Goal: Task Accomplishment & Management: Use online tool/utility

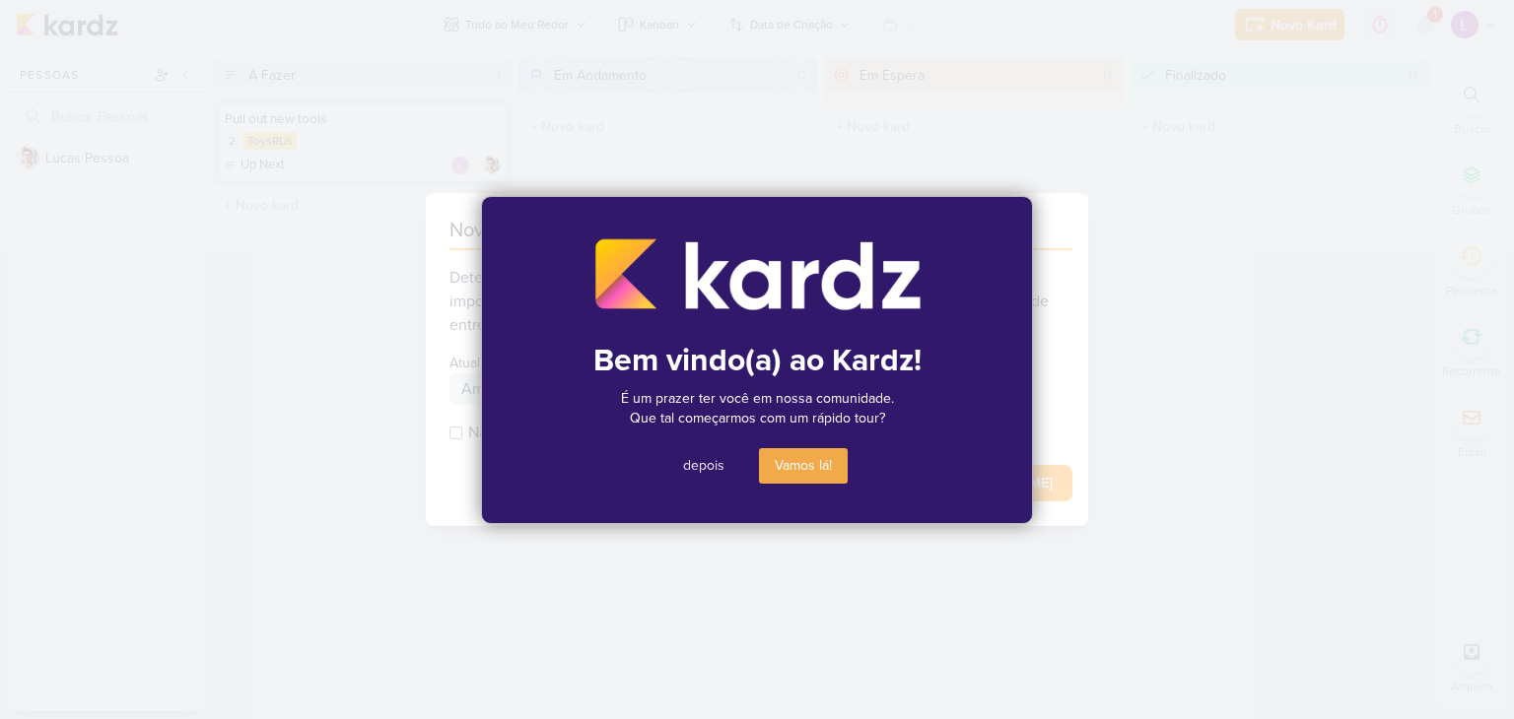
click at [706, 461] on button "depois" at bounding box center [703, 465] width 73 height 35
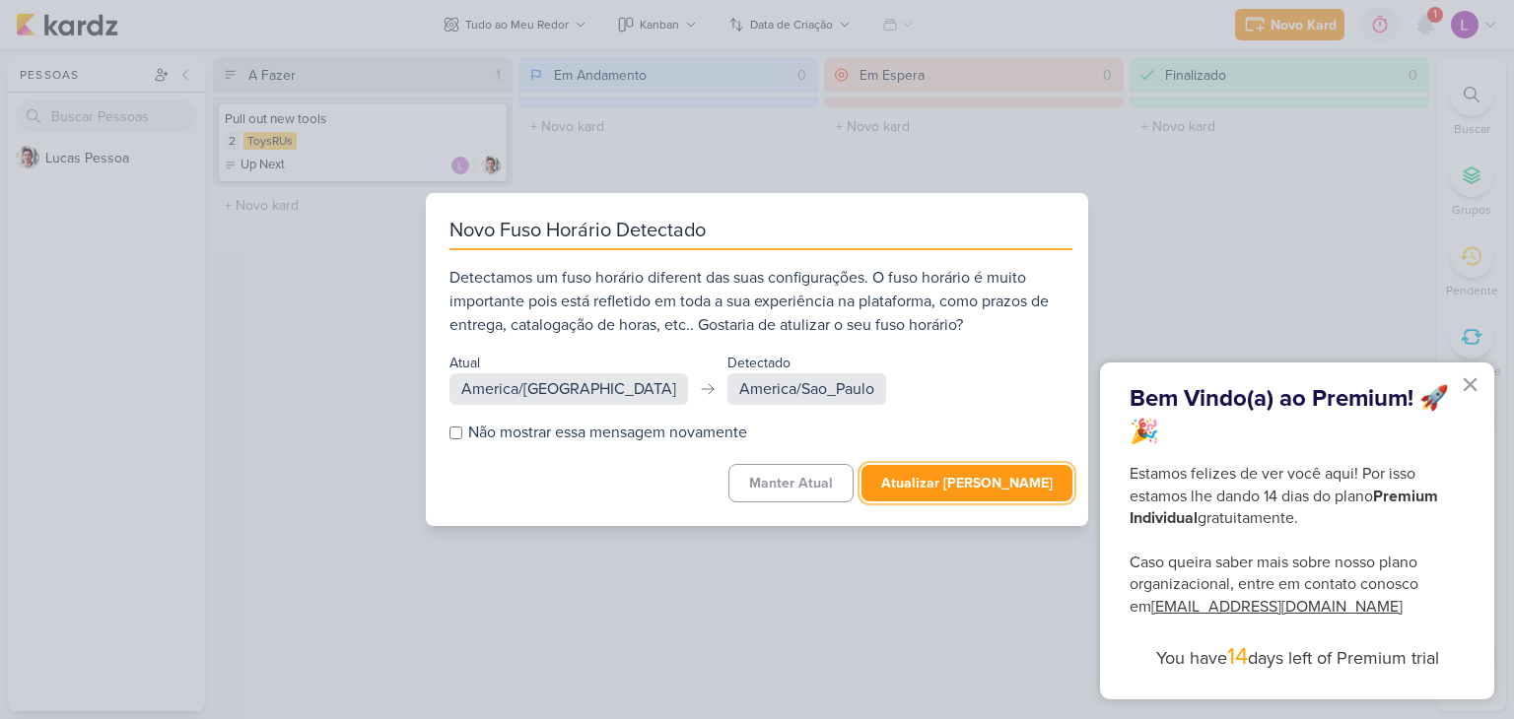
click at [935, 482] on button "Atualizar [PERSON_NAME]" at bounding box center [966, 483] width 211 height 36
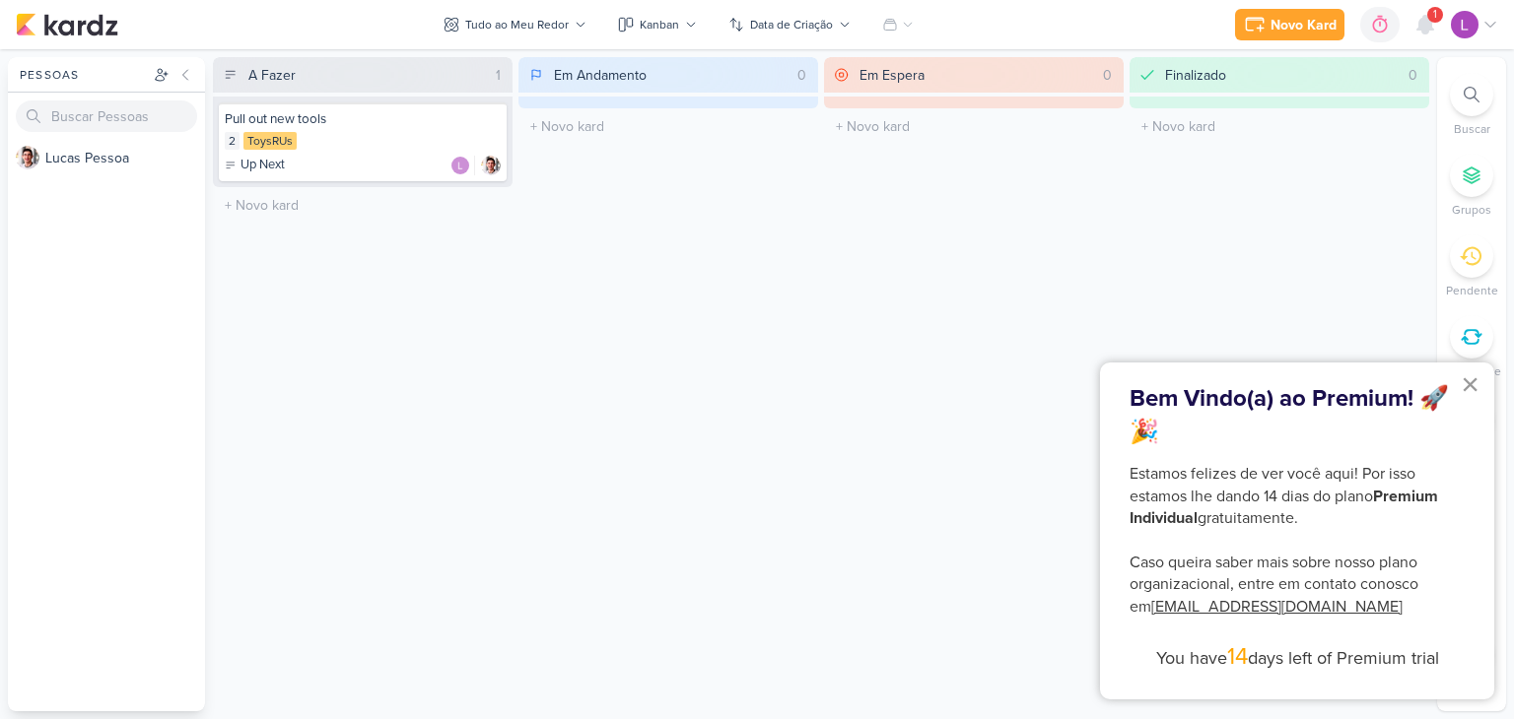
click at [1469, 379] on button "×" at bounding box center [1469, 385] width 19 height 32
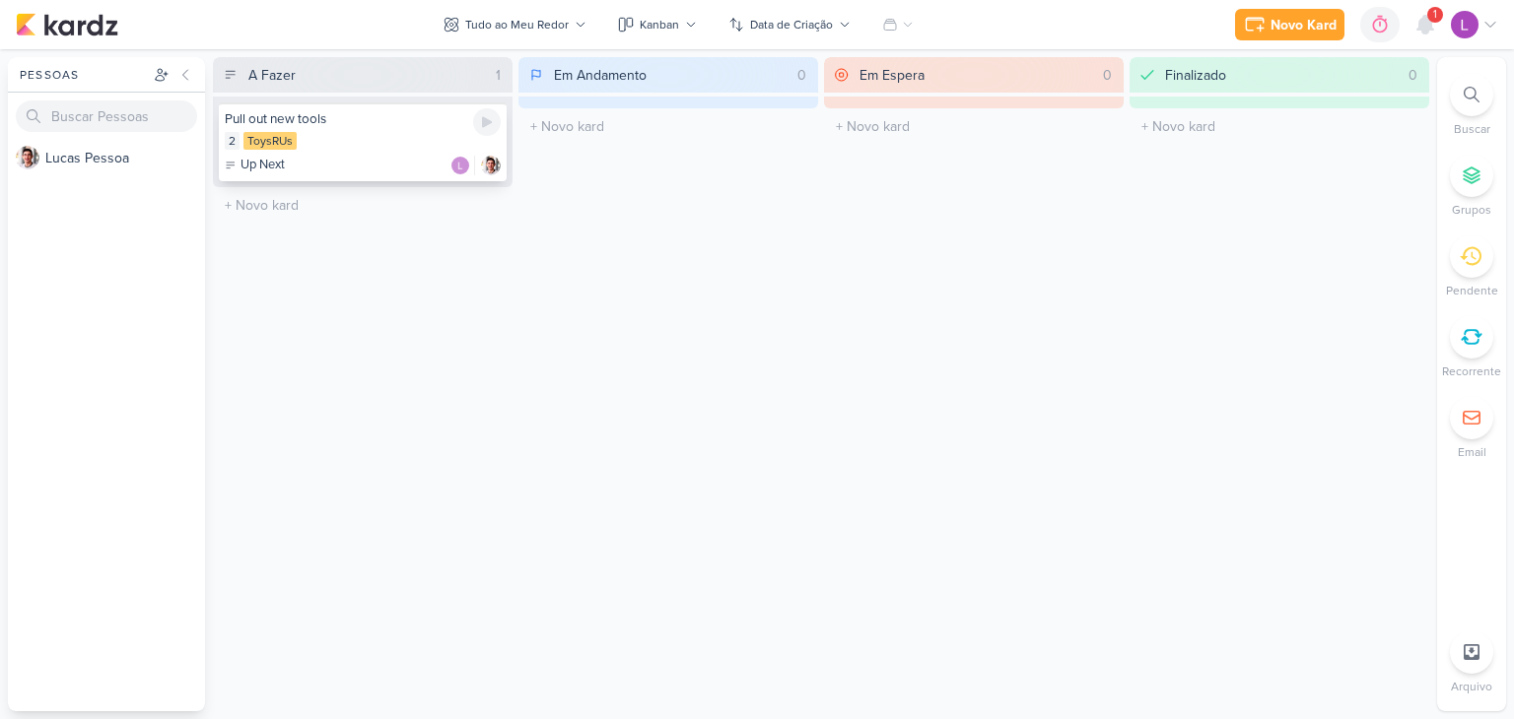
click at [325, 140] on div "2 ToysRUs" at bounding box center [363, 142] width 276 height 20
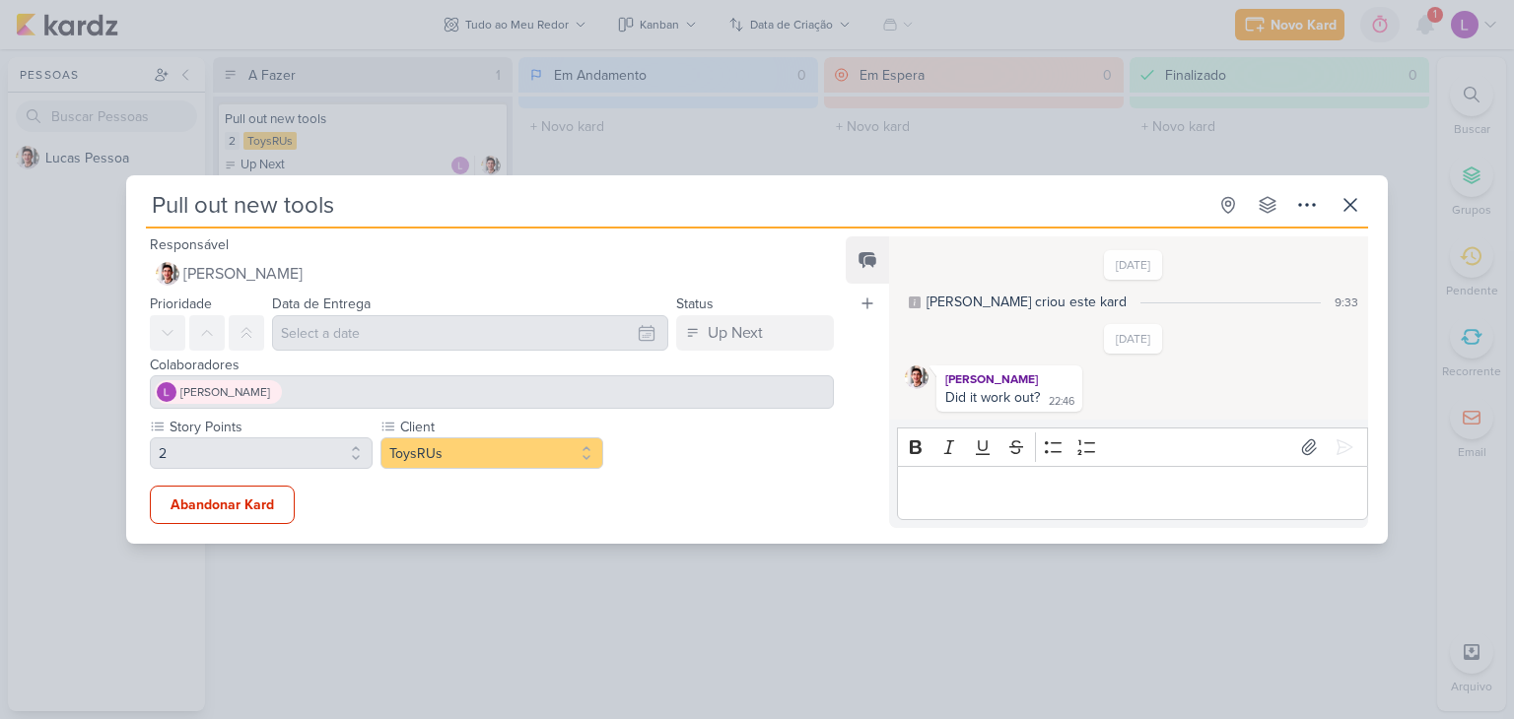
click at [993, 495] on p "Editor editing area: main" at bounding box center [1132, 493] width 450 height 24
click at [564, 74] on div "Pull out new tools Criado por Lucas" at bounding box center [757, 359] width 1514 height 719
click at [997, 501] on p "Editor editing area: main" at bounding box center [1132, 493] width 450 height 24
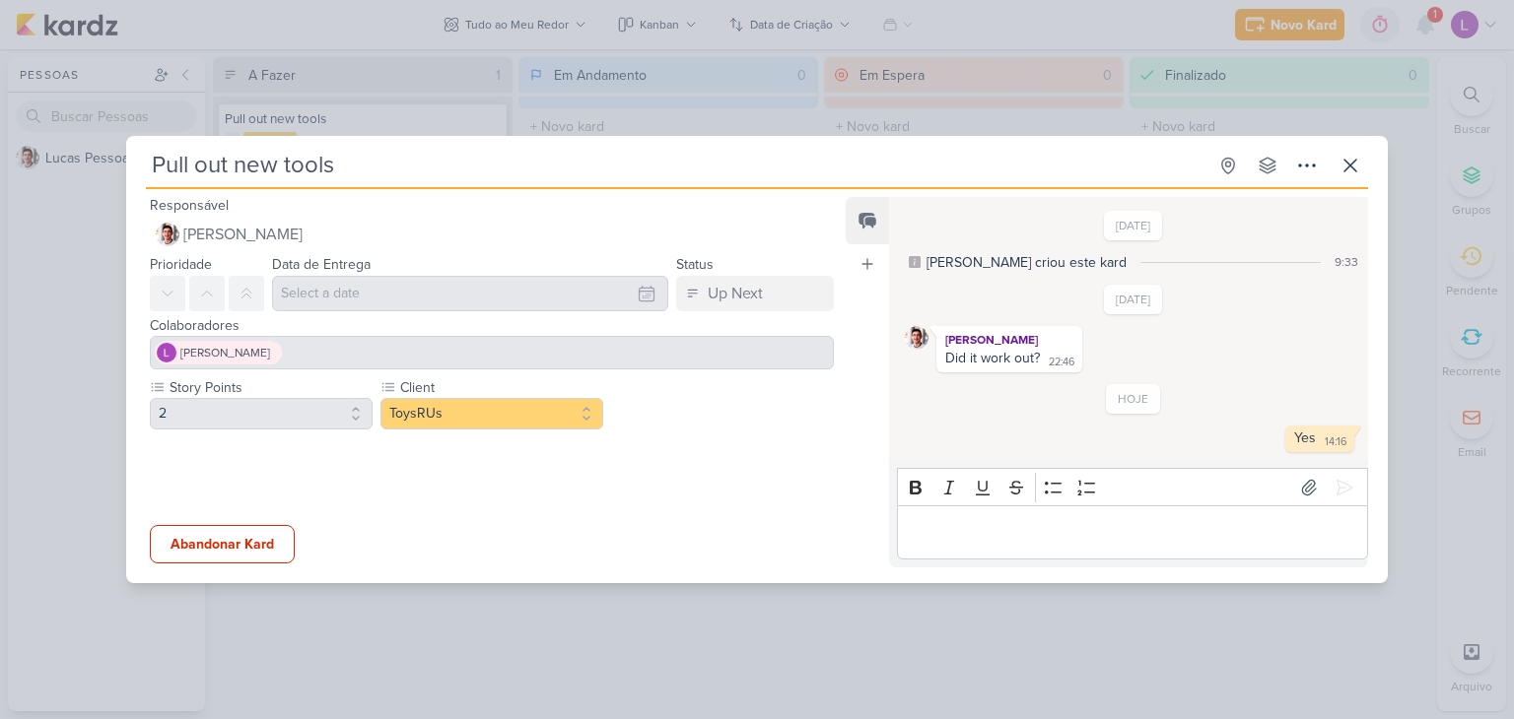
click at [278, 51] on div "Pull out new tools Criado por Lucas" at bounding box center [757, 359] width 1514 height 719
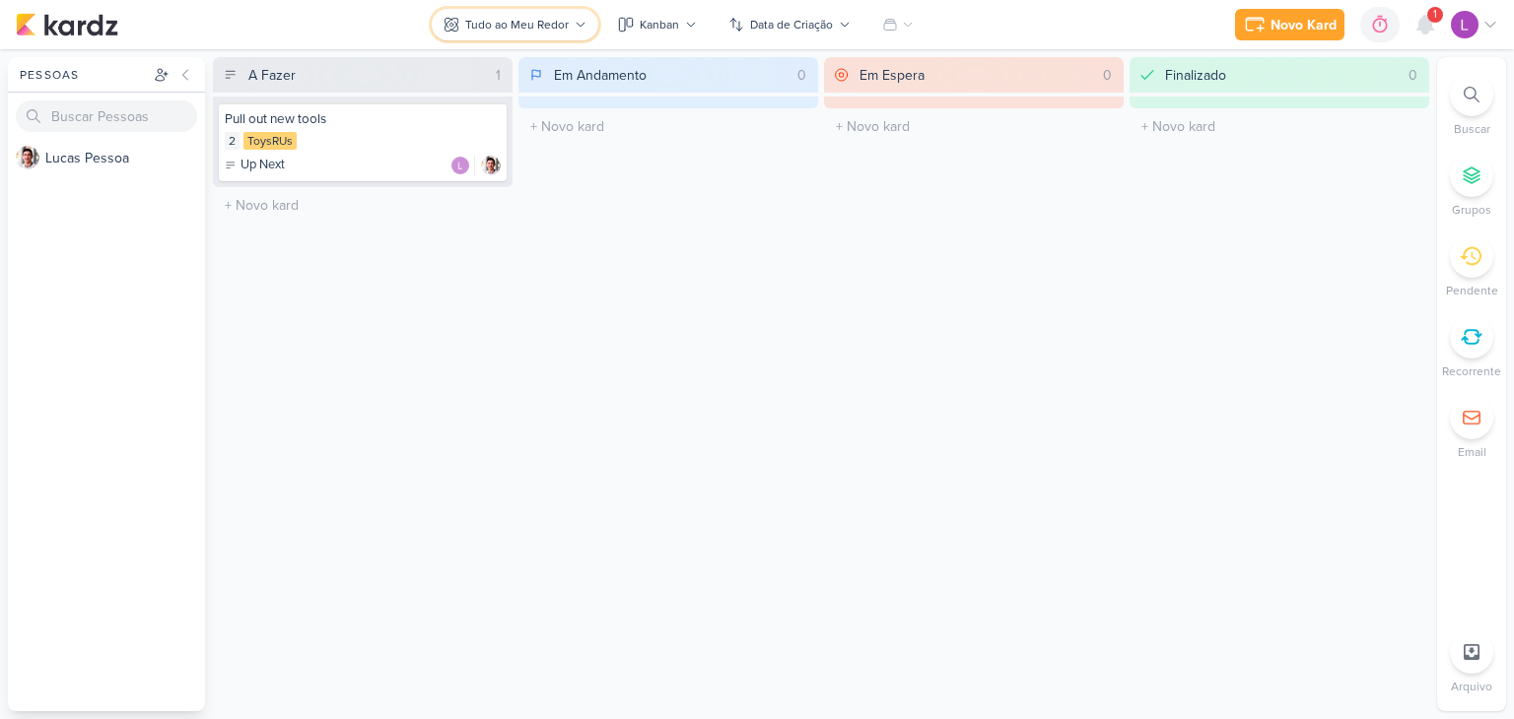
click at [496, 13] on button "Tudo ao Meu Redor" at bounding box center [515, 25] width 167 height 32
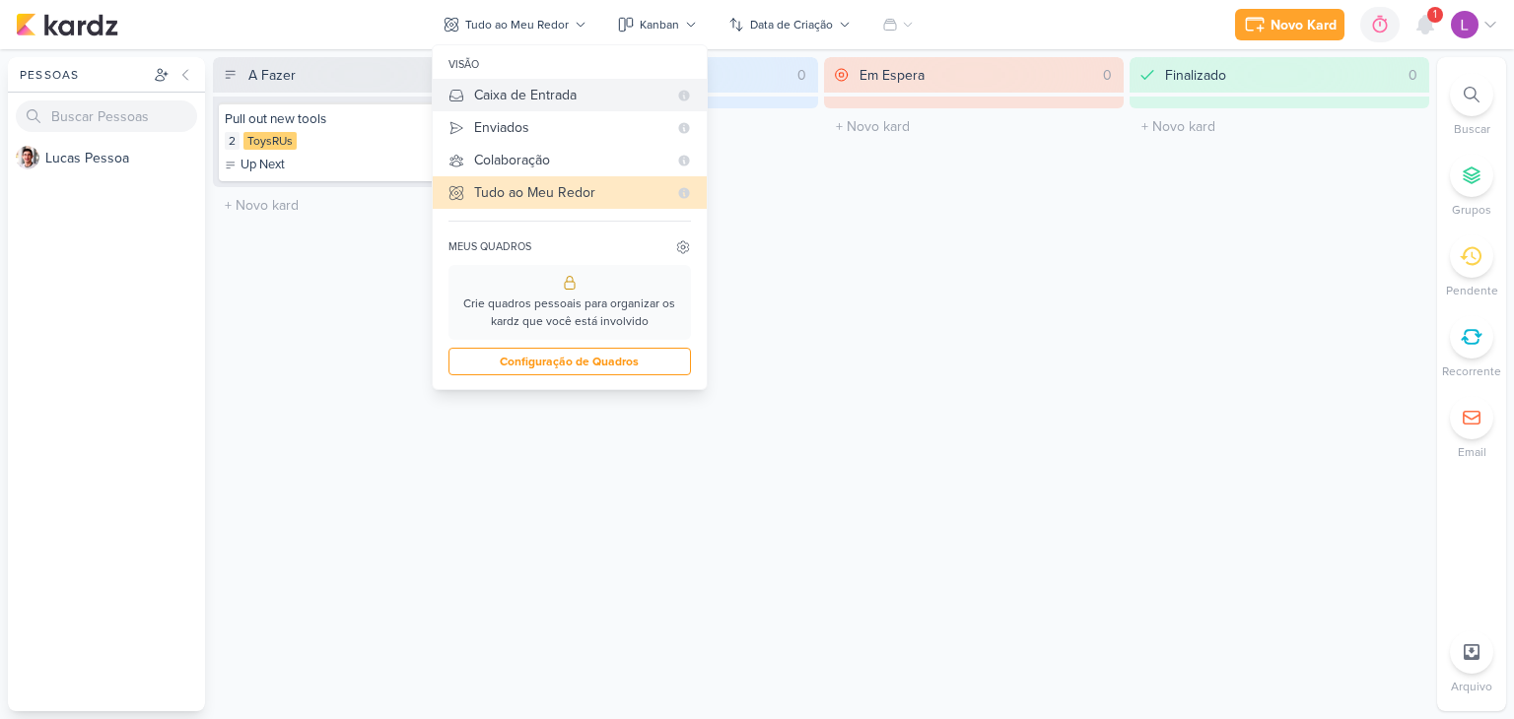
click at [520, 88] on div "Caixa de Entrada" at bounding box center [570, 95] width 193 height 21
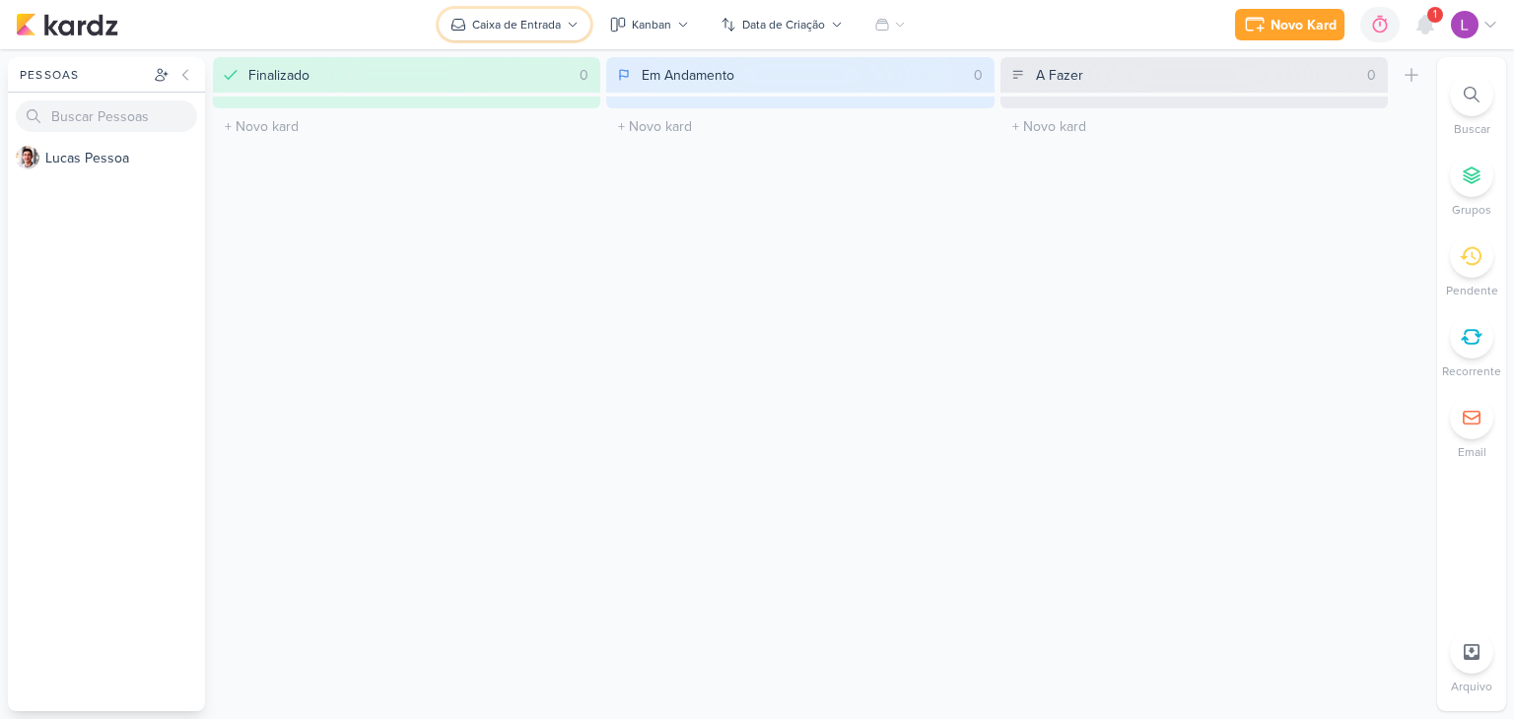
click at [540, 22] on div "Caixa de Entrada" at bounding box center [516, 25] width 89 height 18
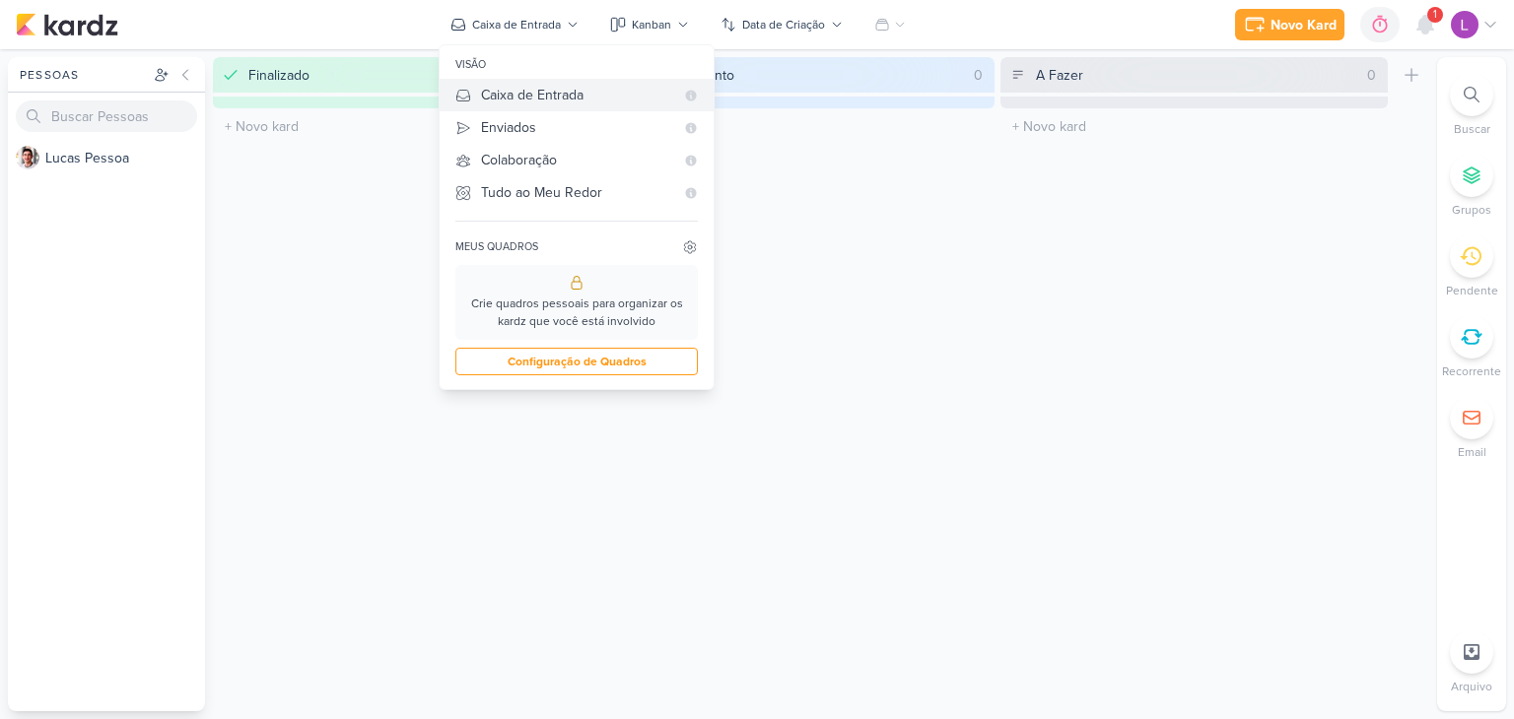
click at [535, 93] on div "Caixa de Entrada" at bounding box center [577, 95] width 193 height 21
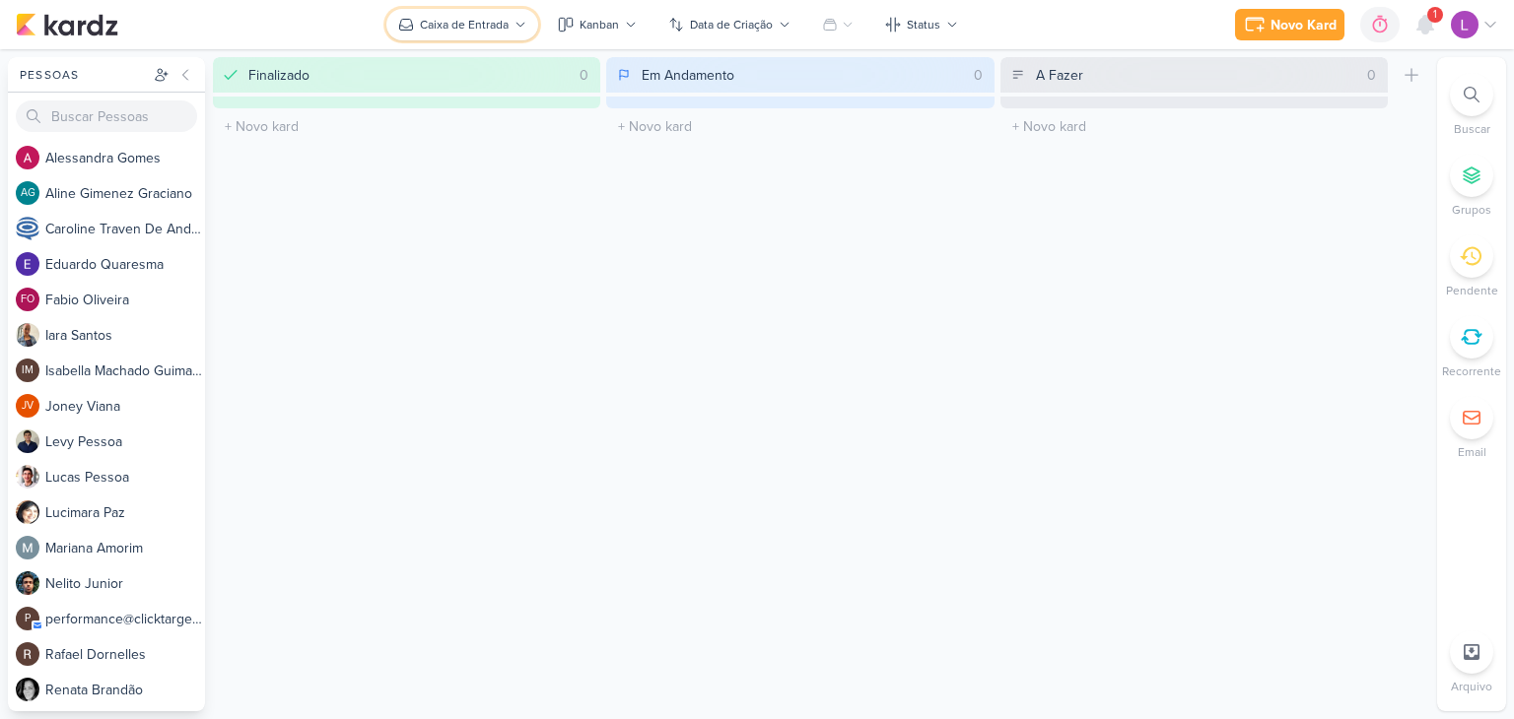
click at [455, 34] on button "Caixa de Entrada" at bounding box center [462, 25] width 152 height 32
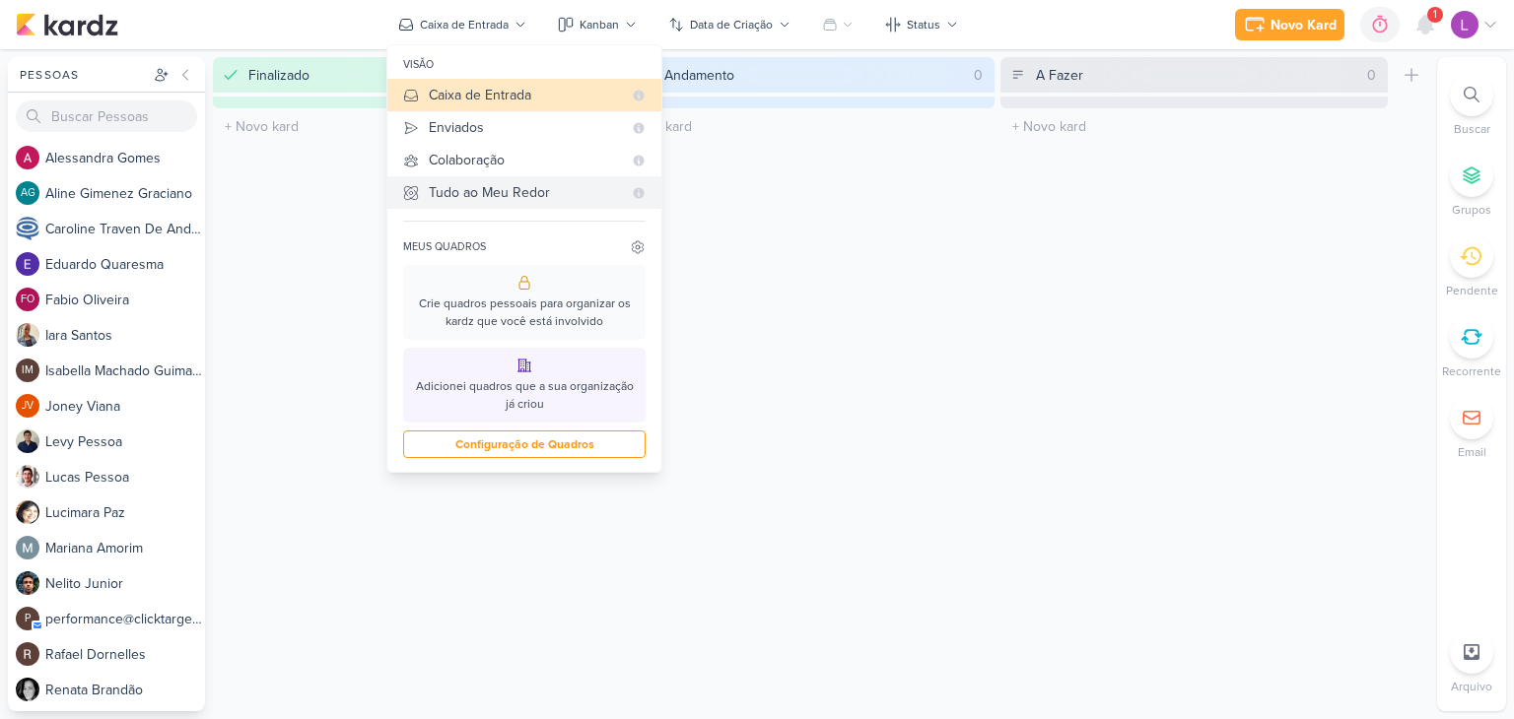
click at [514, 191] on div "Tudo ao Meu Redor" at bounding box center [525, 192] width 193 height 21
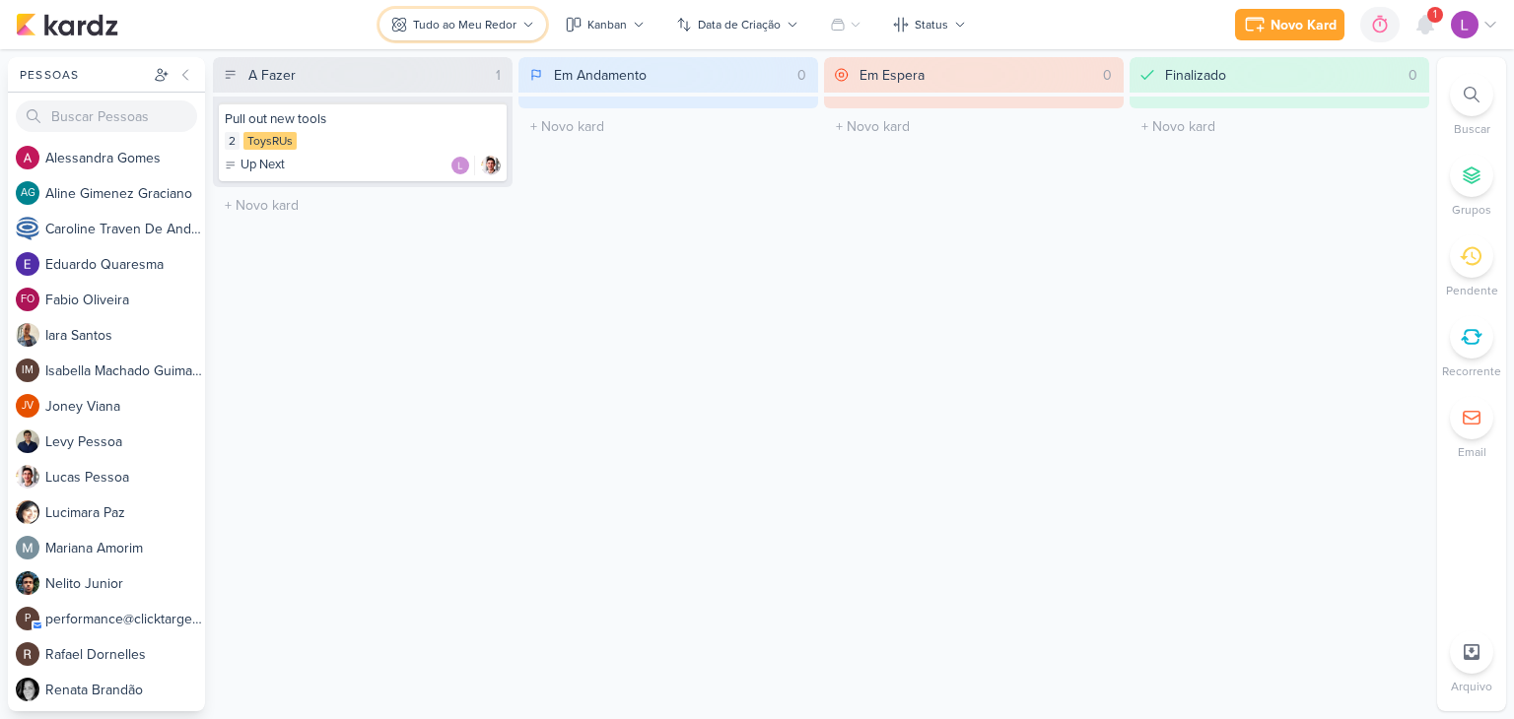
click at [528, 25] on icon at bounding box center [528, 25] width 8 height 4
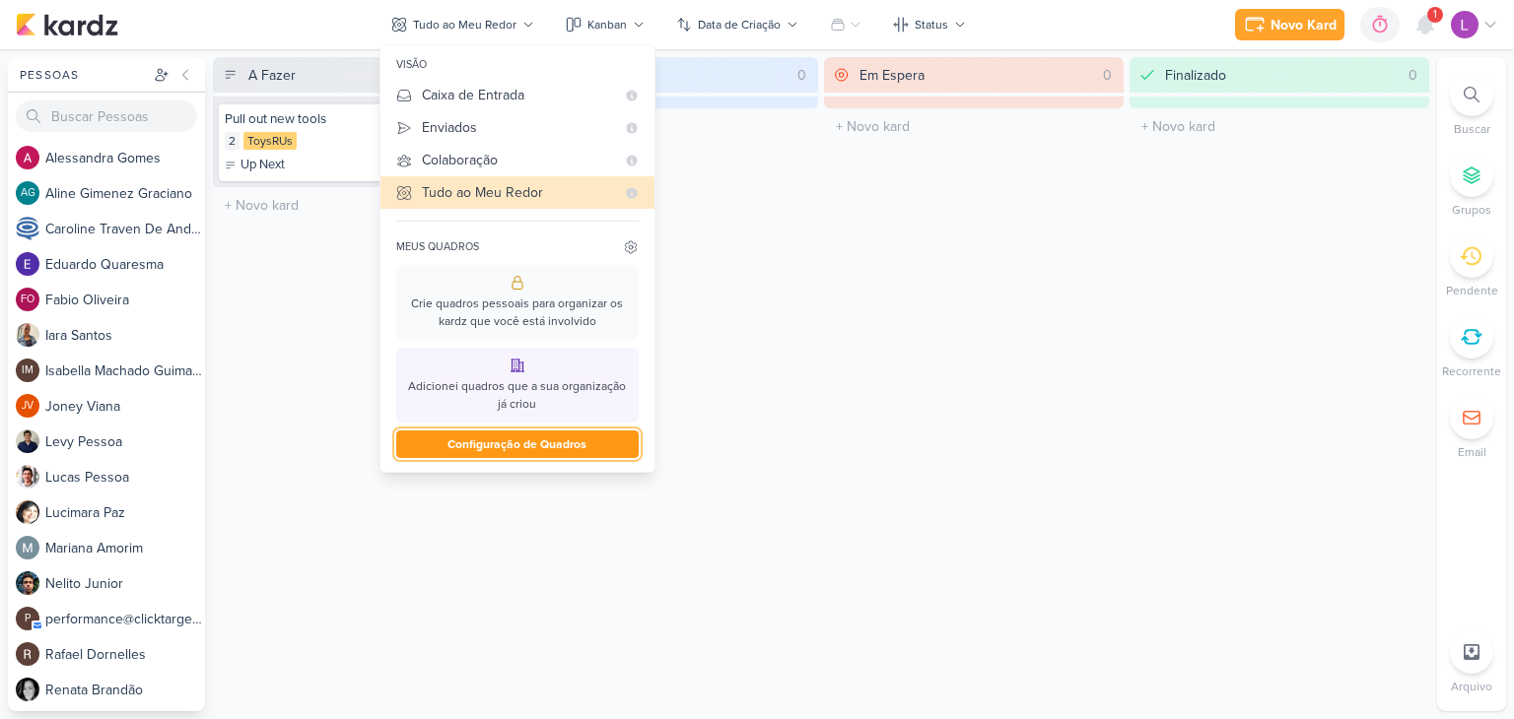
click at [549, 447] on button "Configuração de Quadros" at bounding box center [517, 445] width 242 height 28
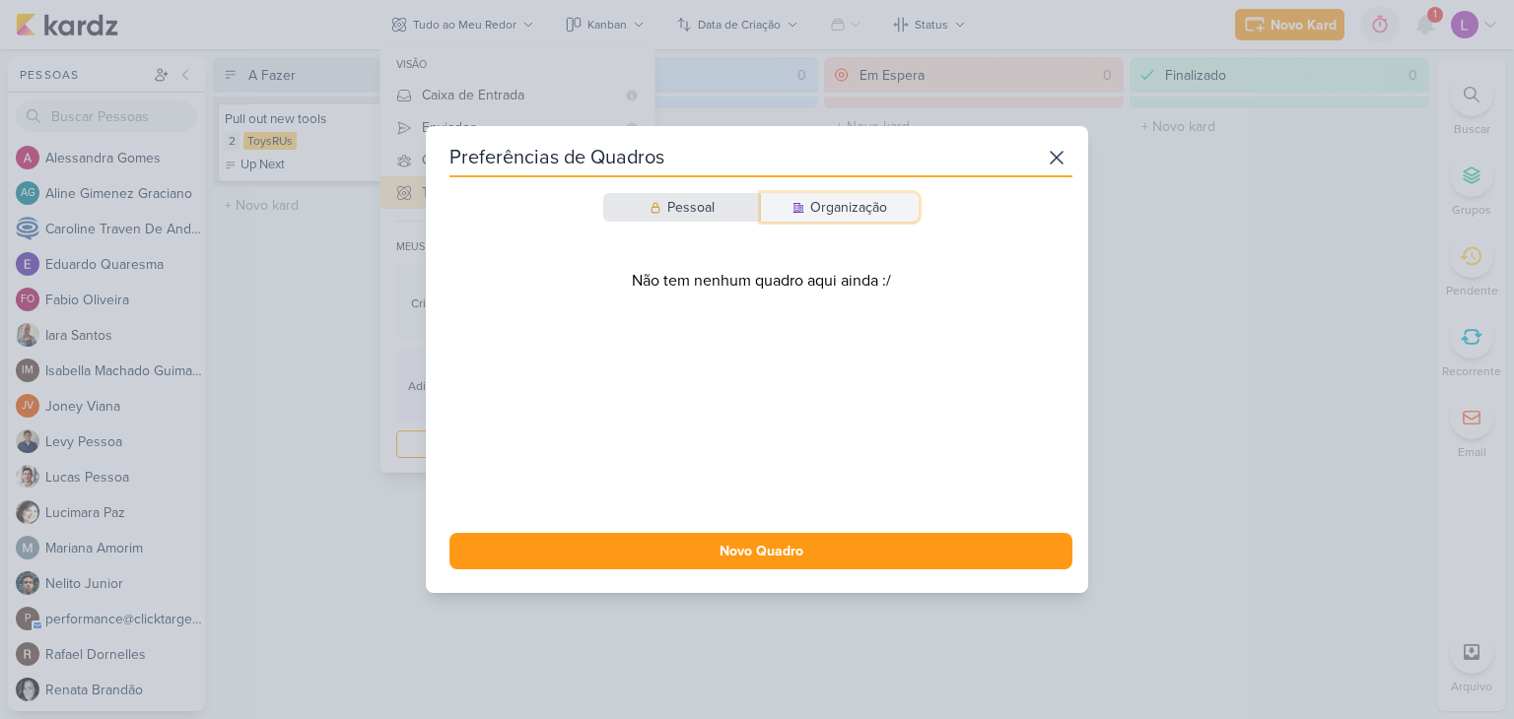
click at [824, 209] on div "Organização" at bounding box center [848, 207] width 77 height 21
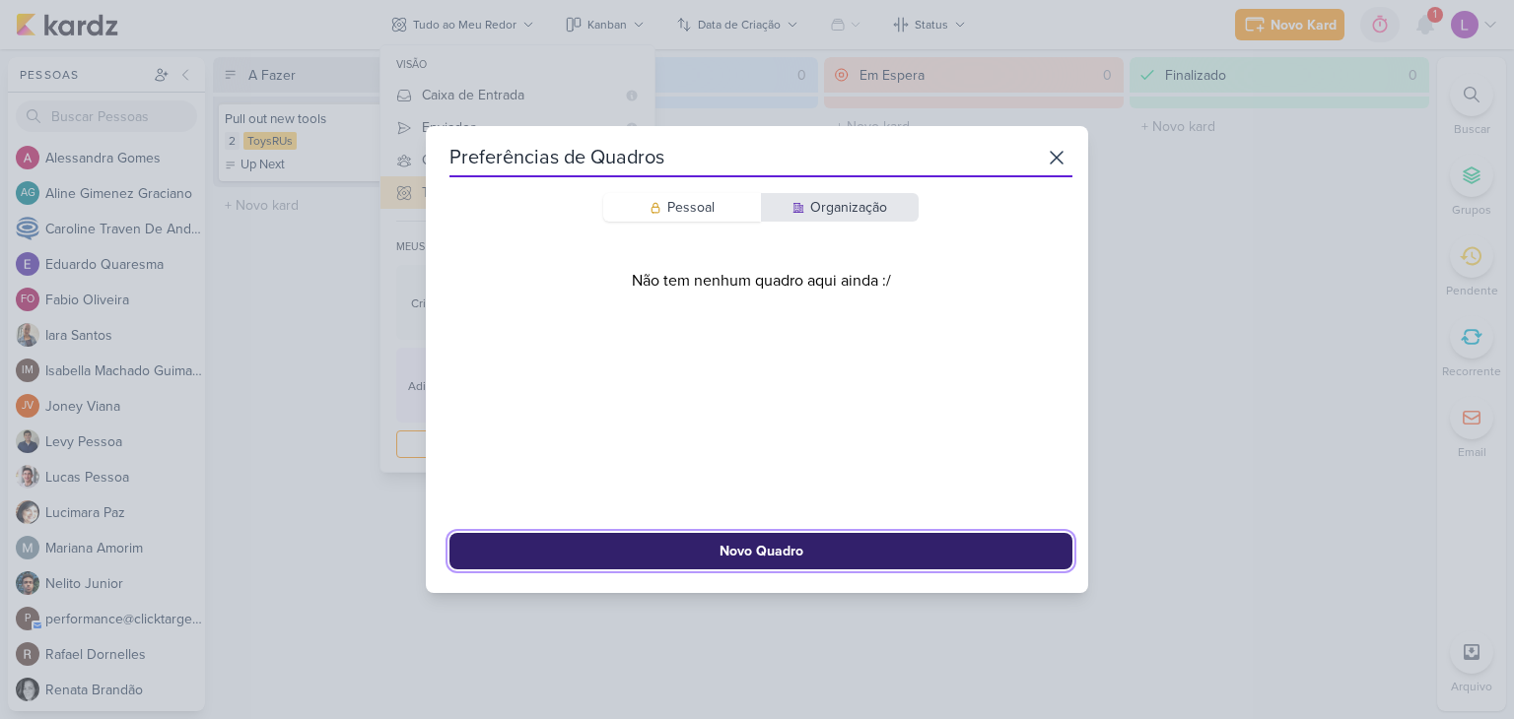
click at [814, 556] on button "Novo Quadro" at bounding box center [760, 551] width 623 height 36
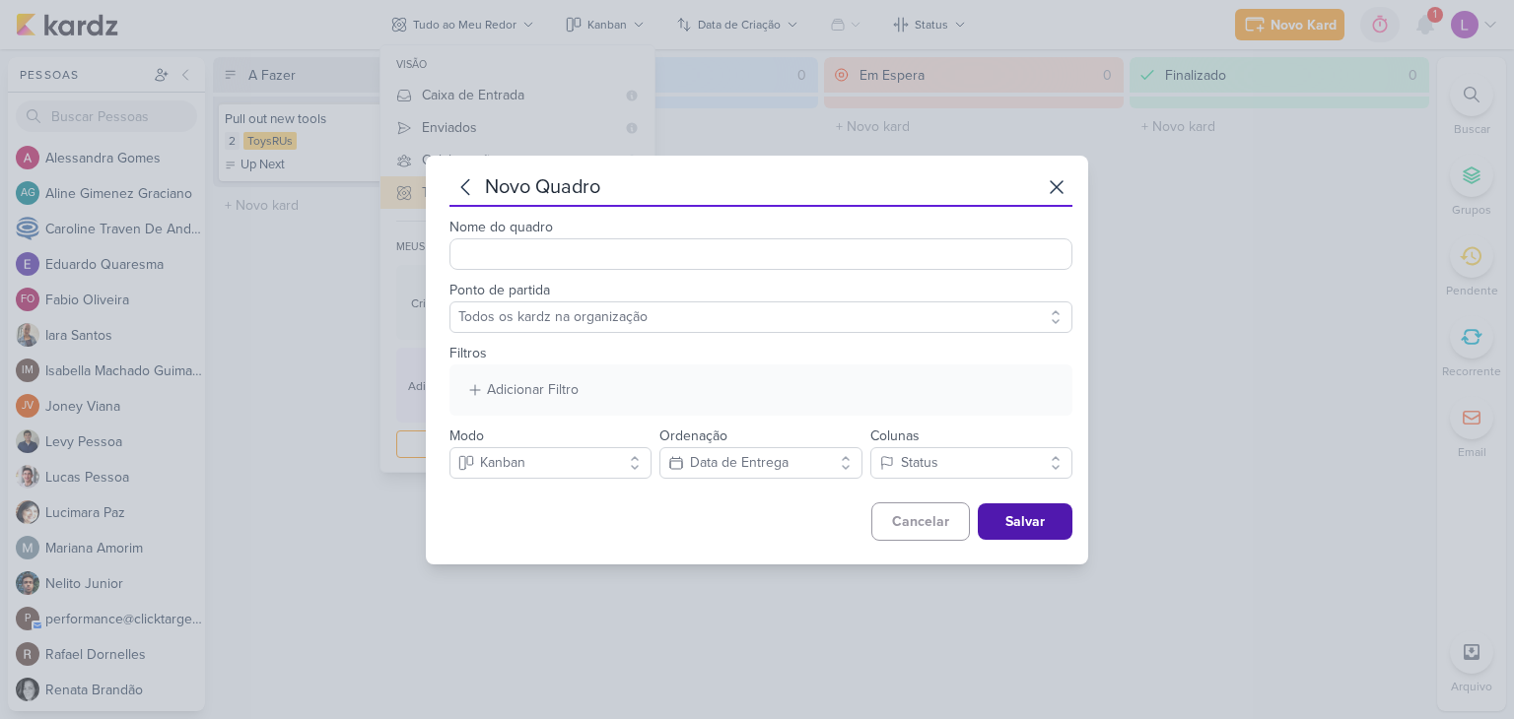
click at [493, 248] on input "Nome do quadro" at bounding box center [760, 254] width 623 height 32
type input "Teste"
click at [544, 316] on select "Todos os kardz na organização" at bounding box center [760, 318] width 623 height 32
click at [480, 394] on icon at bounding box center [475, 390] width 16 height 16
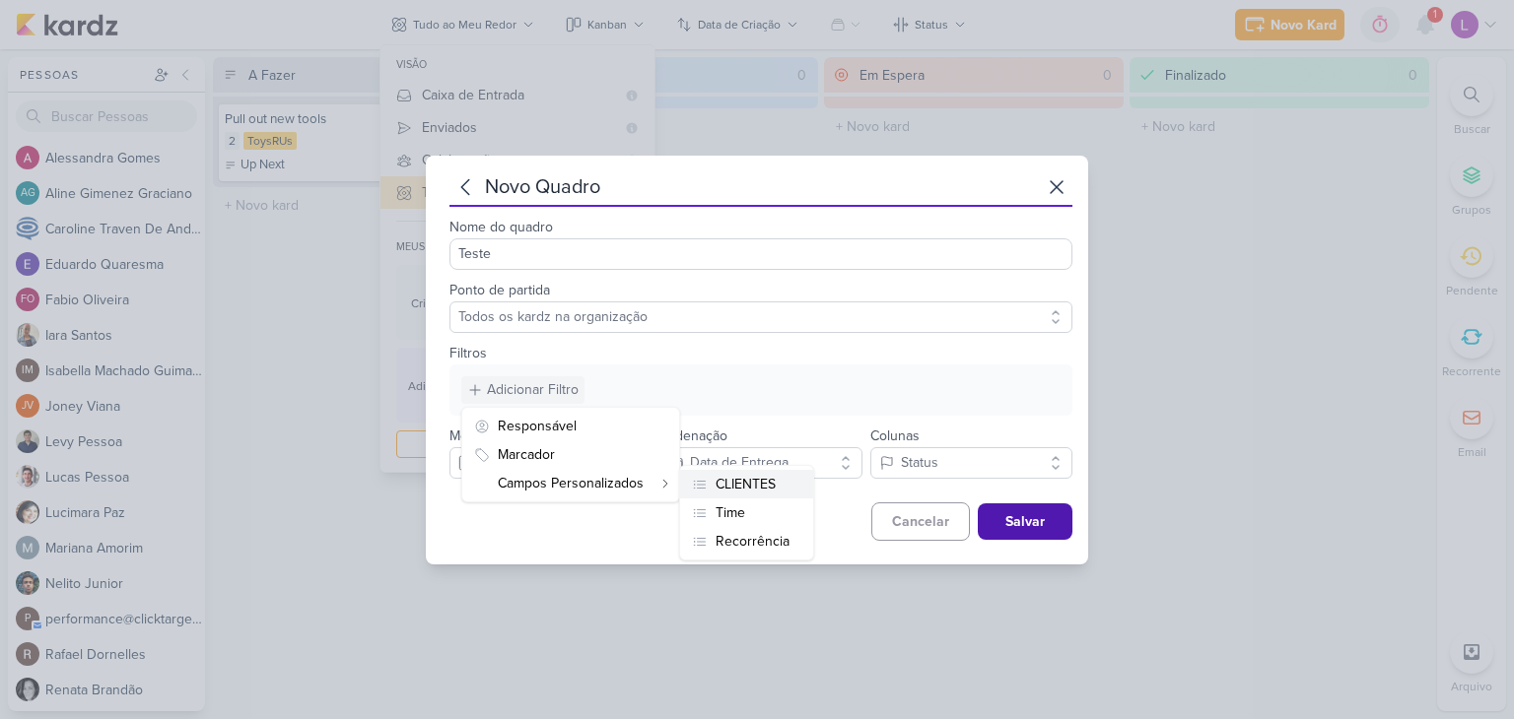
click at [737, 484] on div "CLIENTES" at bounding box center [745, 484] width 60 height 21
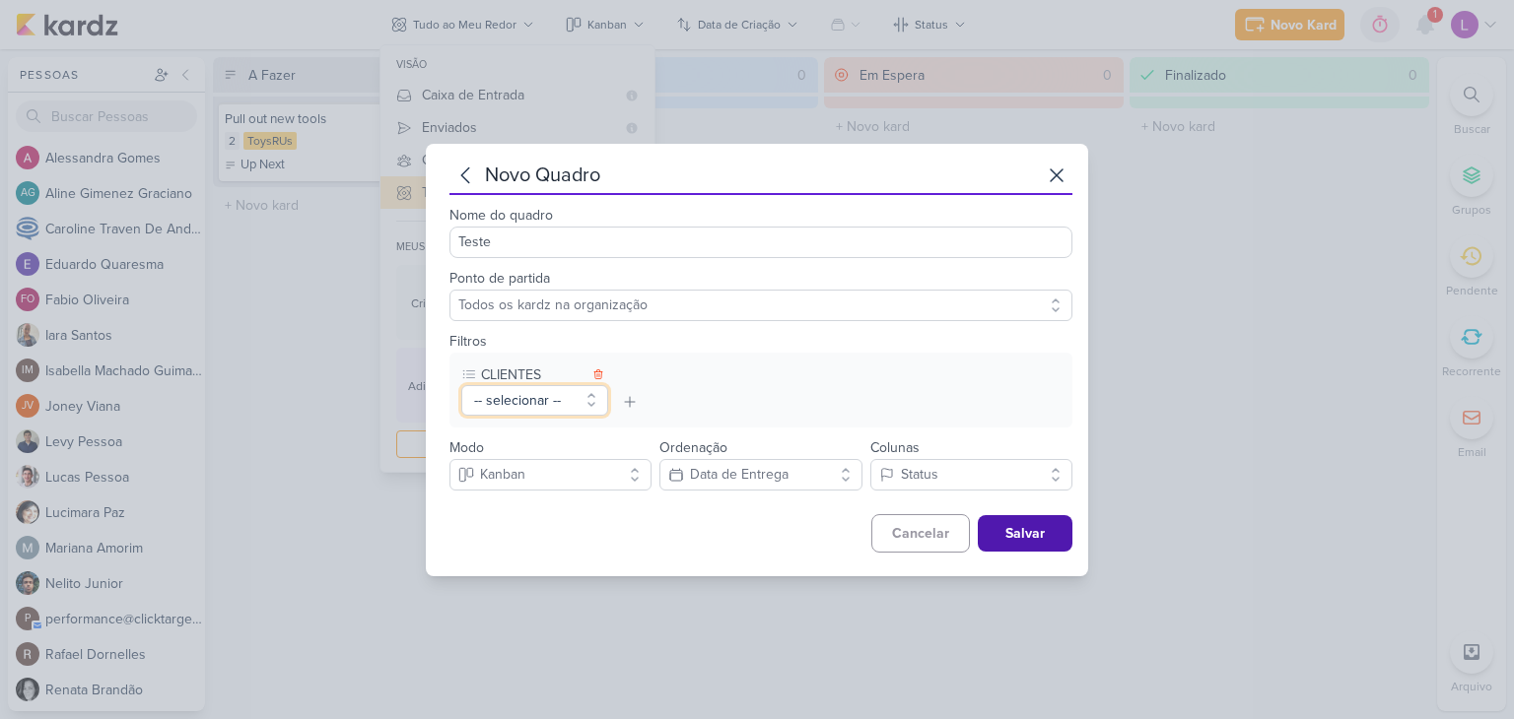
click at [596, 395] on button "-- selecionar --" at bounding box center [534, 400] width 147 height 31
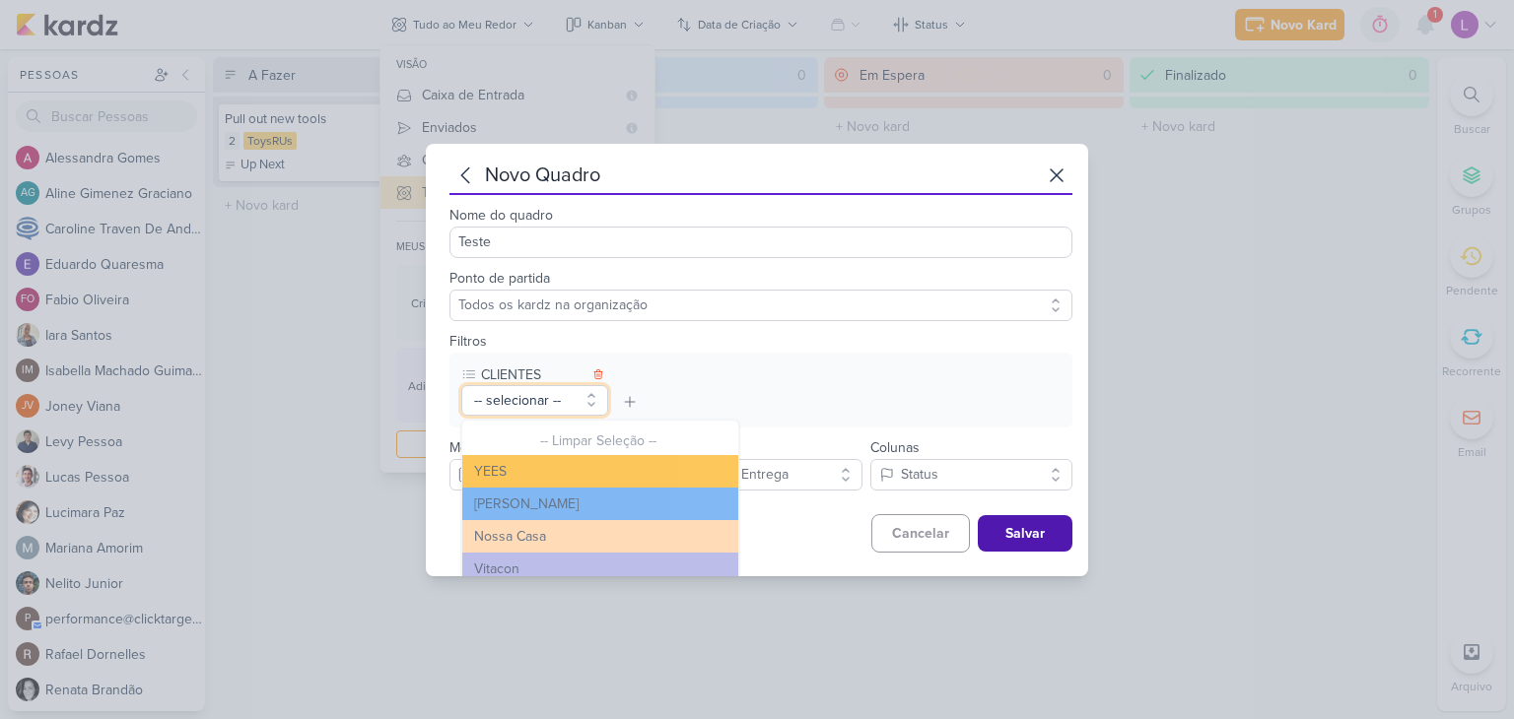
scroll to position [197, 0]
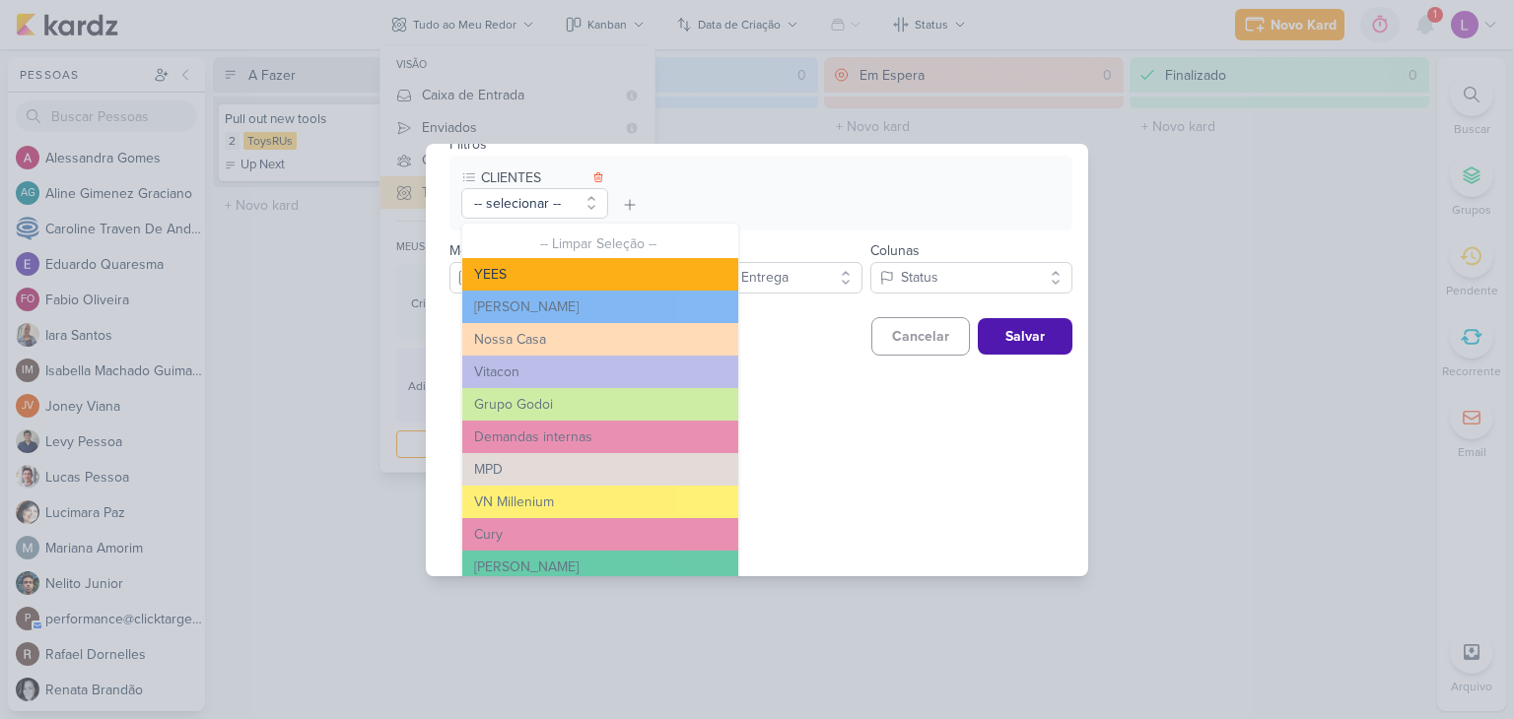
click at [486, 274] on button "YEES" at bounding box center [600, 274] width 276 height 33
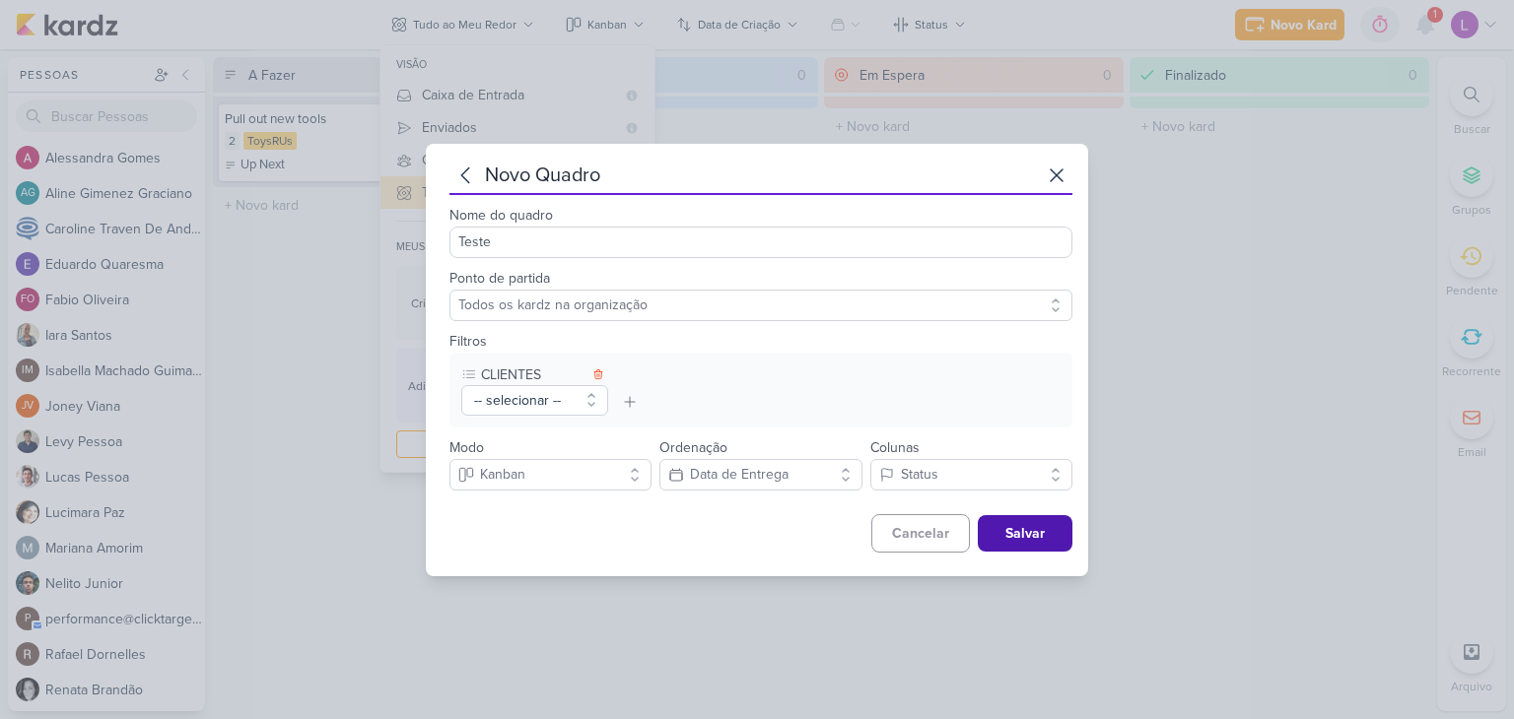
scroll to position [0, 0]
click at [629, 398] on icon at bounding box center [630, 402] width 16 height 16
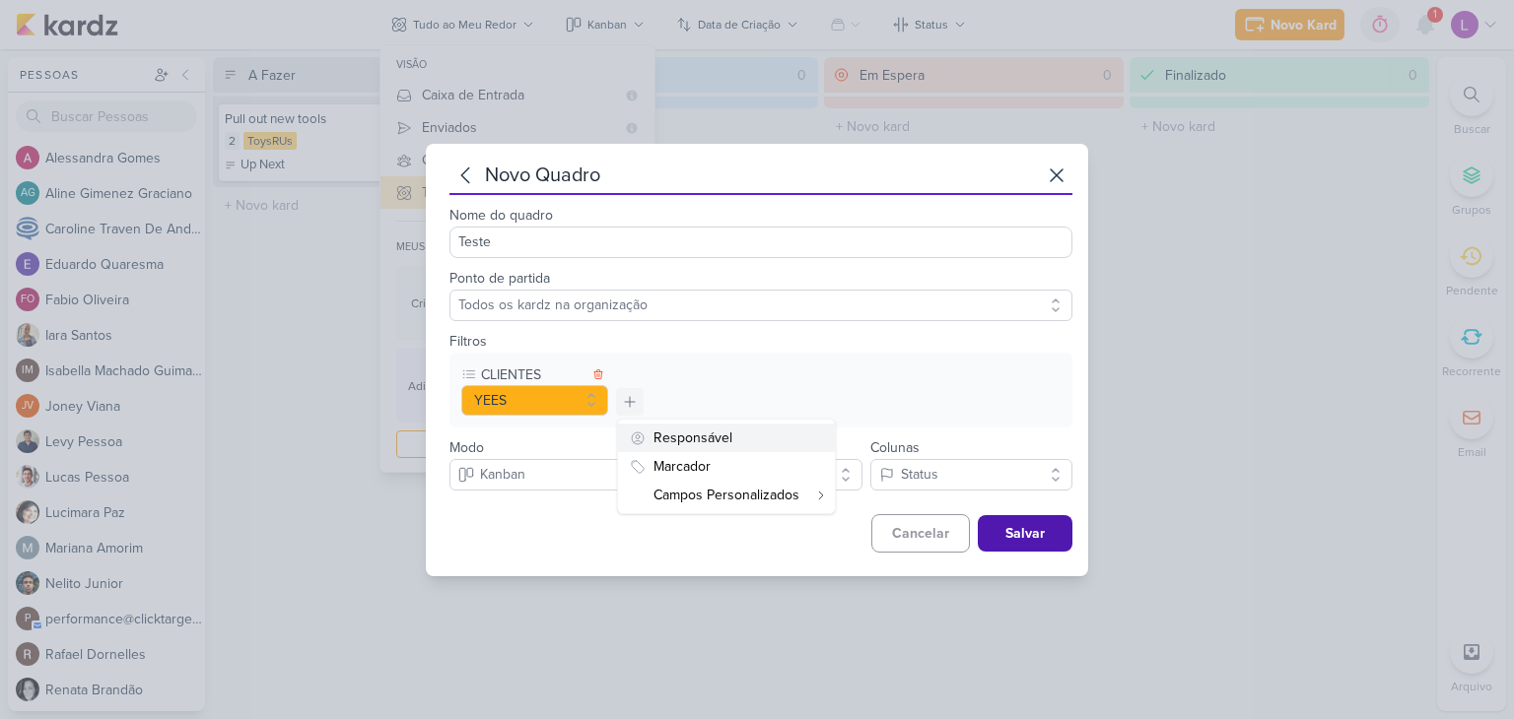
click at [709, 438] on div "Responsável" at bounding box center [692, 438] width 79 height 21
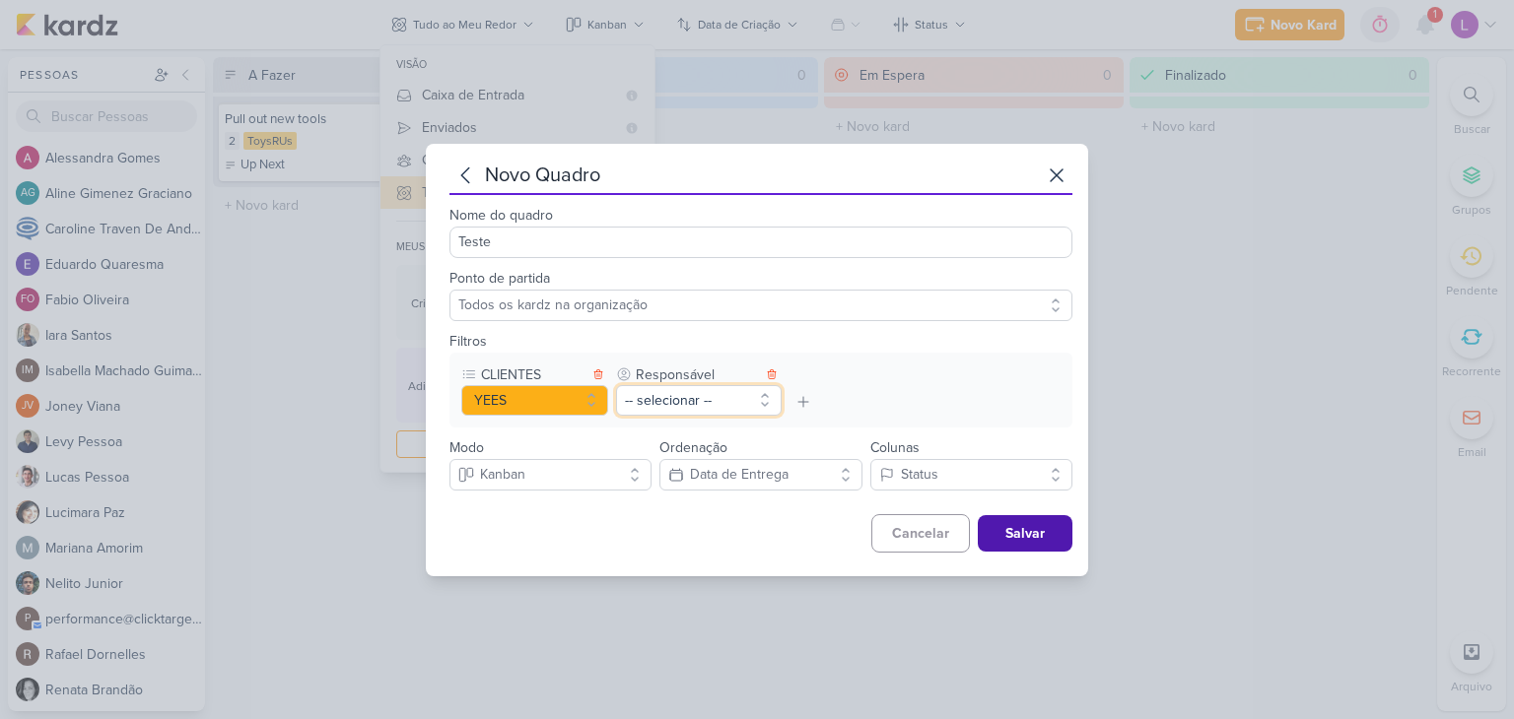
drag, startPoint x: 768, startPoint y: 391, endPoint x: 769, endPoint y: 410, distance: 18.7
click at [769, 391] on button "-- selecionar --" at bounding box center [699, 400] width 166 height 31
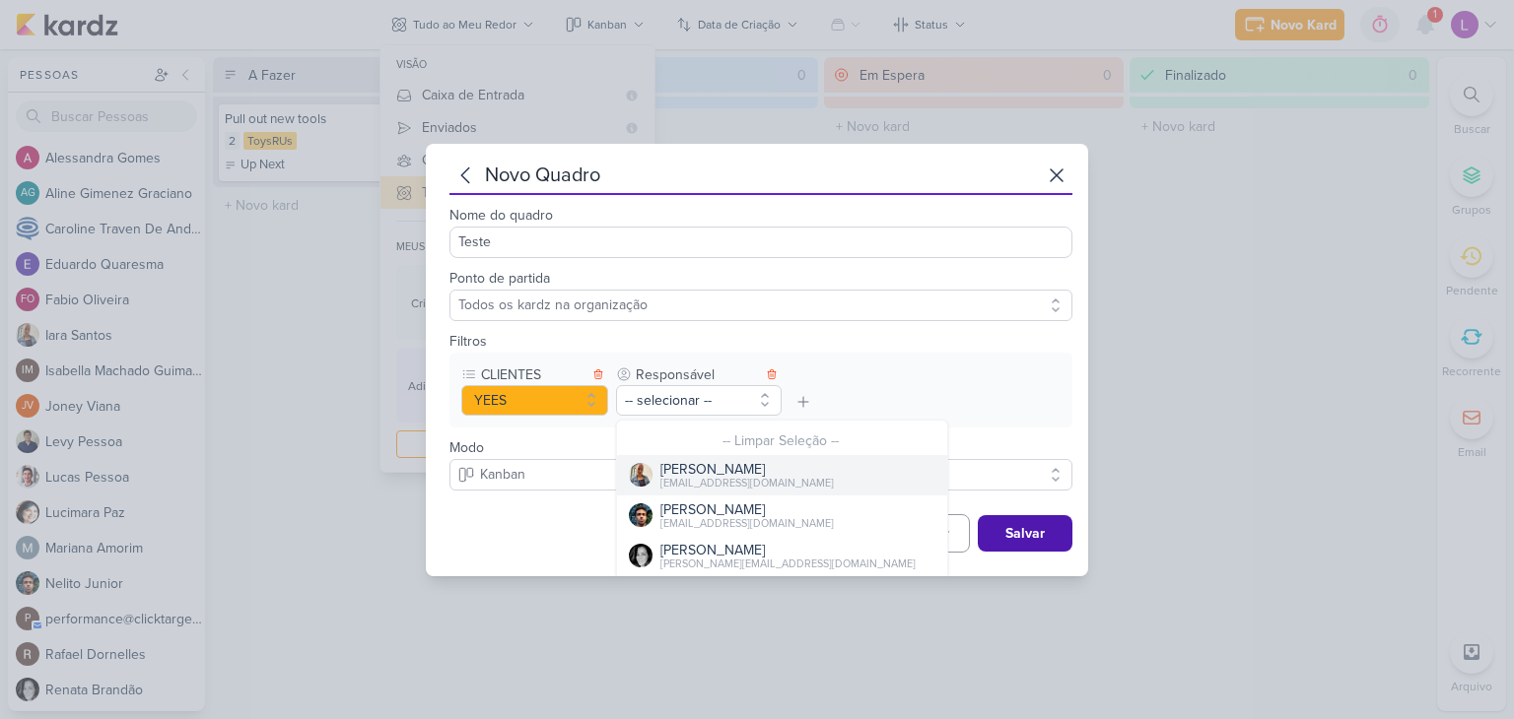
click at [730, 474] on div "[PERSON_NAME]" at bounding box center [746, 469] width 173 height 21
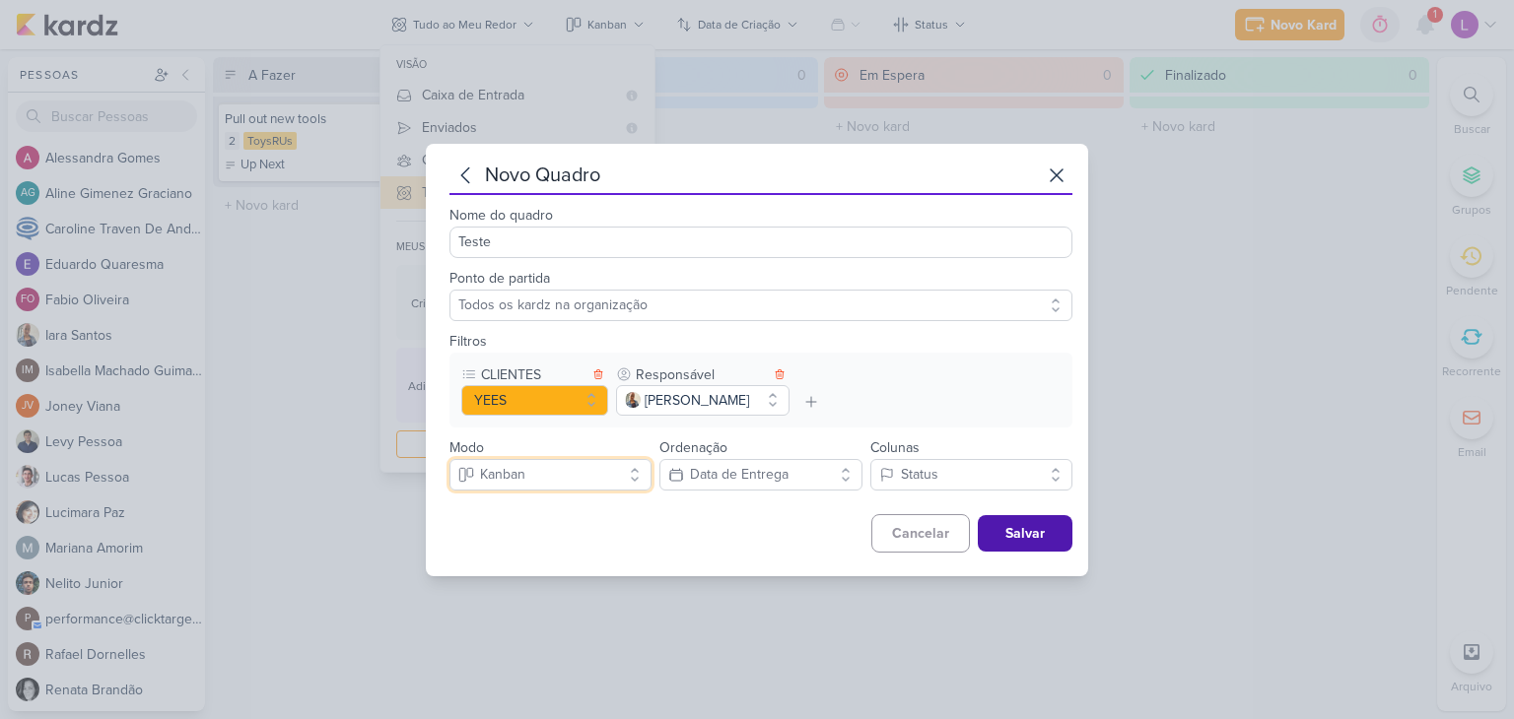
click at [634, 479] on button "Kanban" at bounding box center [550, 475] width 202 height 32
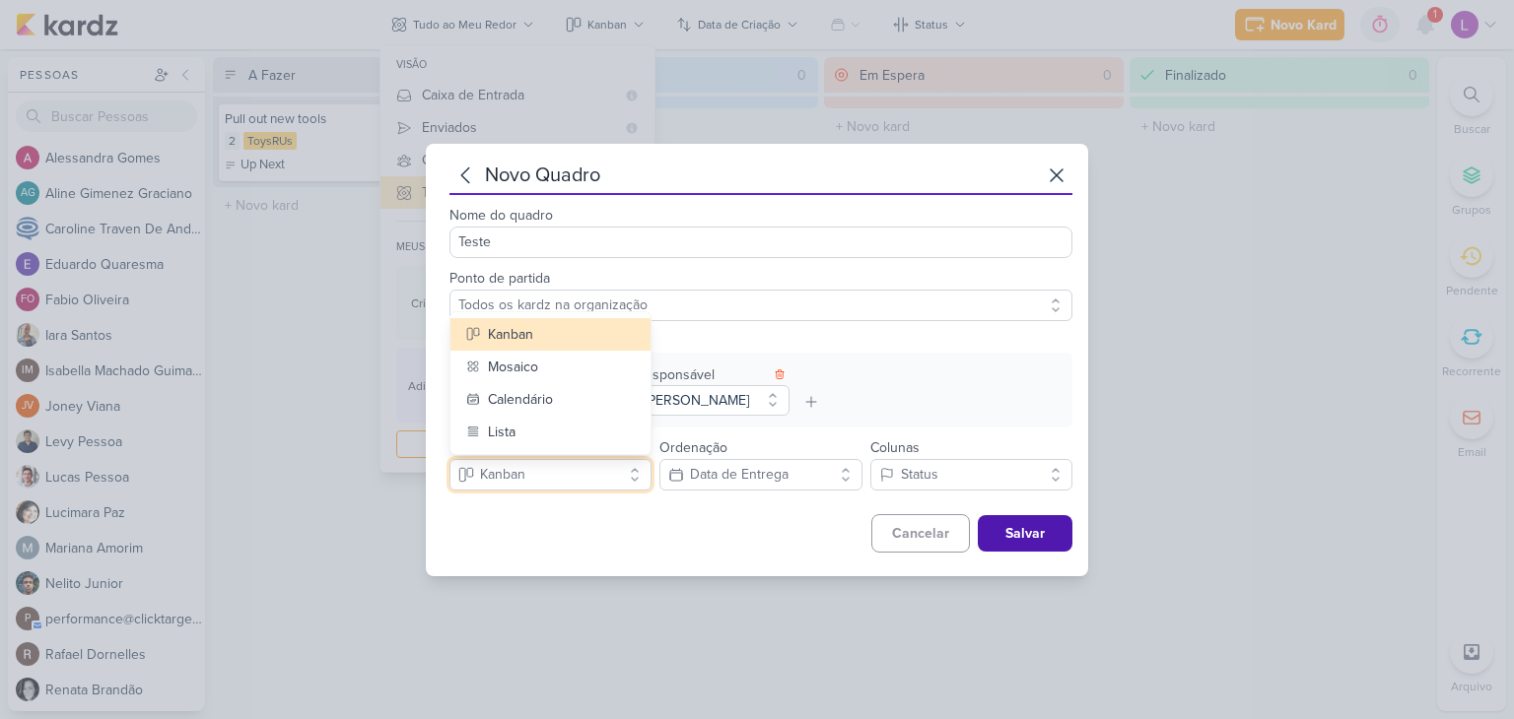
click at [634, 479] on button "Kanban" at bounding box center [550, 475] width 202 height 32
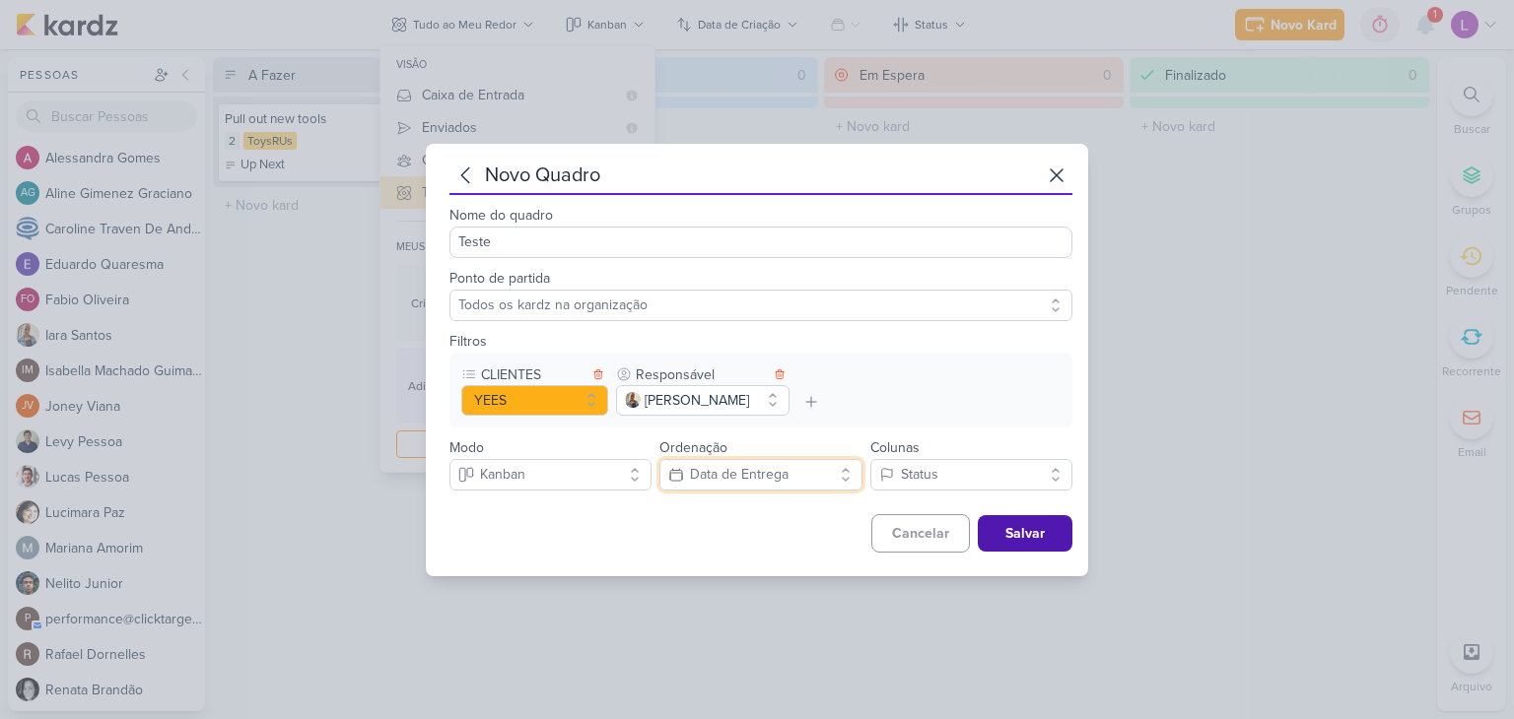
click at [839, 478] on button "Data de Entrega" at bounding box center [760, 475] width 202 height 32
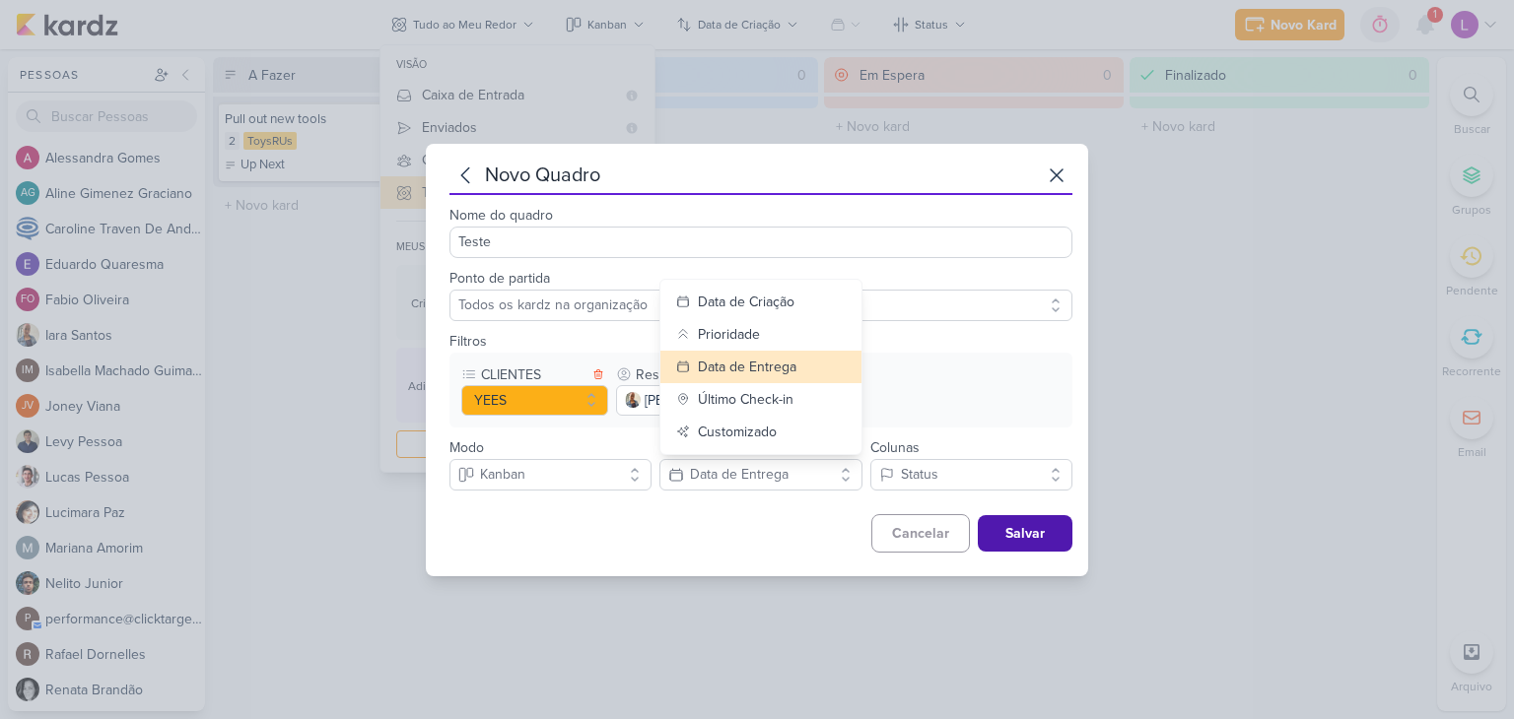
click at [825, 521] on div "Cancelar Salvar" at bounding box center [760, 533] width 623 height 38
click at [1036, 525] on button "Salvar" at bounding box center [1025, 533] width 95 height 36
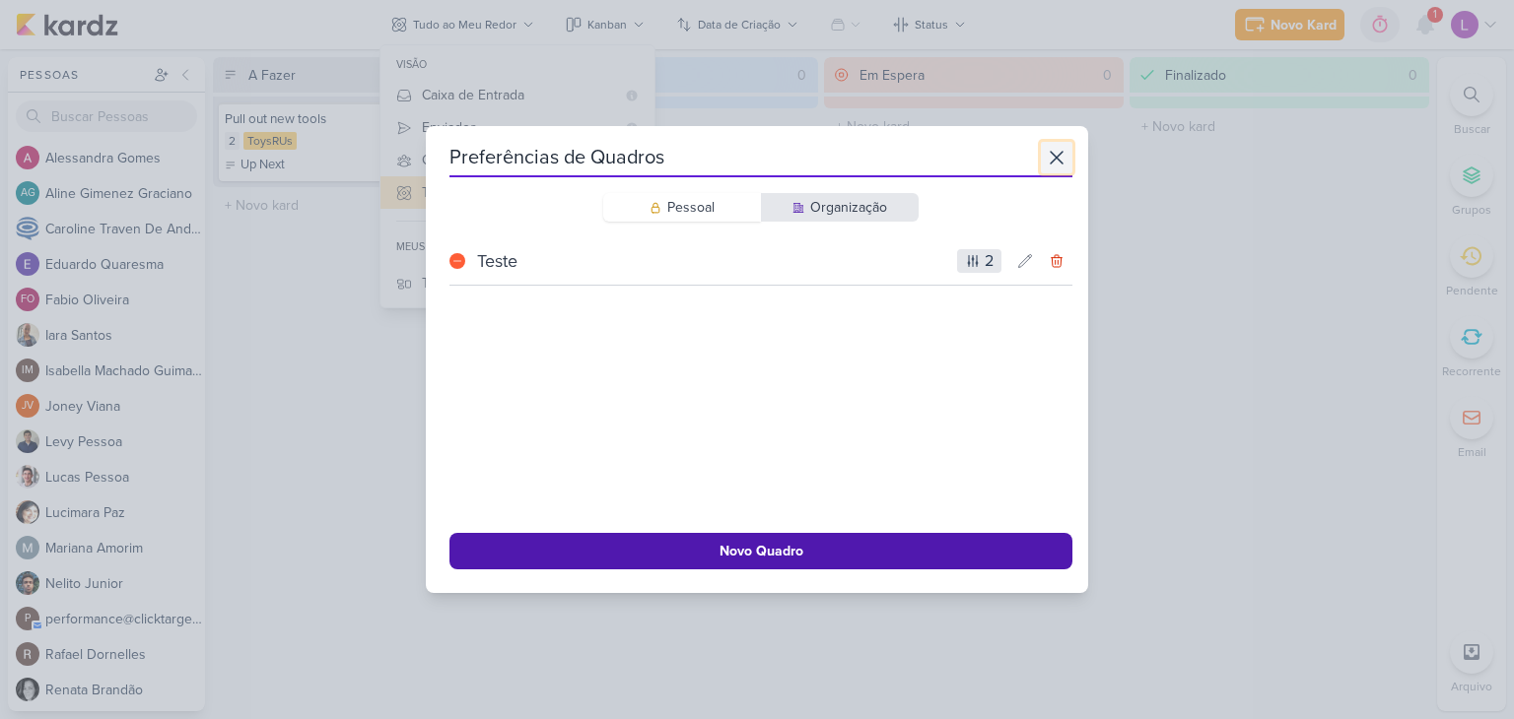
click at [1050, 152] on icon at bounding box center [1057, 158] width 24 height 24
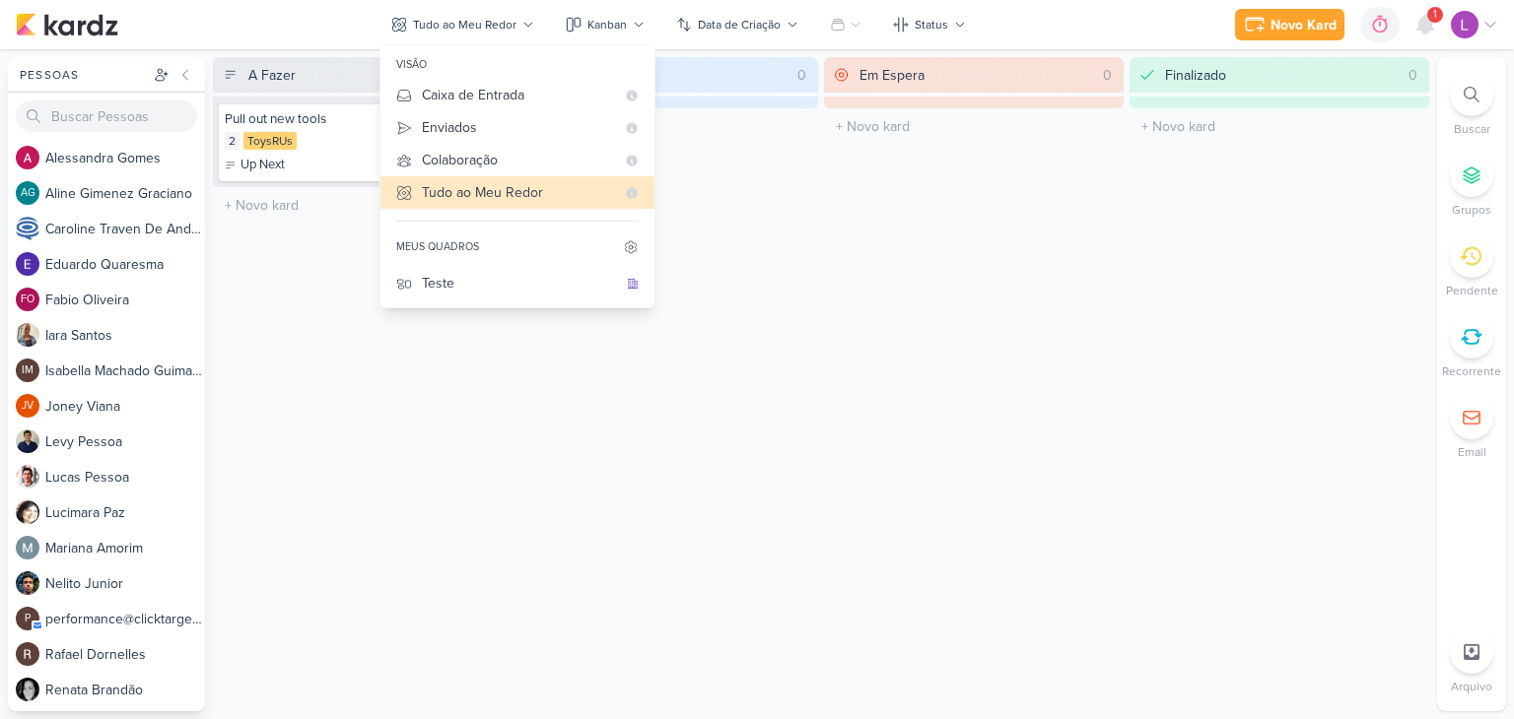
click at [1004, 494] on div "Em Espera 0 O título do kard deve ter menos que 100 caracteres" at bounding box center [974, 384] width 300 height 654
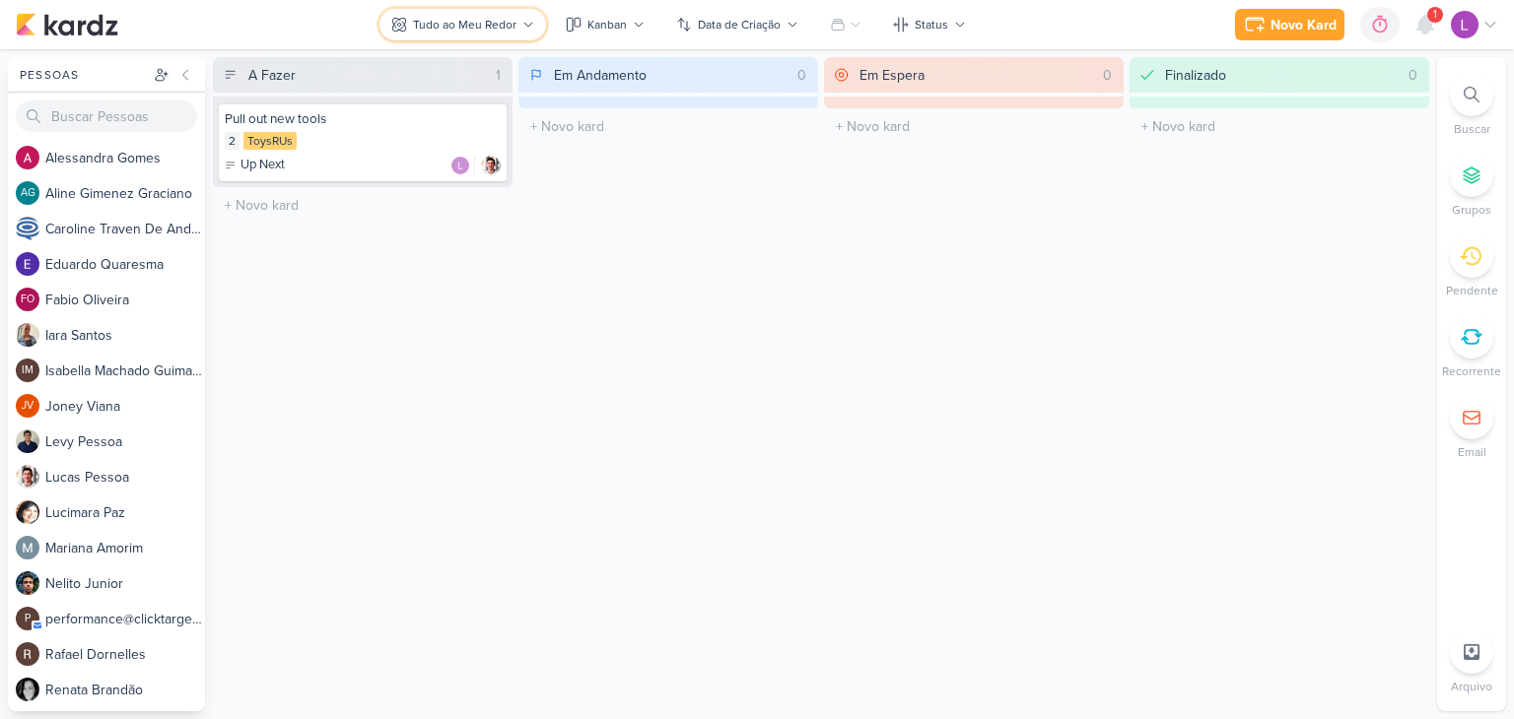
click at [517, 16] on button "Tudo ao Meu Redor" at bounding box center [462, 25] width 167 height 32
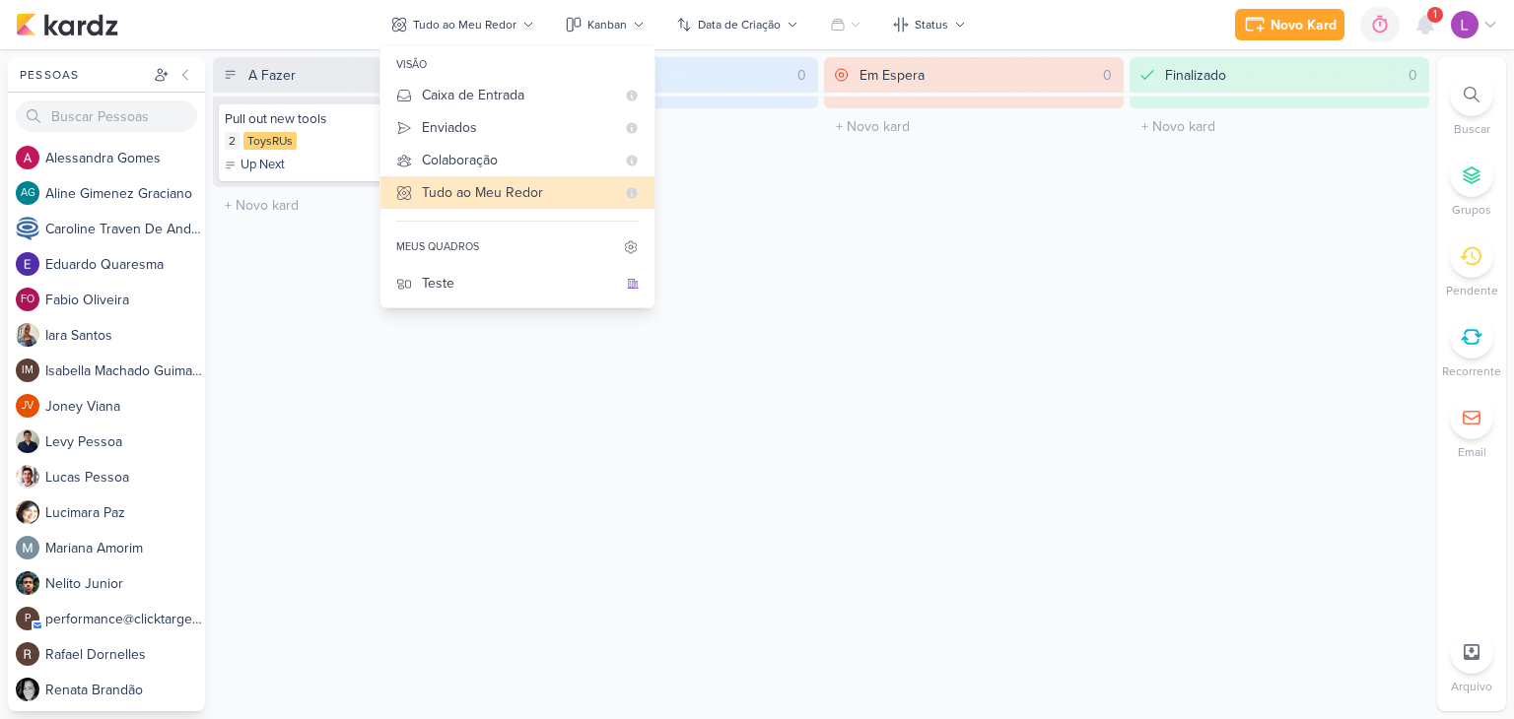
click at [460, 247] on div "meus quadros" at bounding box center [437, 247] width 83 height 16
click at [446, 257] on div "meus quadros" at bounding box center [517, 247] width 274 height 35
click at [449, 245] on div "meus quadros" at bounding box center [437, 247] width 83 height 16
click at [707, 388] on div "Em Andamento 0 O título do kard deve ter menos que 100 caracteres" at bounding box center [668, 384] width 300 height 654
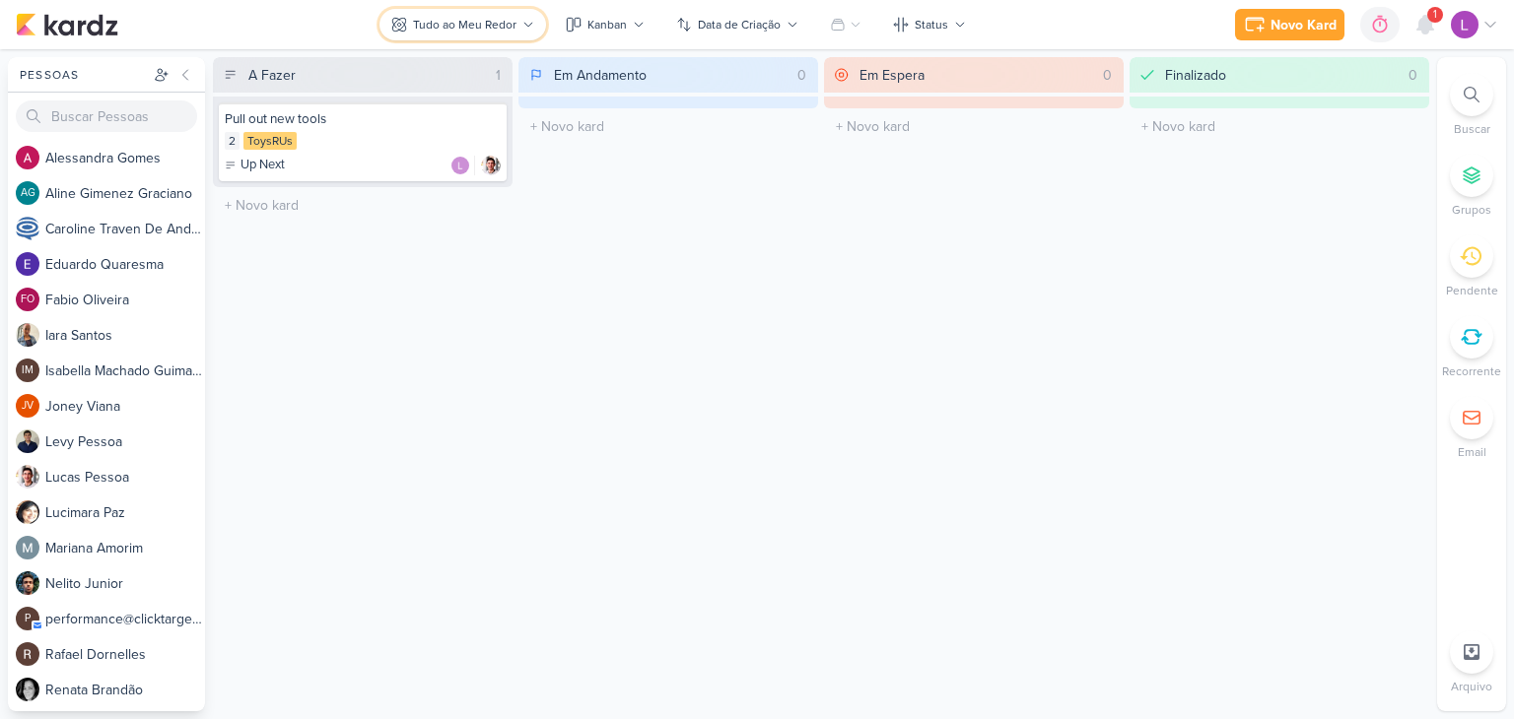
click at [524, 17] on button "Tudo ao Meu Redor" at bounding box center [462, 25] width 167 height 32
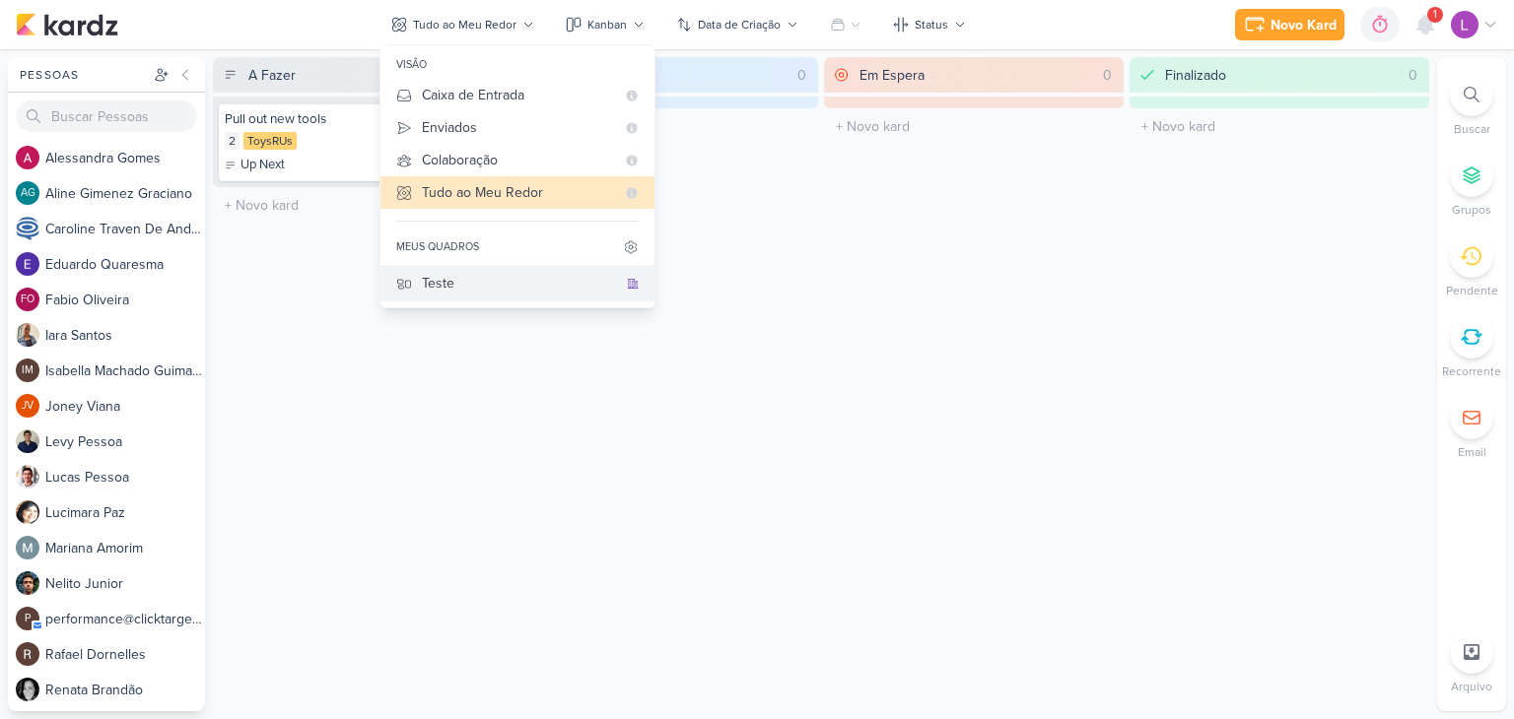
click at [418, 291] on button "Teste" at bounding box center [517, 283] width 274 height 36
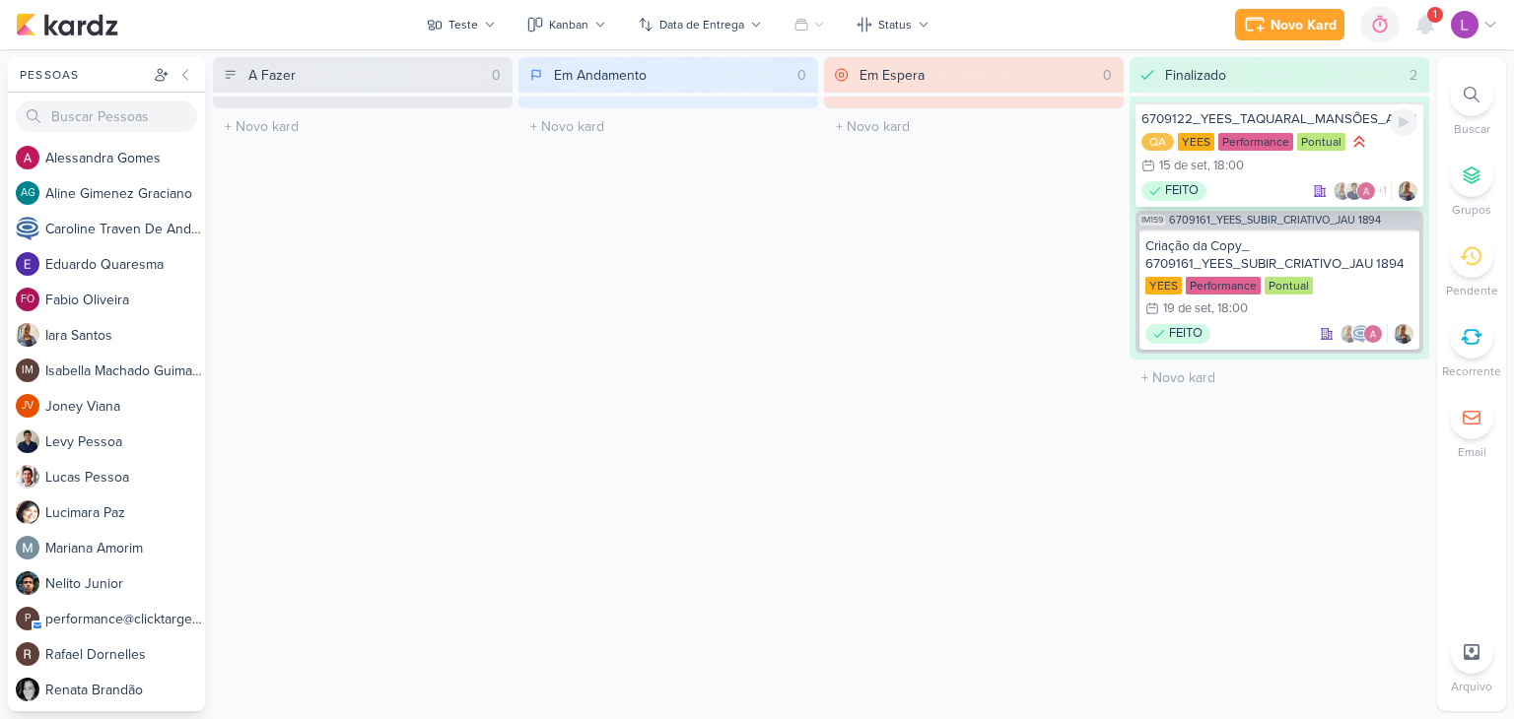
click at [1222, 160] on div ", 18:00" at bounding box center [1225, 166] width 36 height 13
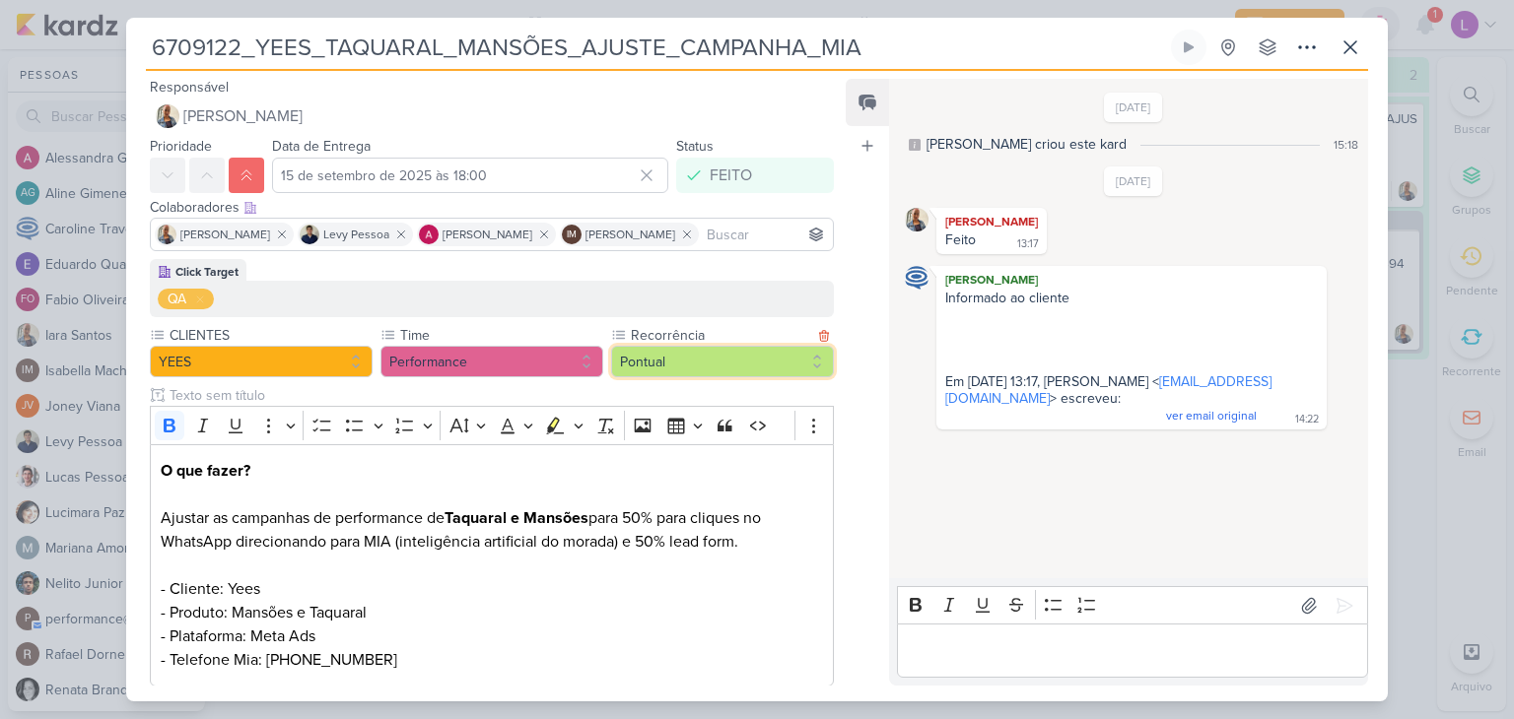
click at [794, 359] on button "Pontual" at bounding box center [722, 362] width 223 height 32
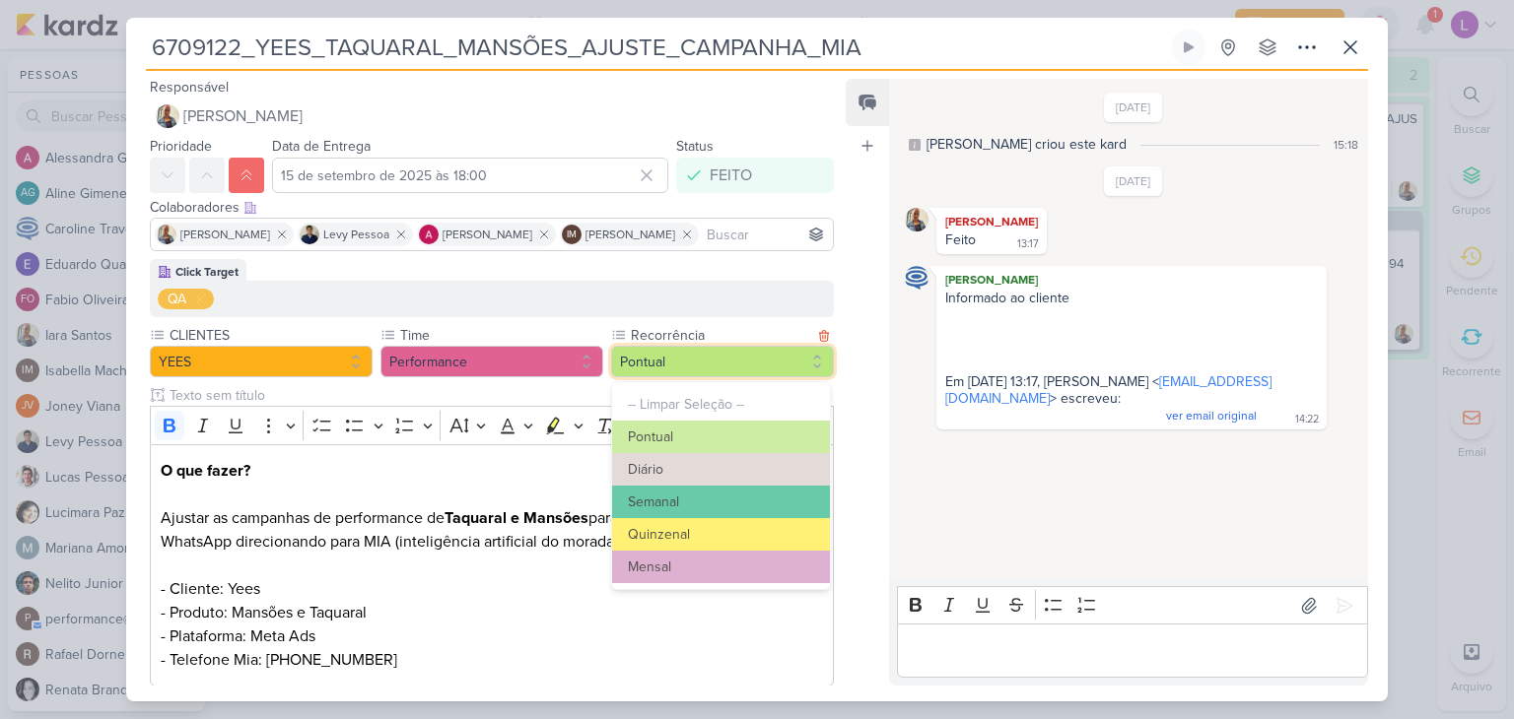
click at [794, 359] on button "Pontual" at bounding box center [722, 362] width 223 height 32
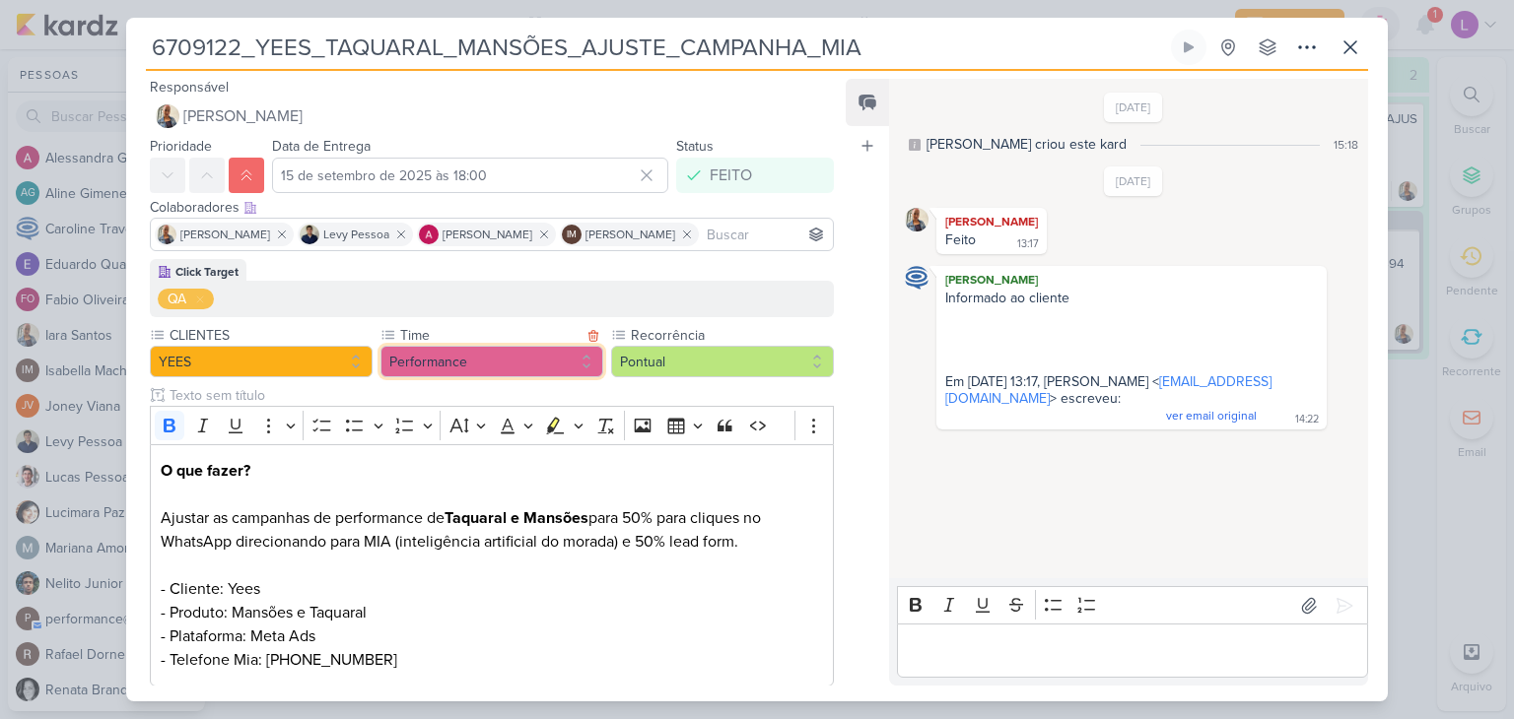
click at [582, 358] on button "Performance" at bounding box center [491, 362] width 223 height 32
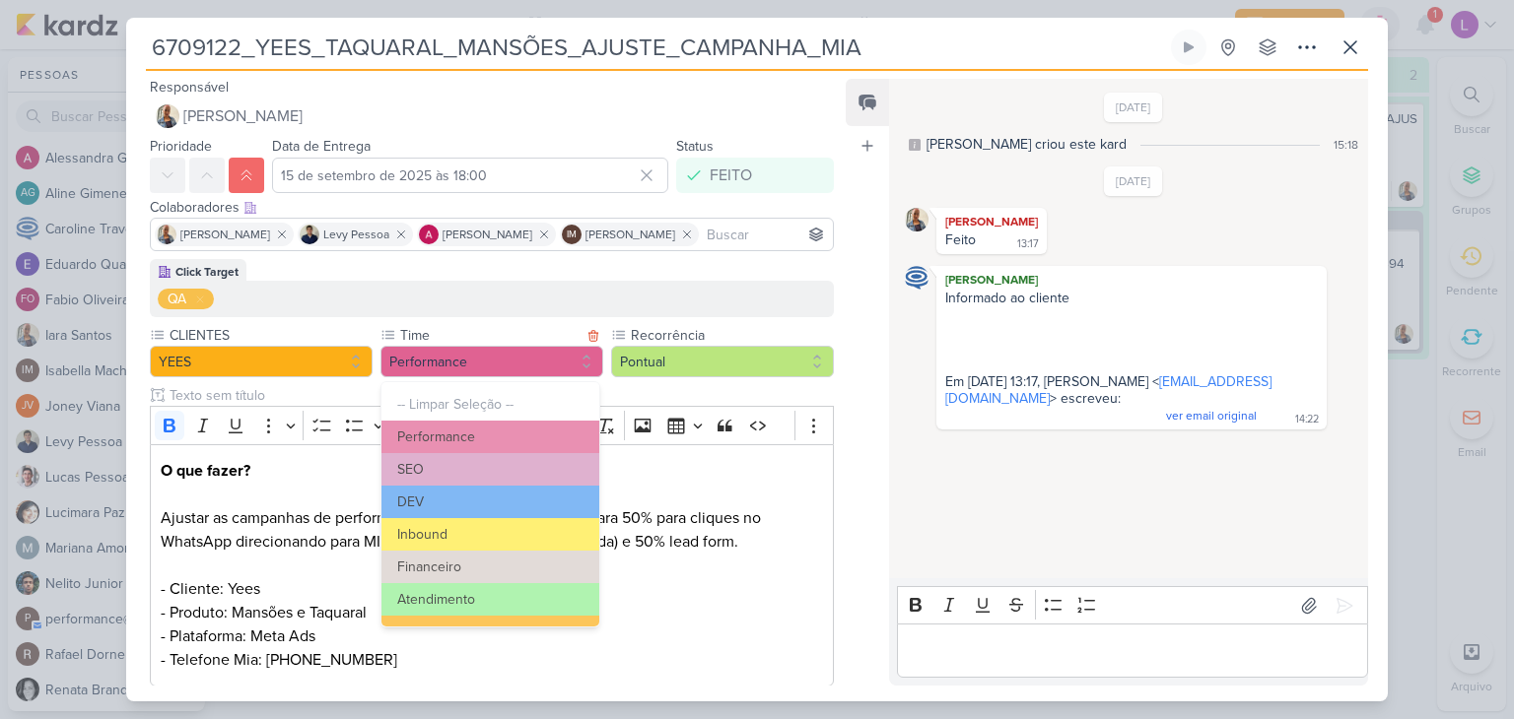
click at [508, 325] on label "Time" at bounding box center [489, 335] width 183 height 21
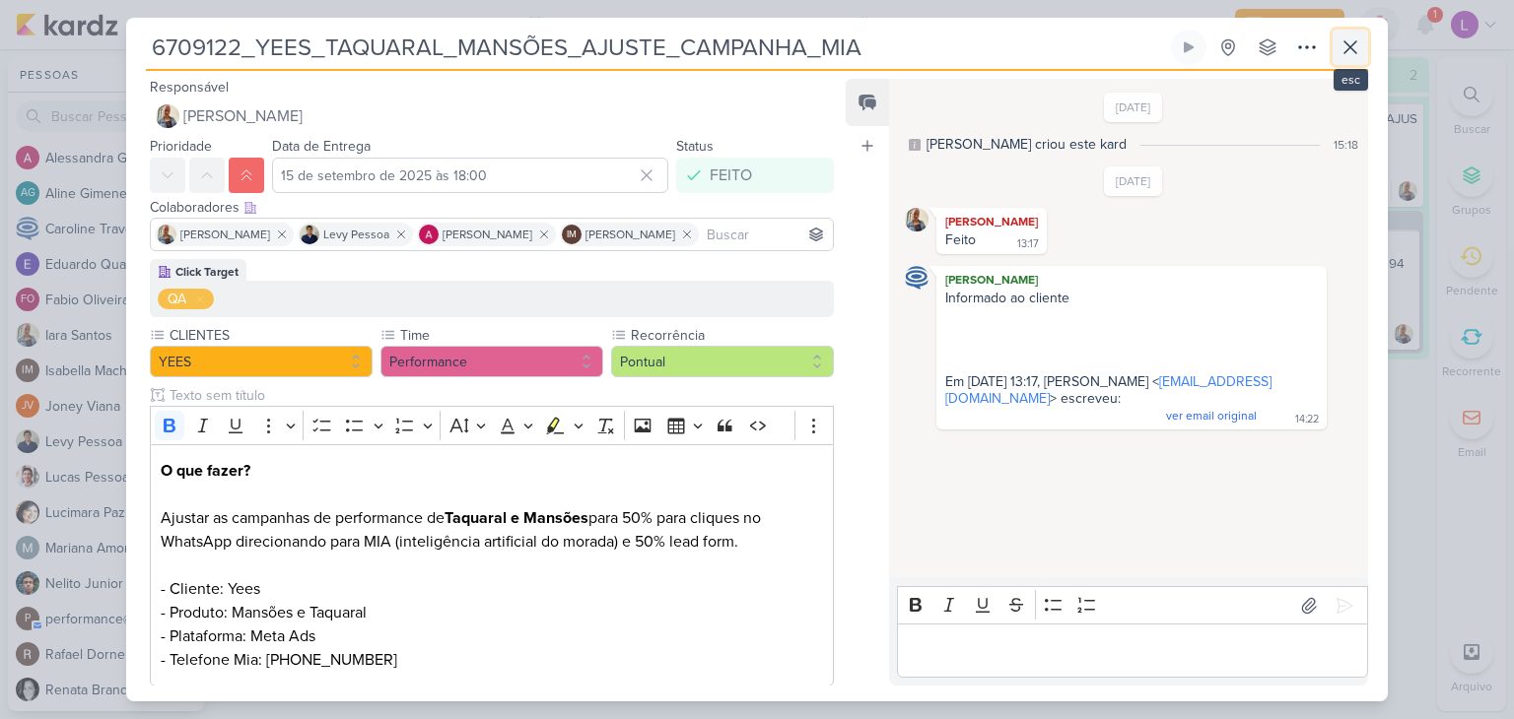
click at [1347, 42] on icon at bounding box center [1350, 47] width 24 height 24
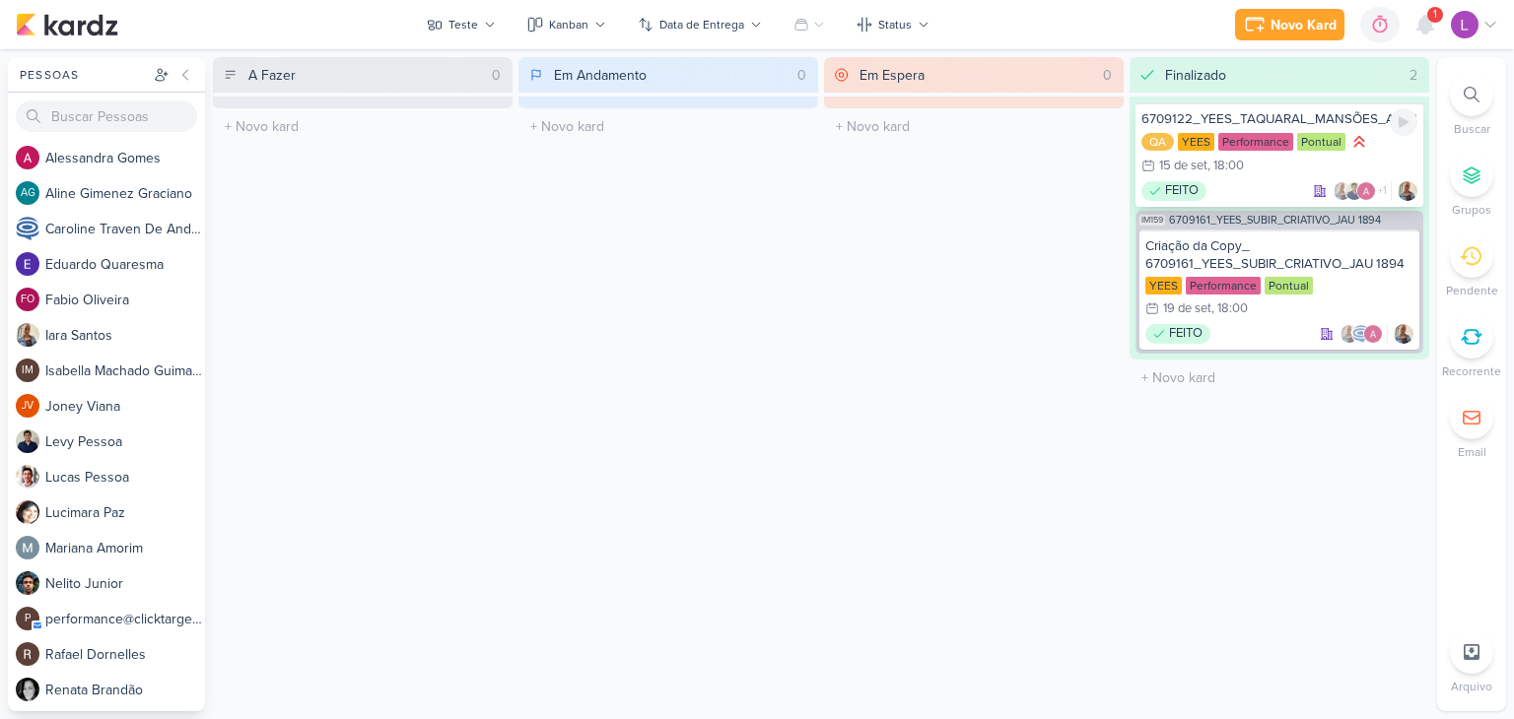
click at [1163, 150] on div "QA YEES Performance Pontual 15/9 15 de set , 18:00" at bounding box center [1279, 154] width 276 height 45
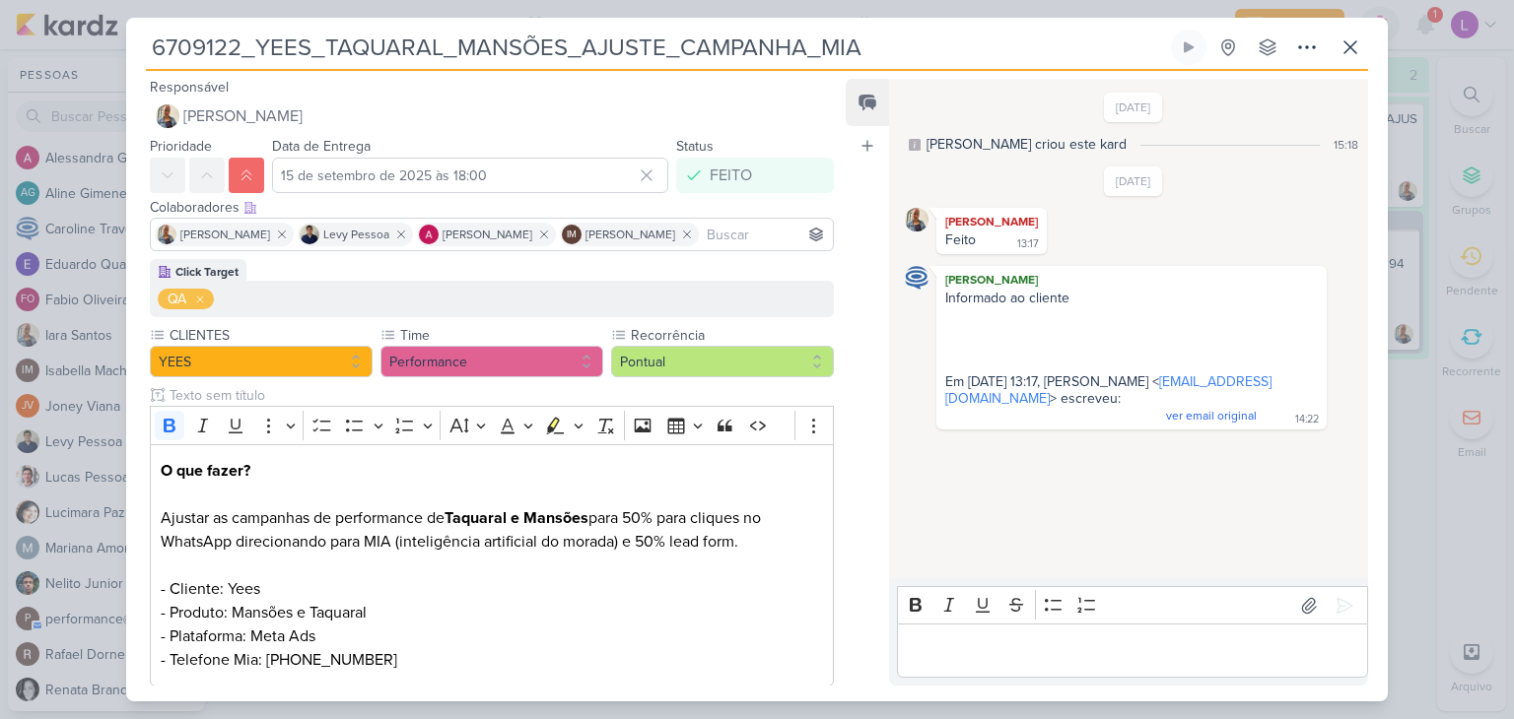
click at [196, 302] on icon at bounding box center [200, 300] width 12 height 12
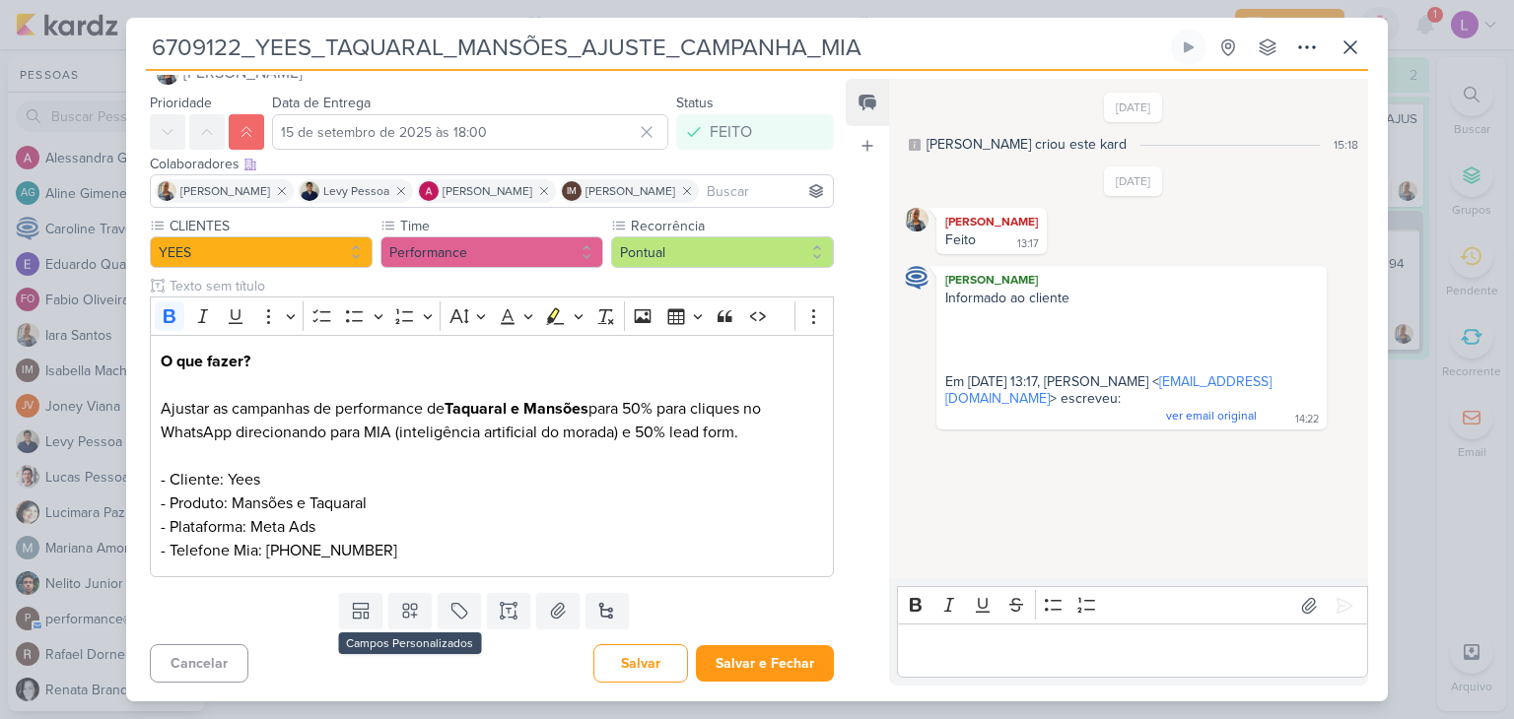
scroll to position [43, 0]
click at [452, 604] on icon at bounding box center [459, 611] width 20 height 20
click at [640, 553] on p "Ajustar as campanhas de performance de Taquaral e Mansões para 50% para cliques…" at bounding box center [492, 480] width 662 height 166
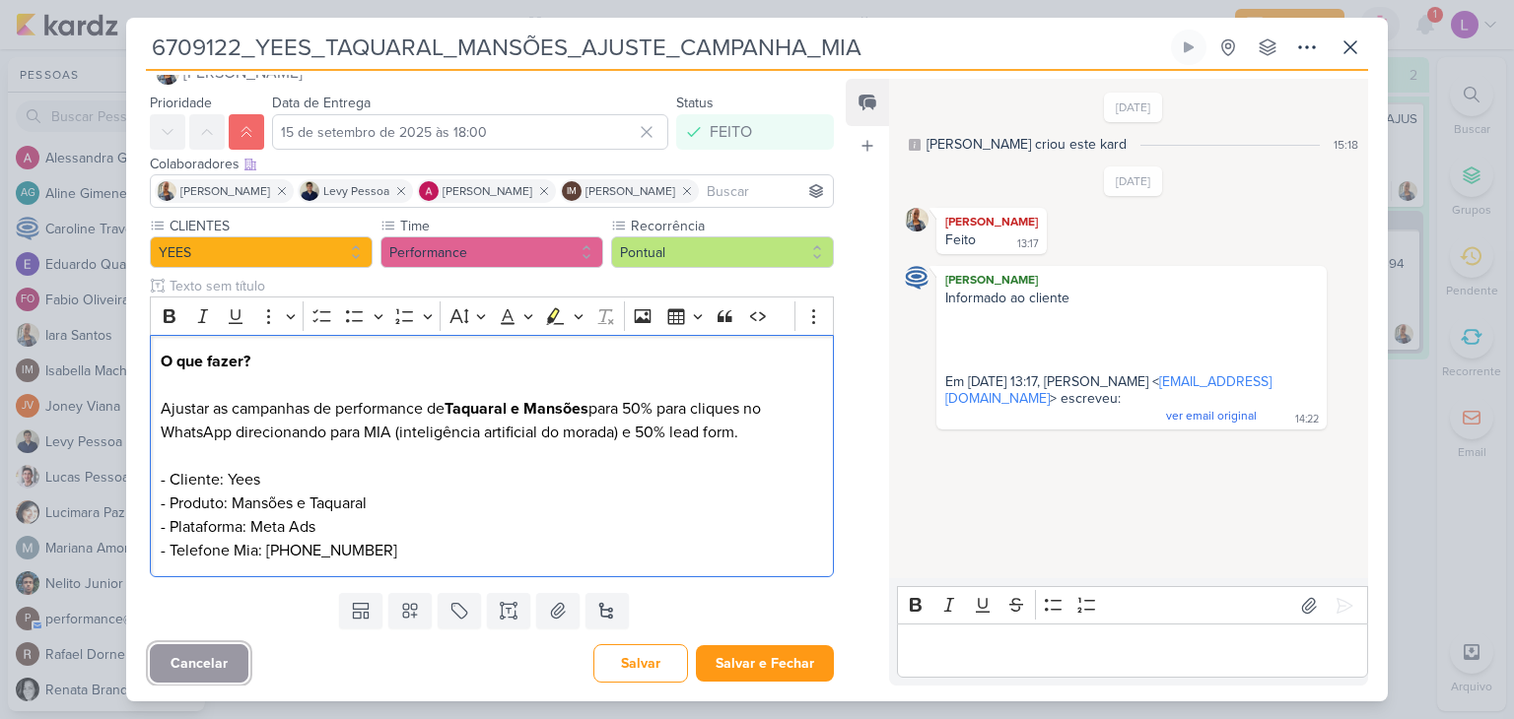
click at [186, 661] on button "Cancelar" at bounding box center [199, 663] width 99 height 38
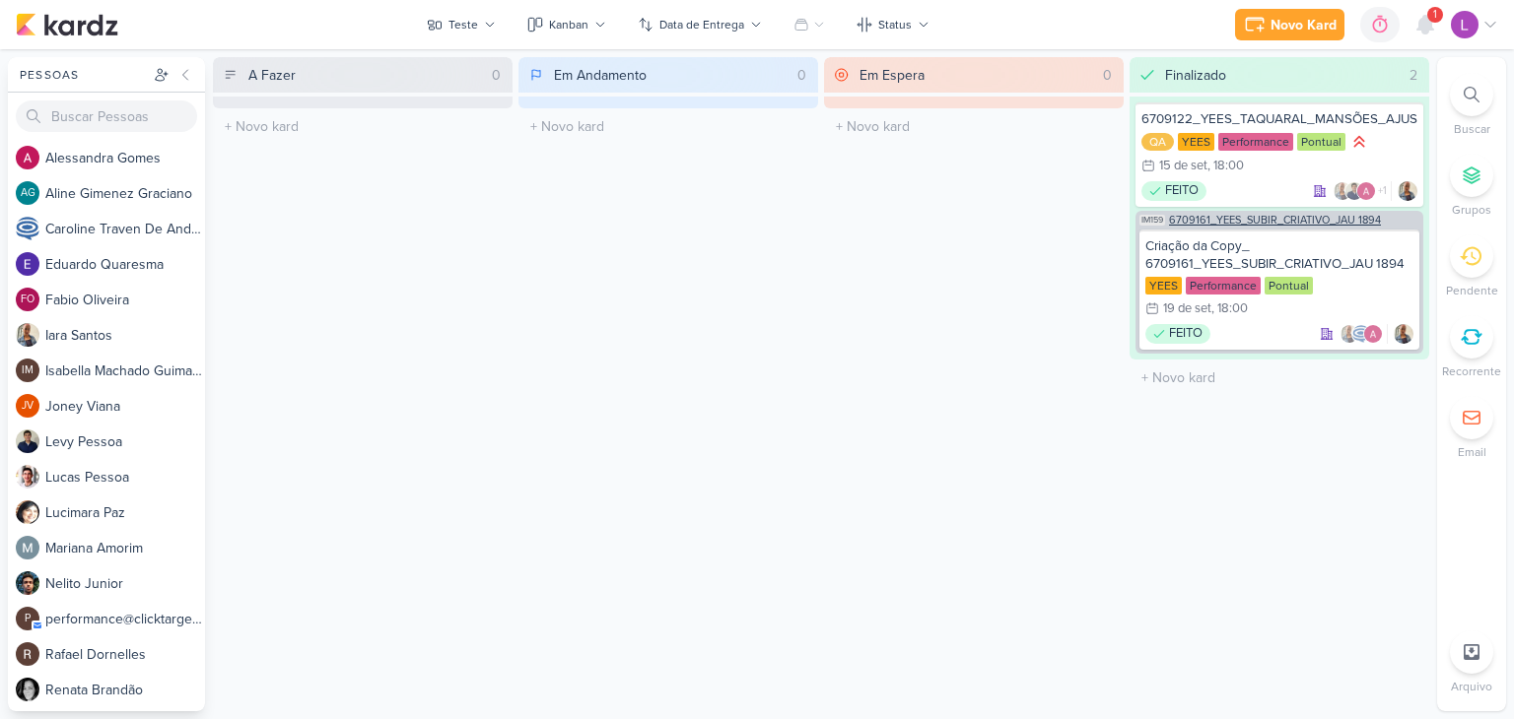
click at [1202, 218] on span "6709161_YEES_SUBIR_CRIATIVO_JAU 1894" at bounding box center [1275, 220] width 212 height 11
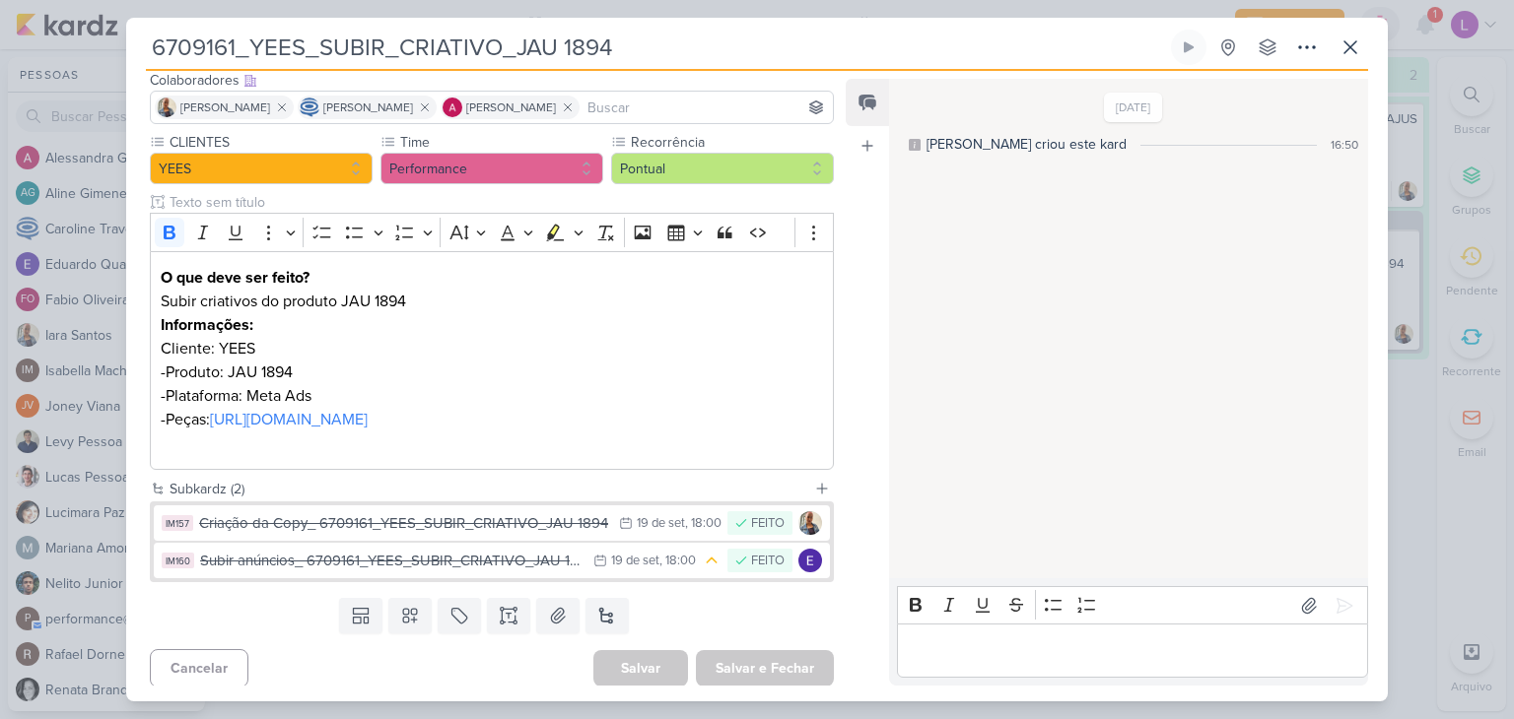
scroll to position [0, 0]
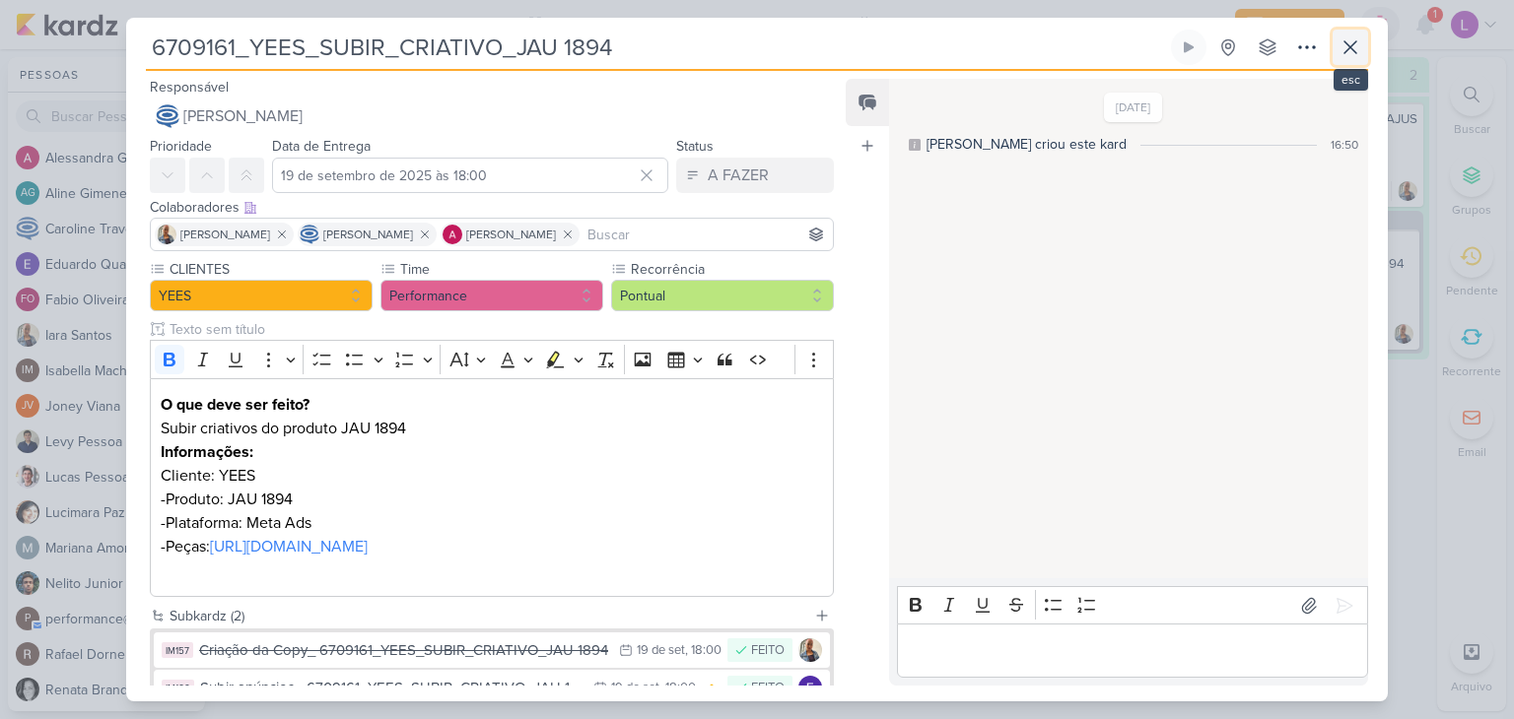
click at [1355, 41] on icon at bounding box center [1350, 47] width 12 height 12
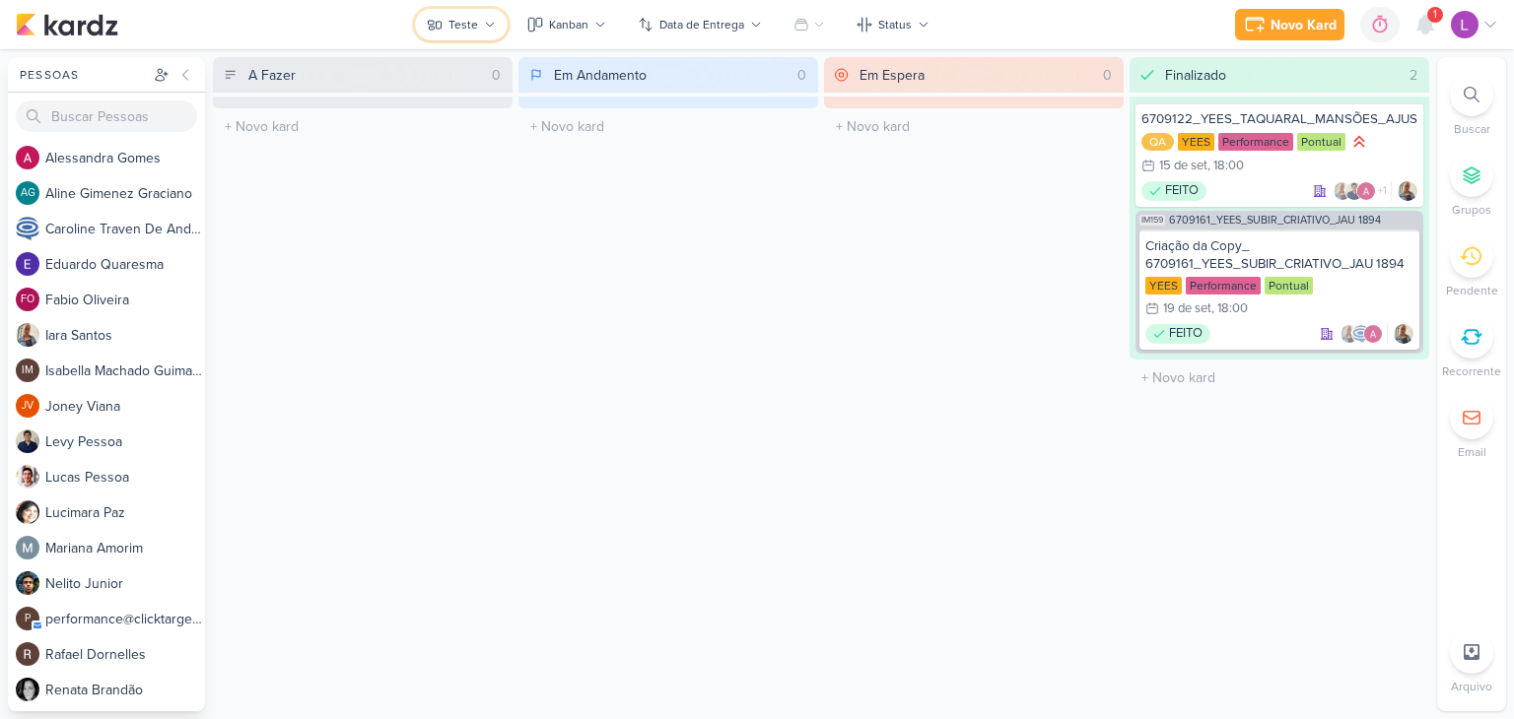
click at [457, 20] on div "Teste" at bounding box center [463, 25] width 30 height 18
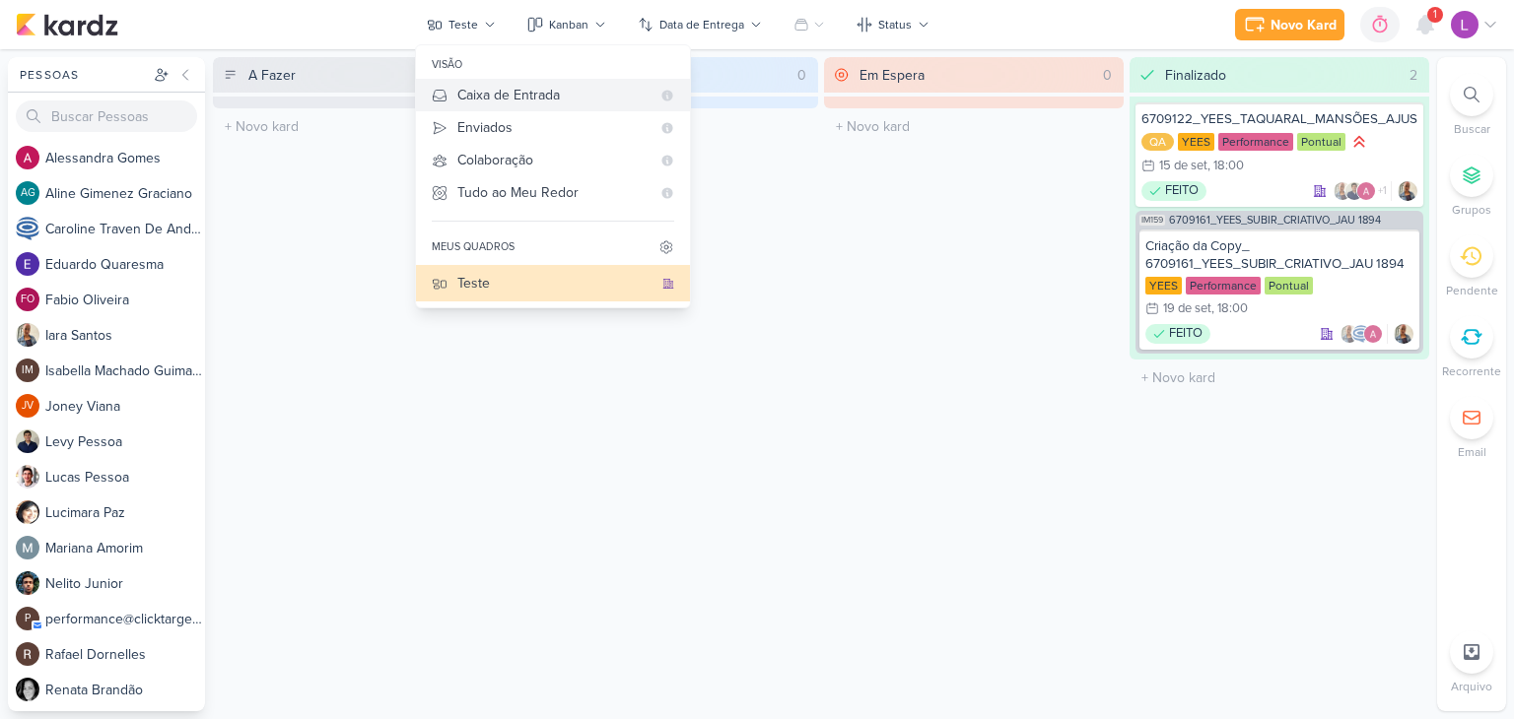
click at [493, 104] on div "Caixa de Entrada" at bounding box center [553, 95] width 193 height 21
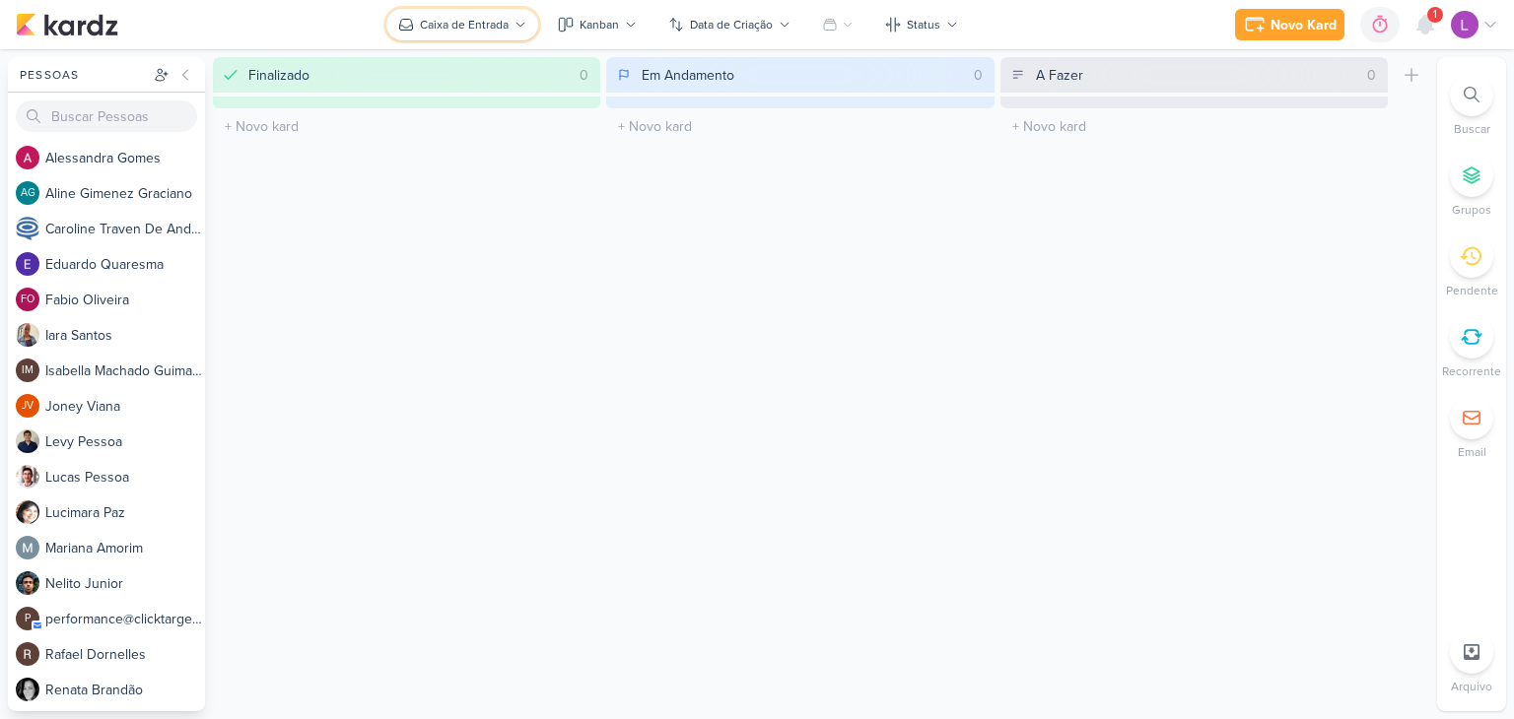
click at [462, 22] on div "Caixa de Entrada" at bounding box center [464, 25] width 89 height 18
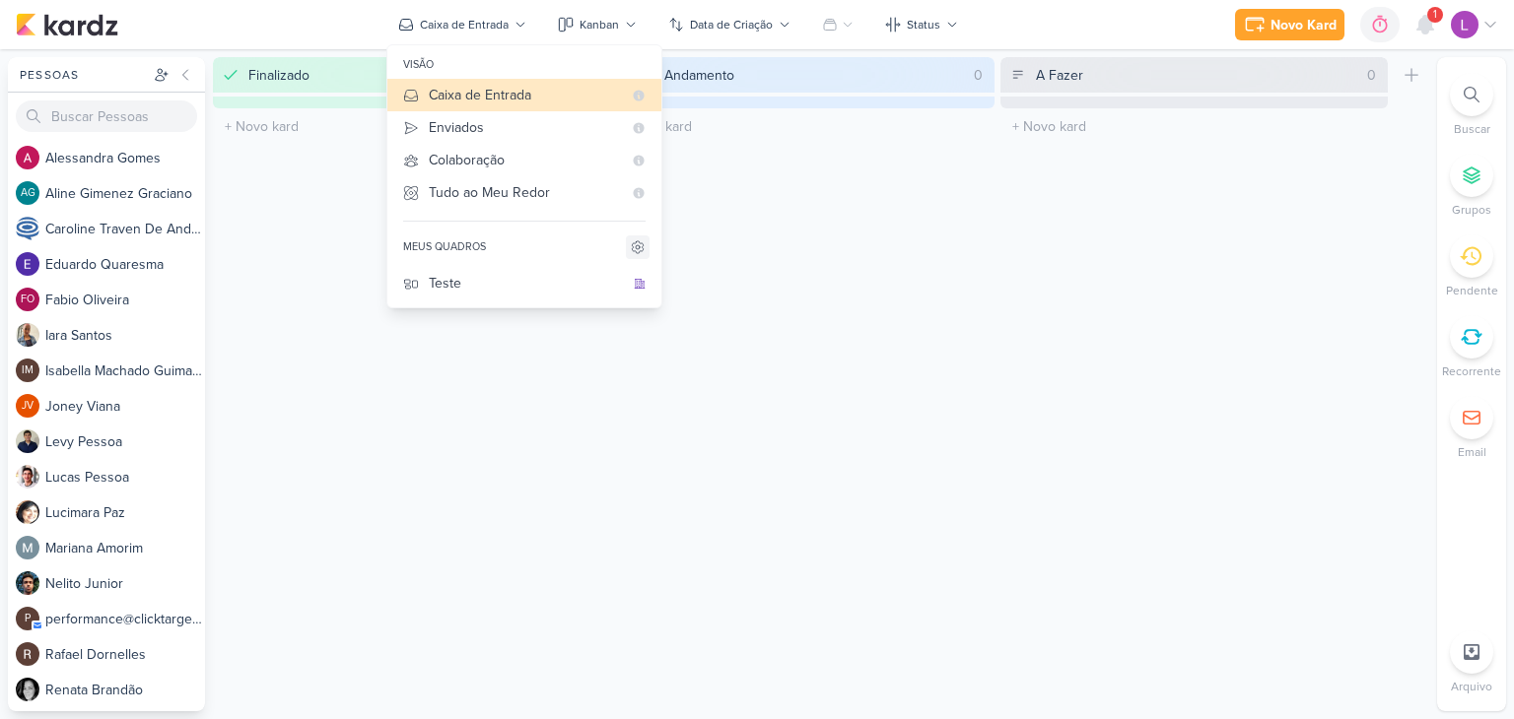
click at [640, 249] on icon at bounding box center [638, 247] width 16 height 16
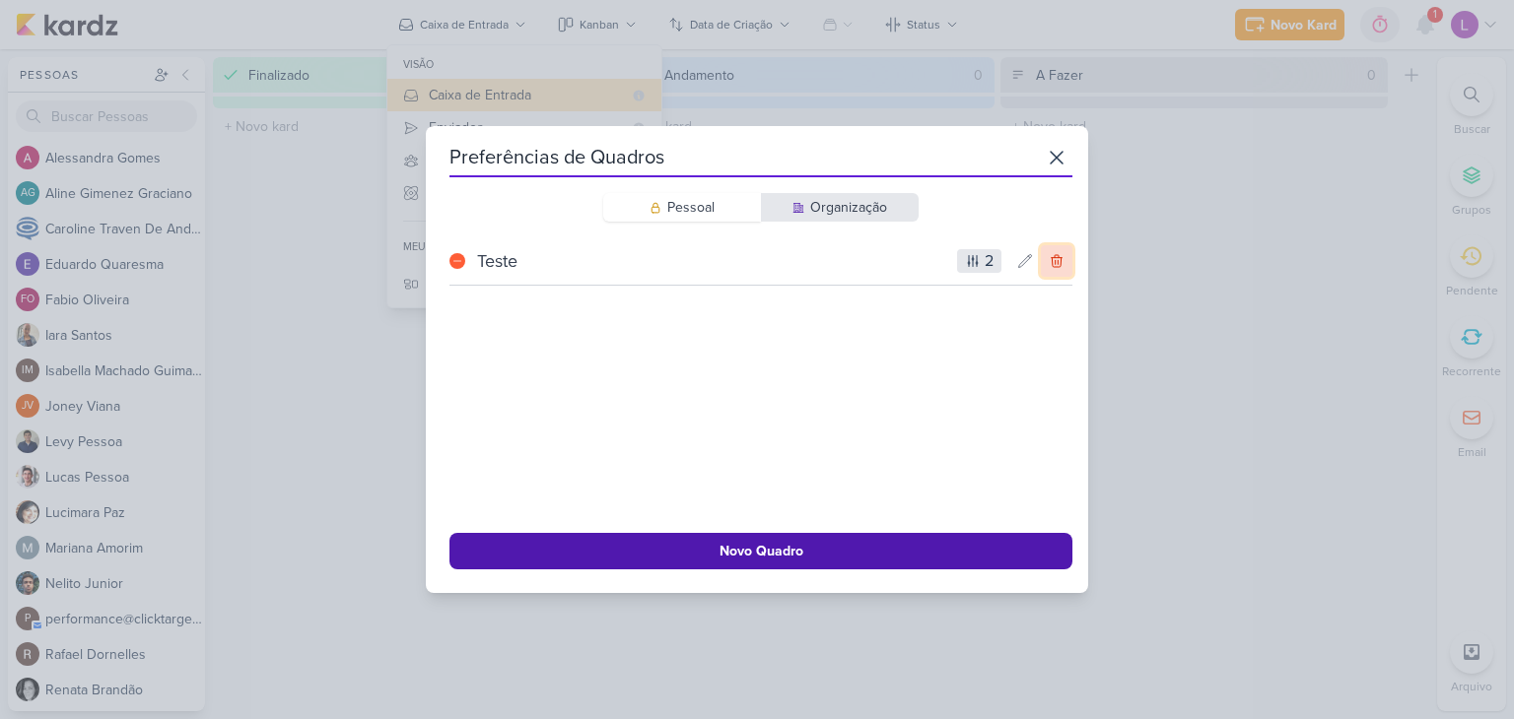
click at [1049, 256] on icon at bounding box center [1057, 261] width 16 height 16
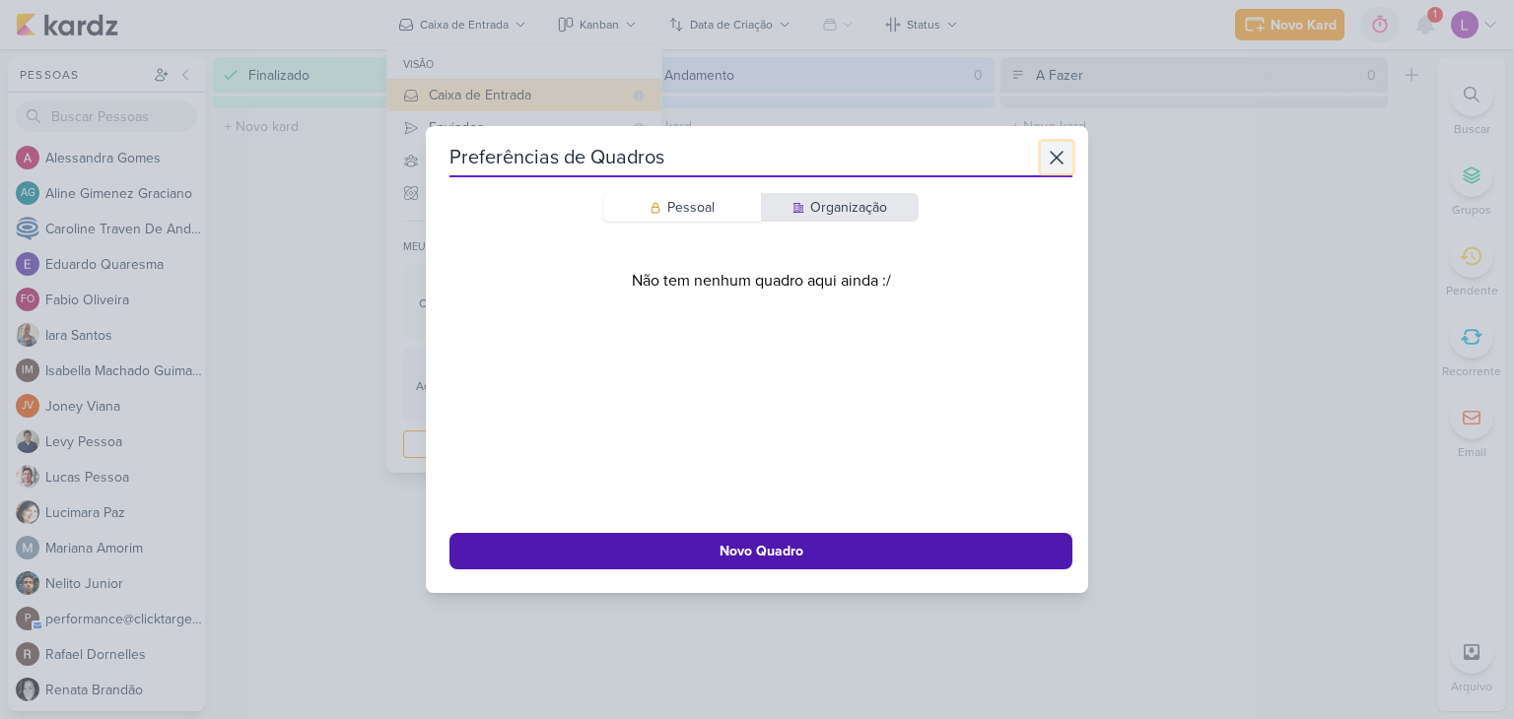
click at [1045, 157] on icon at bounding box center [1057, 158] width 24 height 24
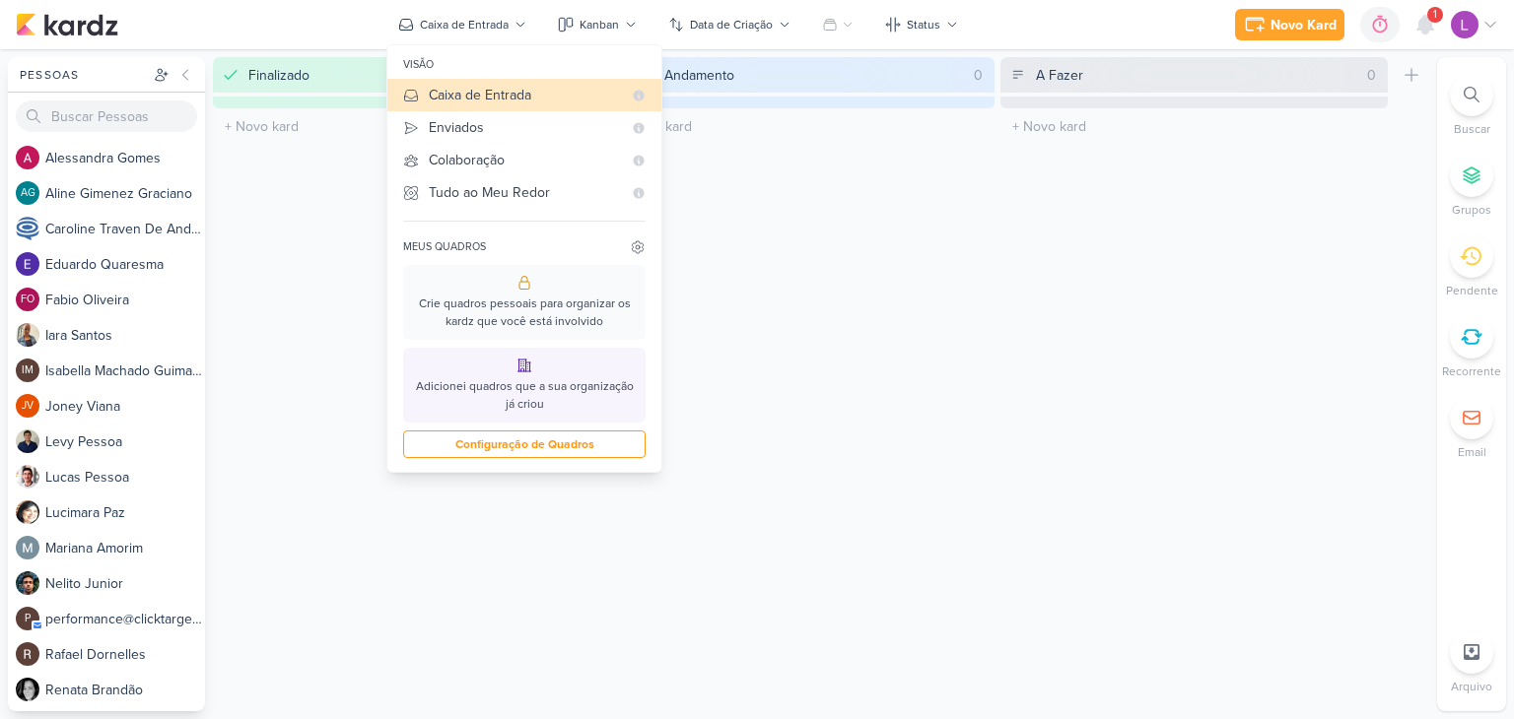
click at [873, 163] on div "Em Andamento 0 Mover Para Esquerda Mover Para Direita Deletar O título do kard …" at bounding box center [799, 384] width 387 height 654
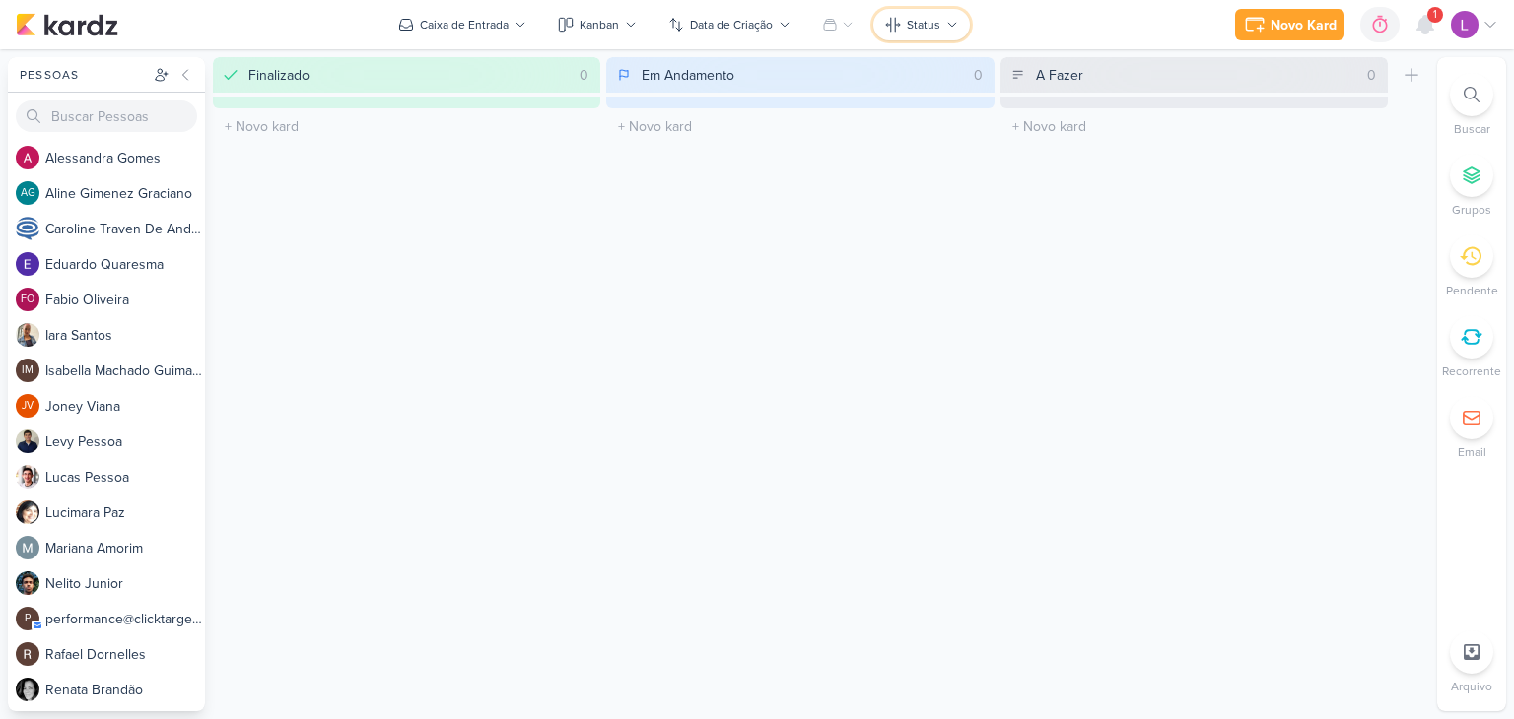
click at [946, 16] on button "Status" at bounding box center [921, 25] width 97 height 32
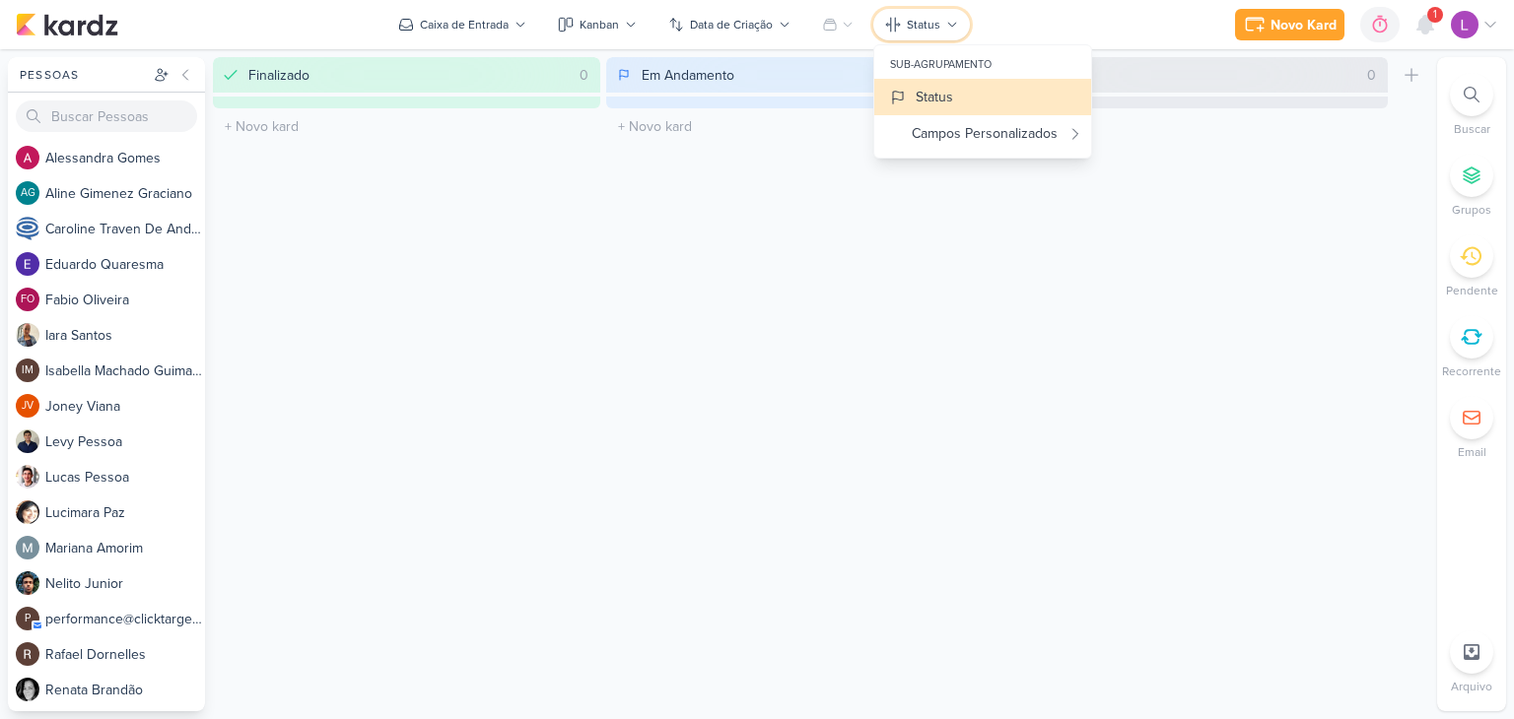
click at [946, 17] on button "Status" at bounding box center [921, 25] width 97 height 32
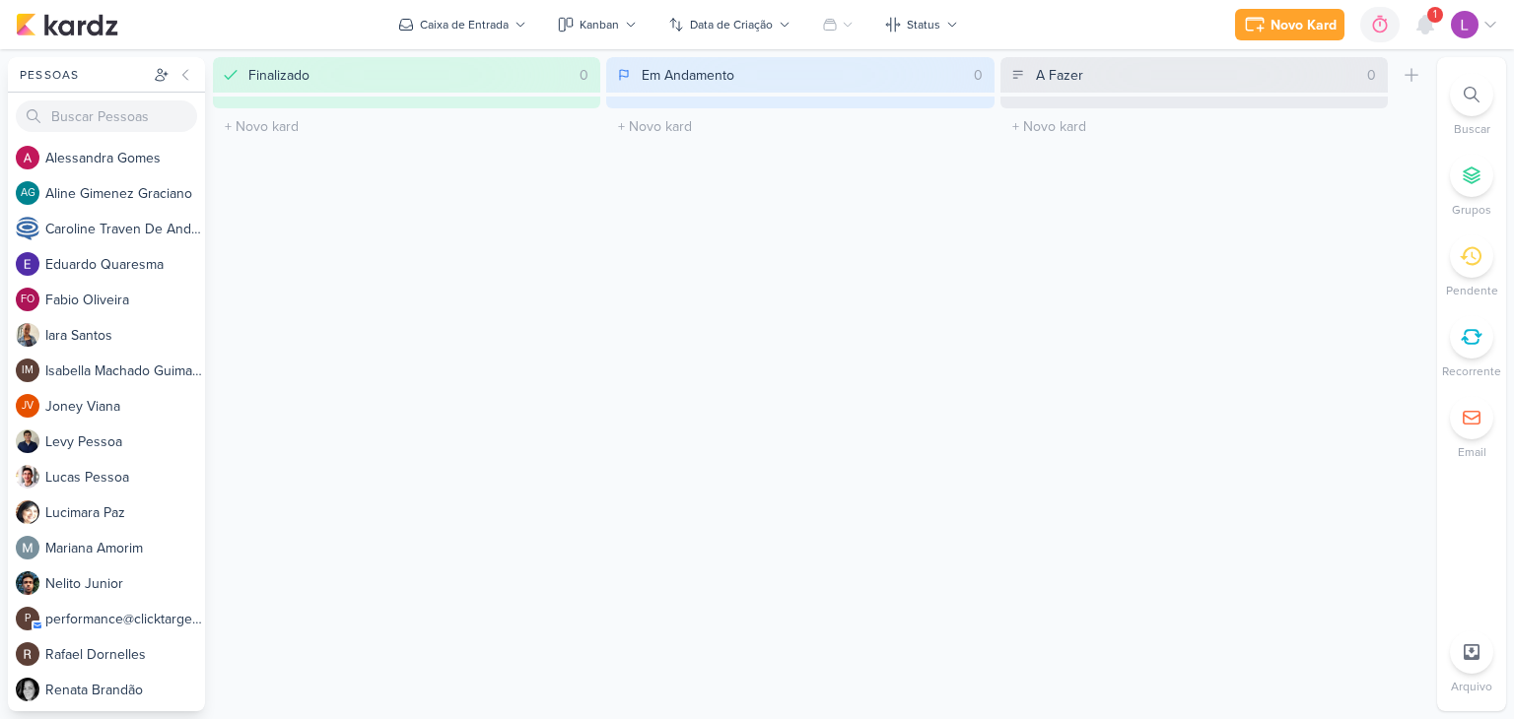
click at [1489, 27] on icon at bounding box center [1490, 25] width 16 height 16
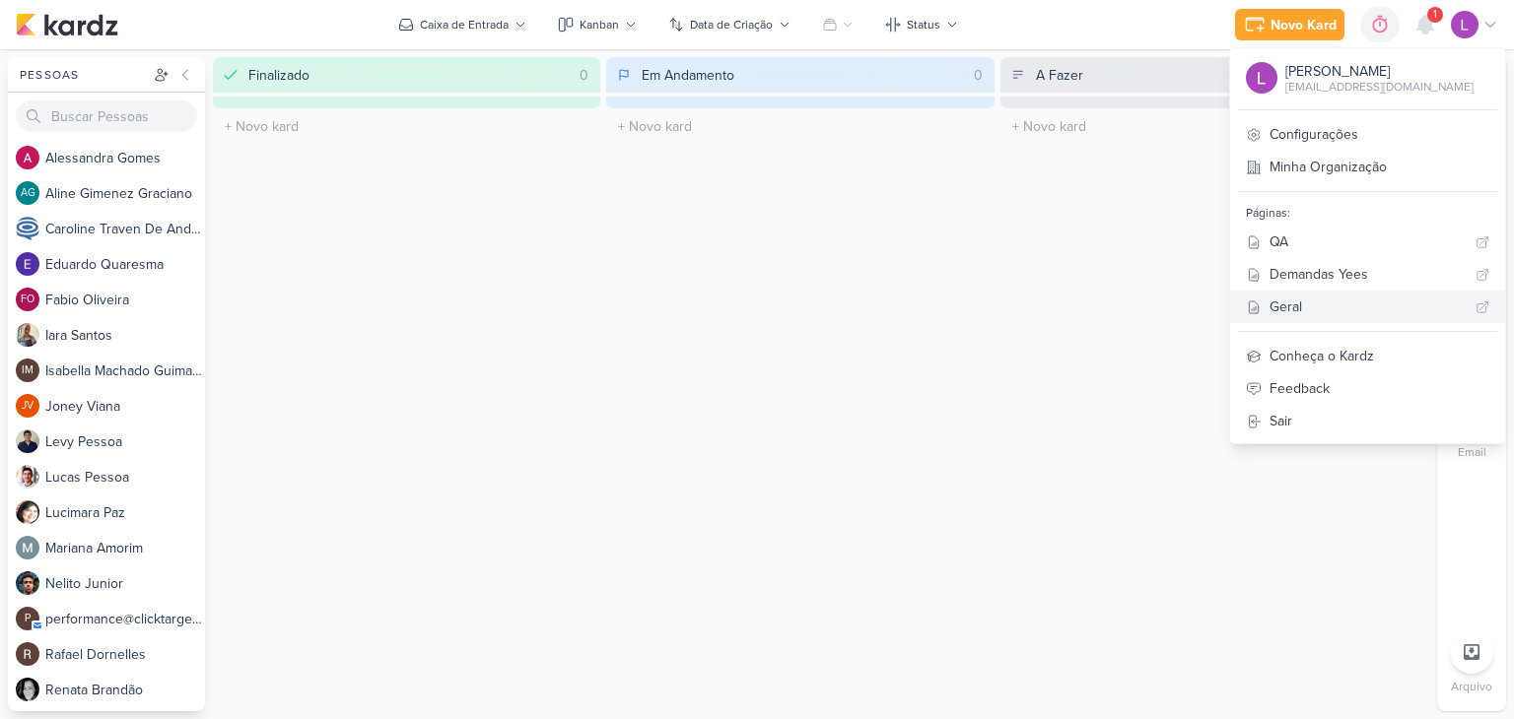
click at [1340, 306] on div "Geral" at bounding box center [1368, 307] width 198 height 21
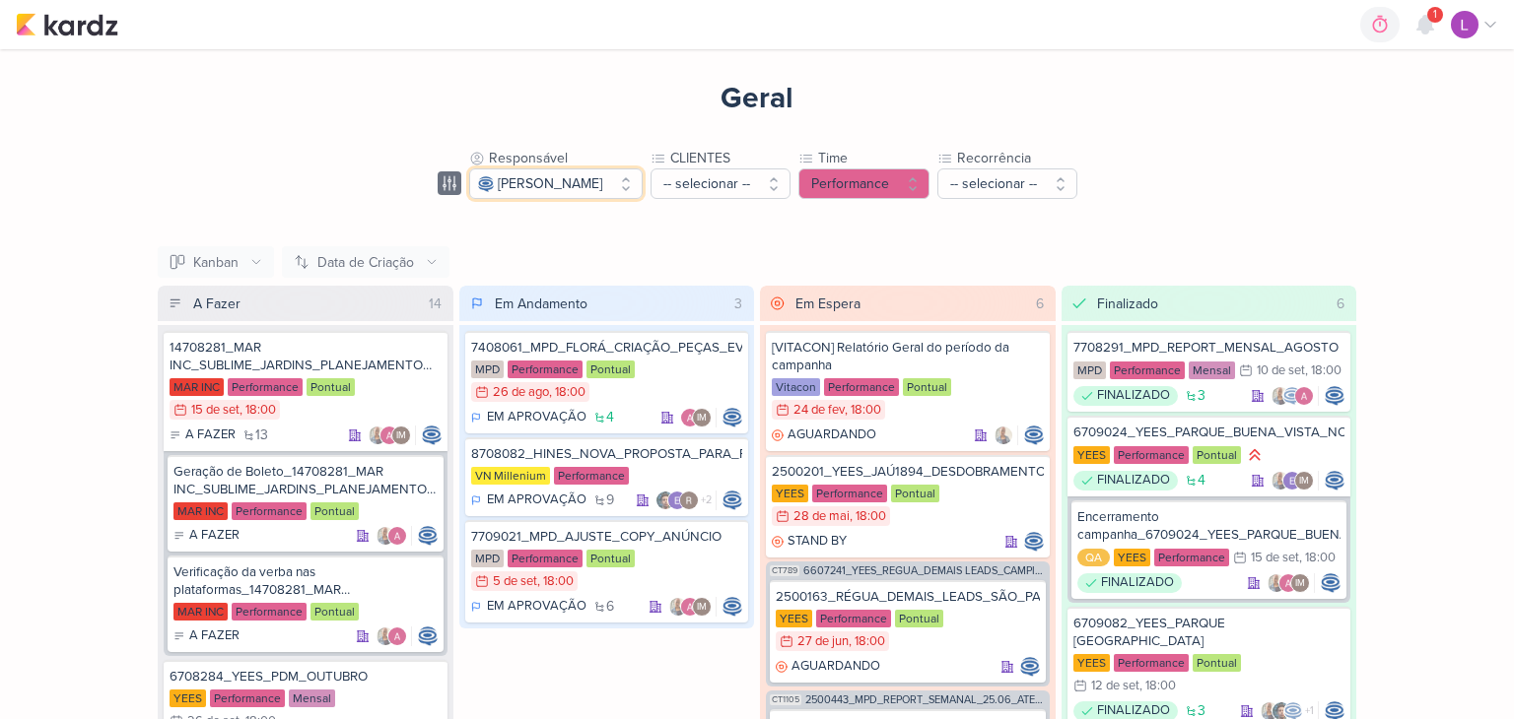
click at [643, 172] on button "[PERSON_NAME]" at bounding box center [555, 184] width 173 height 31
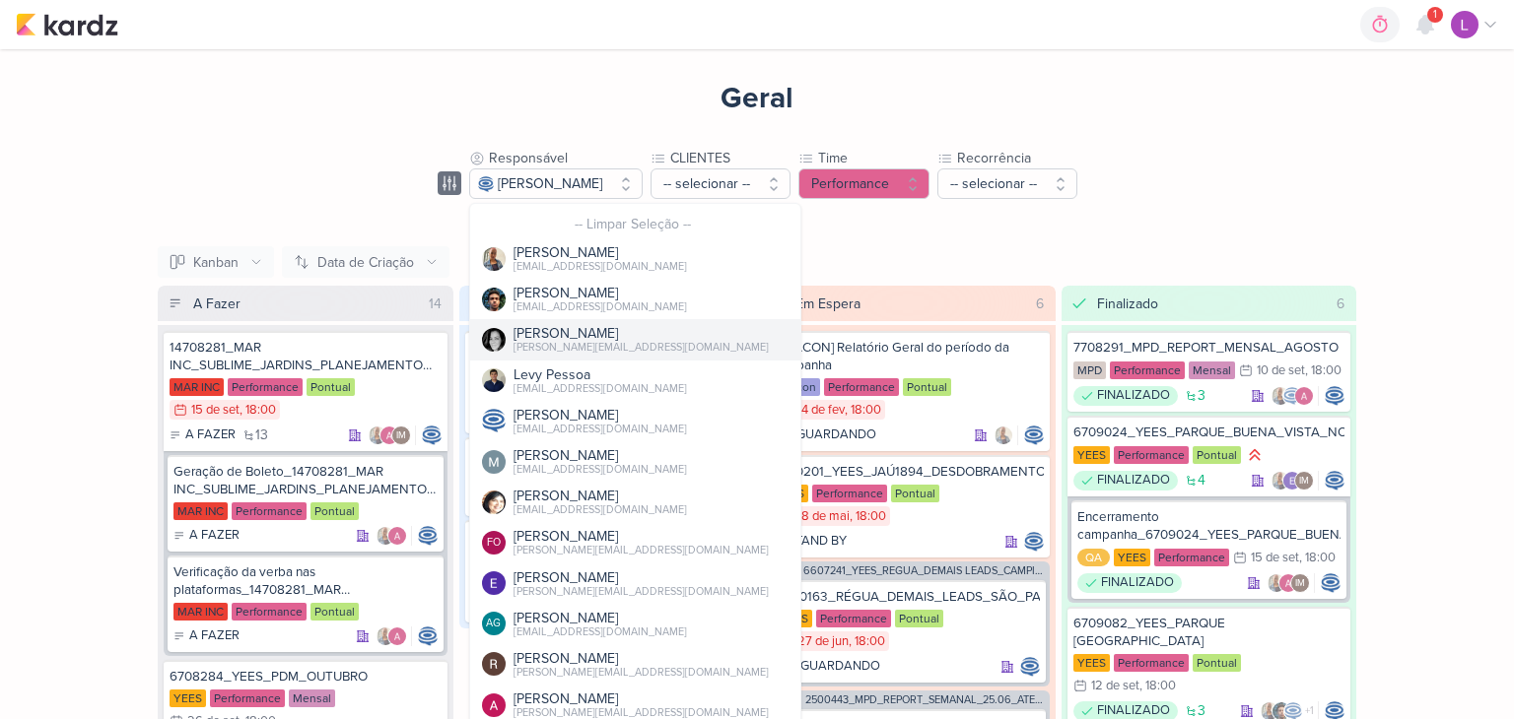
click at [548, 352] on div "[PERSON_NAME][EMAIL_ADDRESS][DOMAIN_NAME]" at bounding box center [640, 348] width 255 height 16
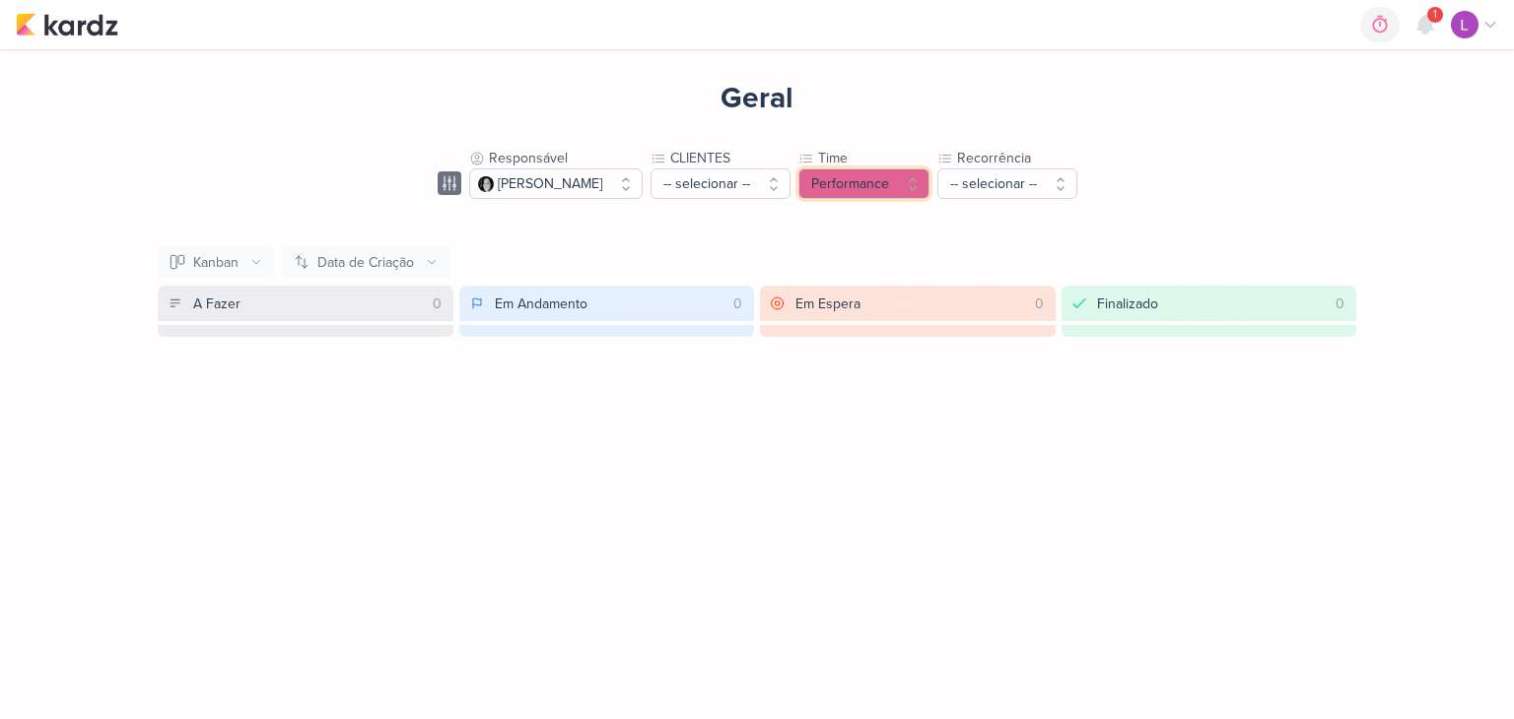
click at [909, 183] on button "Performance" at bounding box center [863, 184] width 131 height 31
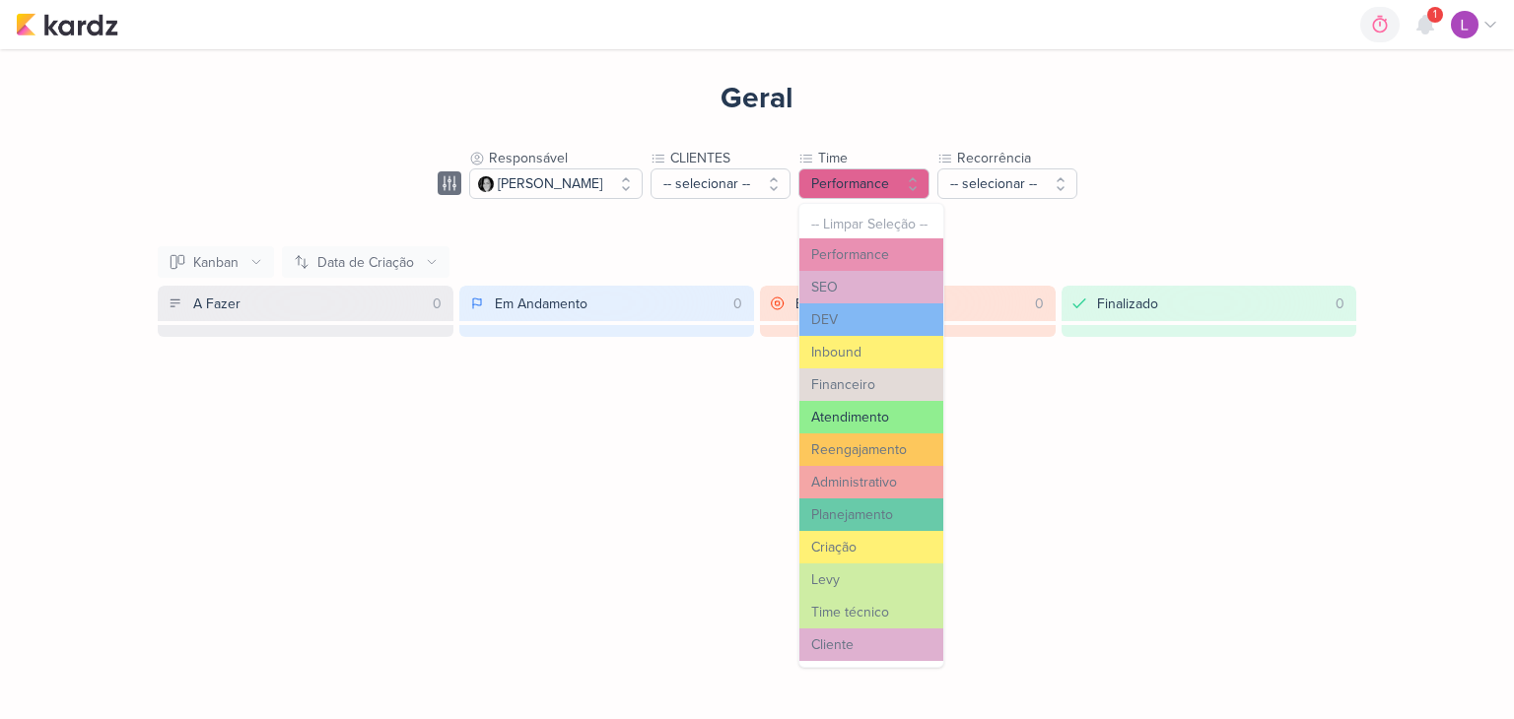
click at [825, 416] on button "Atendimento" at bounding box center [871, 417] width 144 height 33
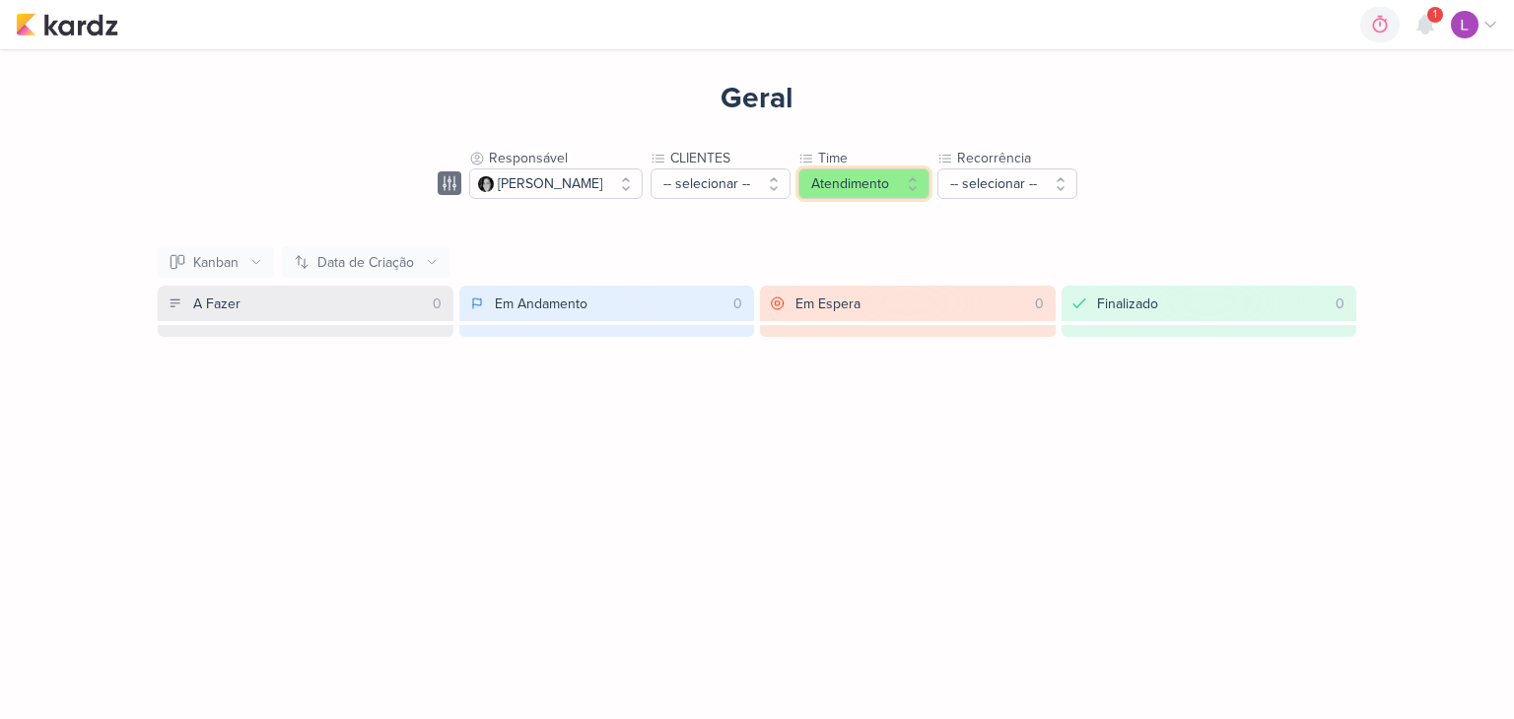
click at [903, 178] on button "Atendimento" at bounding box center [863, 184] width 131 height 31
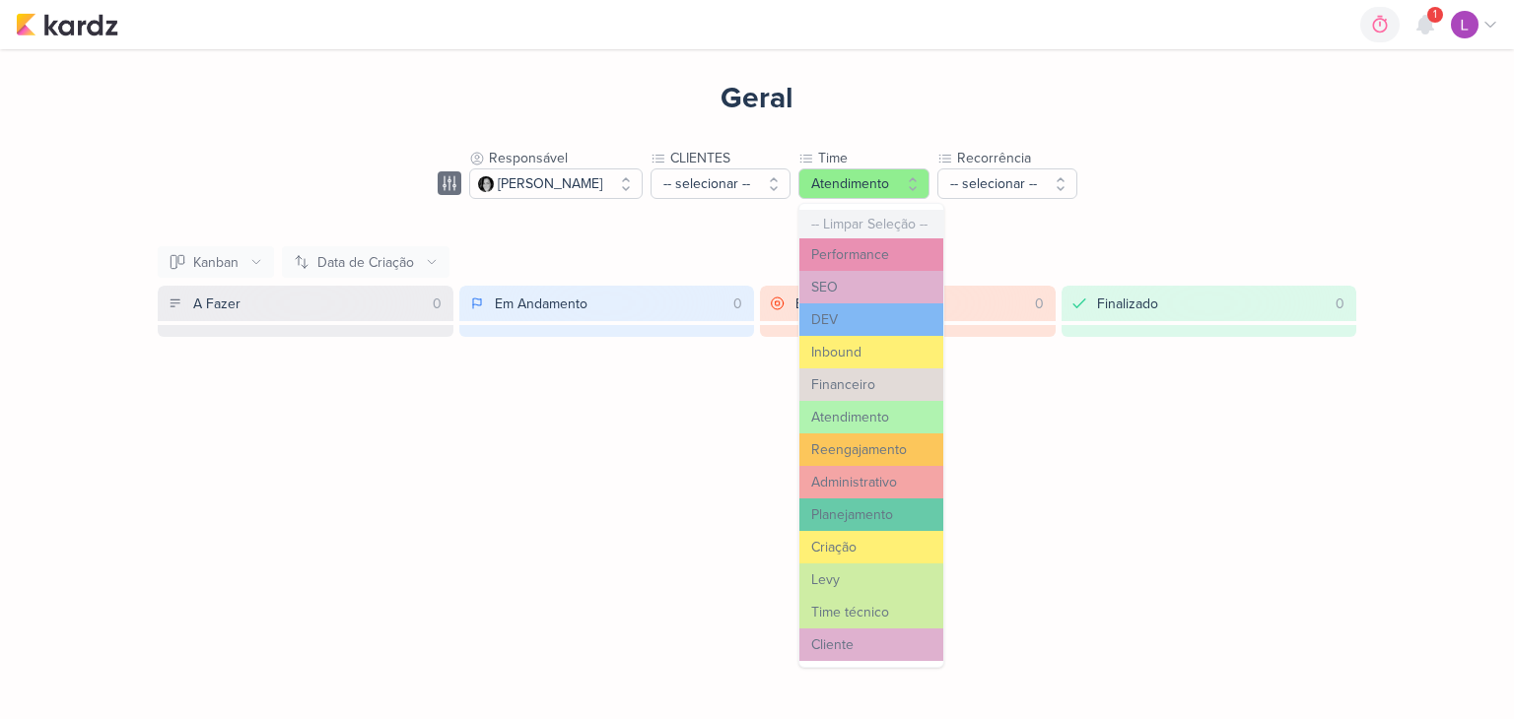
click at [872, 224] on button "-- Limpar Seleção --" at bounding box center [871, 224] width 144 height 29
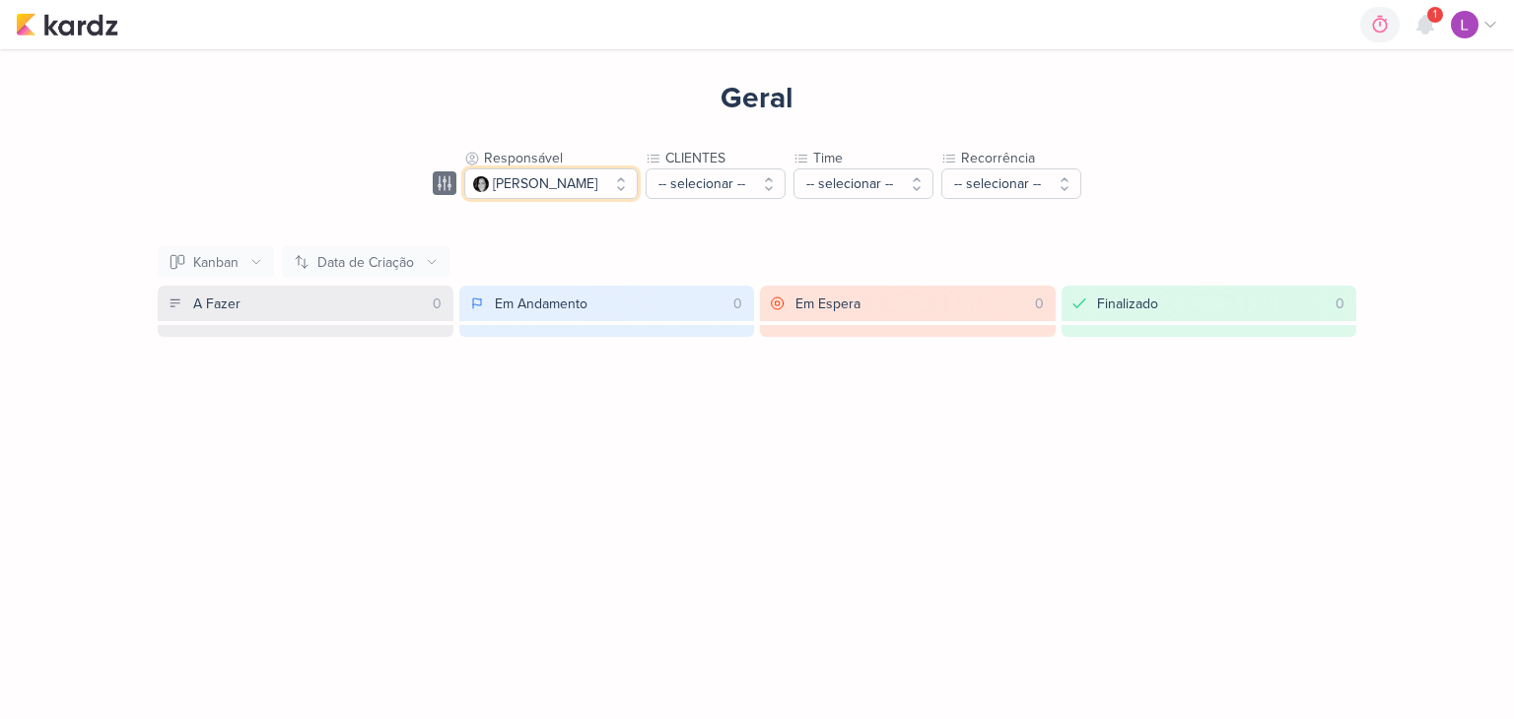
click at [608, 174] on button "[PERSON_NAME]" at bounding box center [550, 184] width 173 height 31
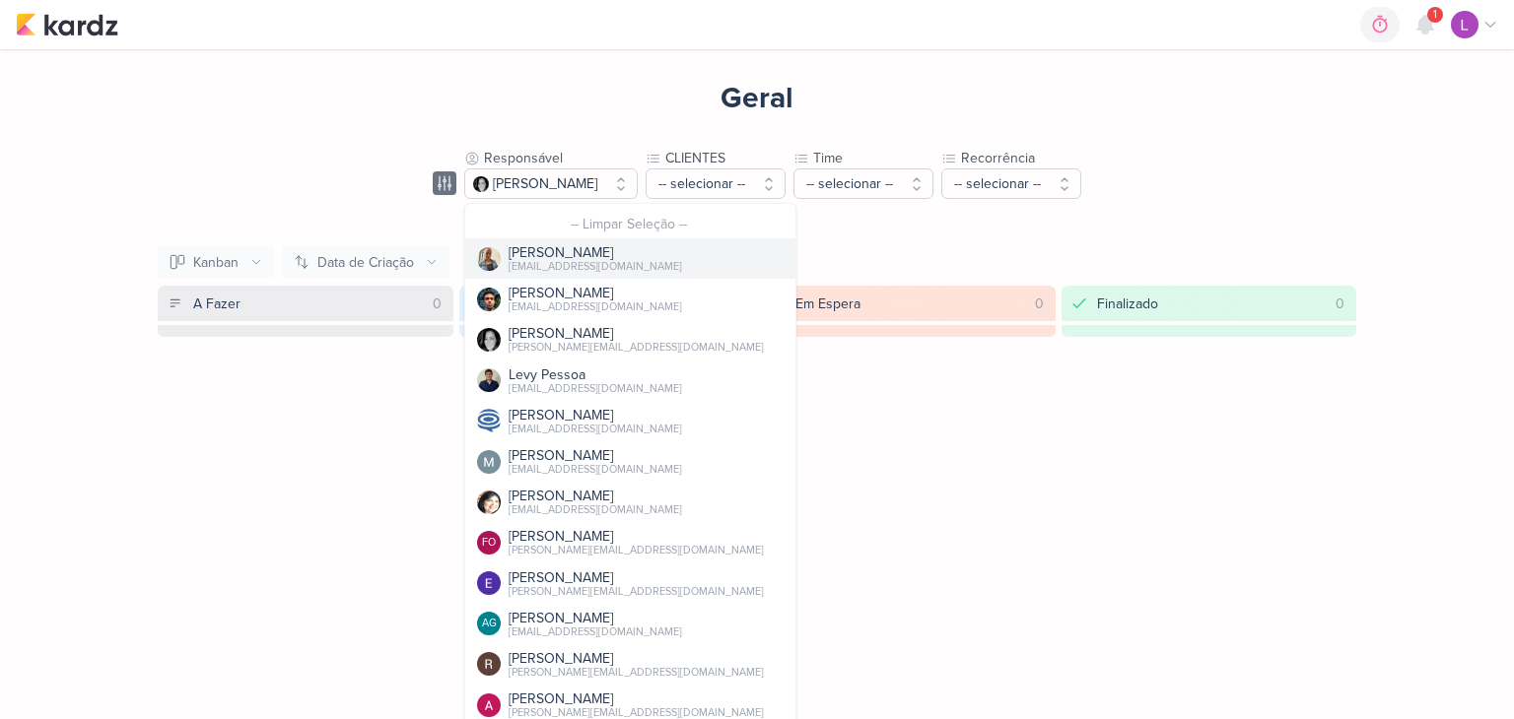
click at [547, 265] on div "[EMAIL_ADDRESS][DOMAIN_NAME]" at bounding box center [594, 267] width 173 height 16
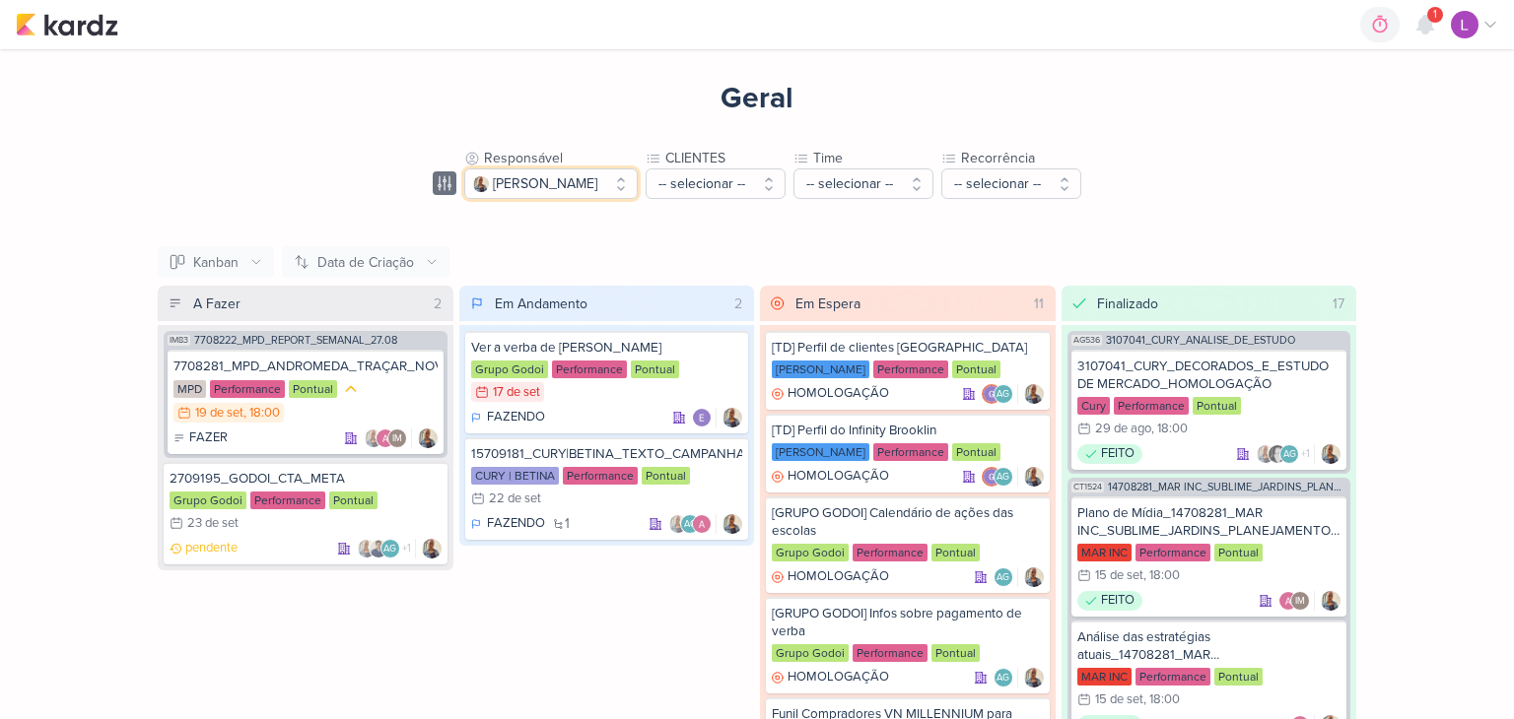
click at [613, 176] on button "[PERSON_NAME]" at bounding box center [550, 184] width 173 height 31
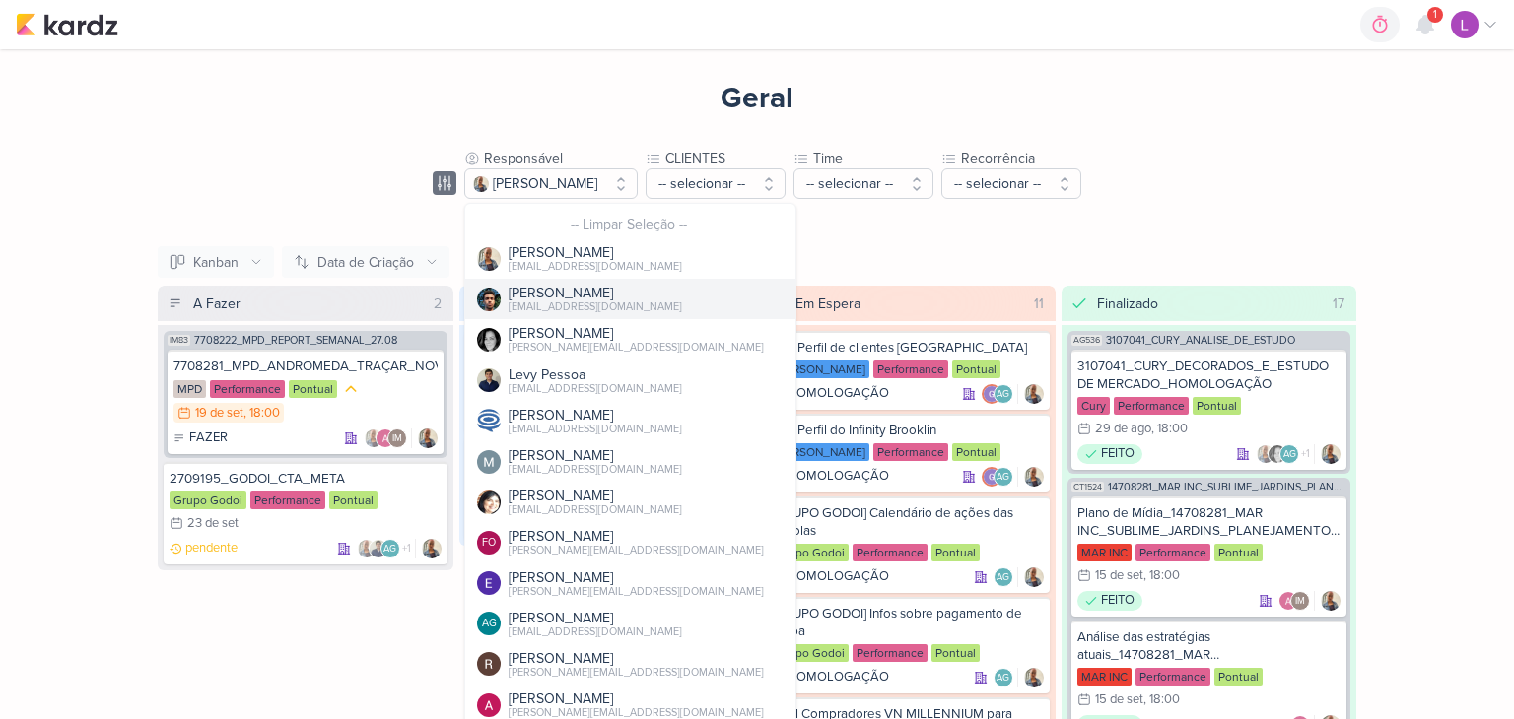
click at [553, 305] on div "[EMAIL_ADDRESS][DOMAIN_NAME]" at bounding box center [594, 308] width 173 height 16
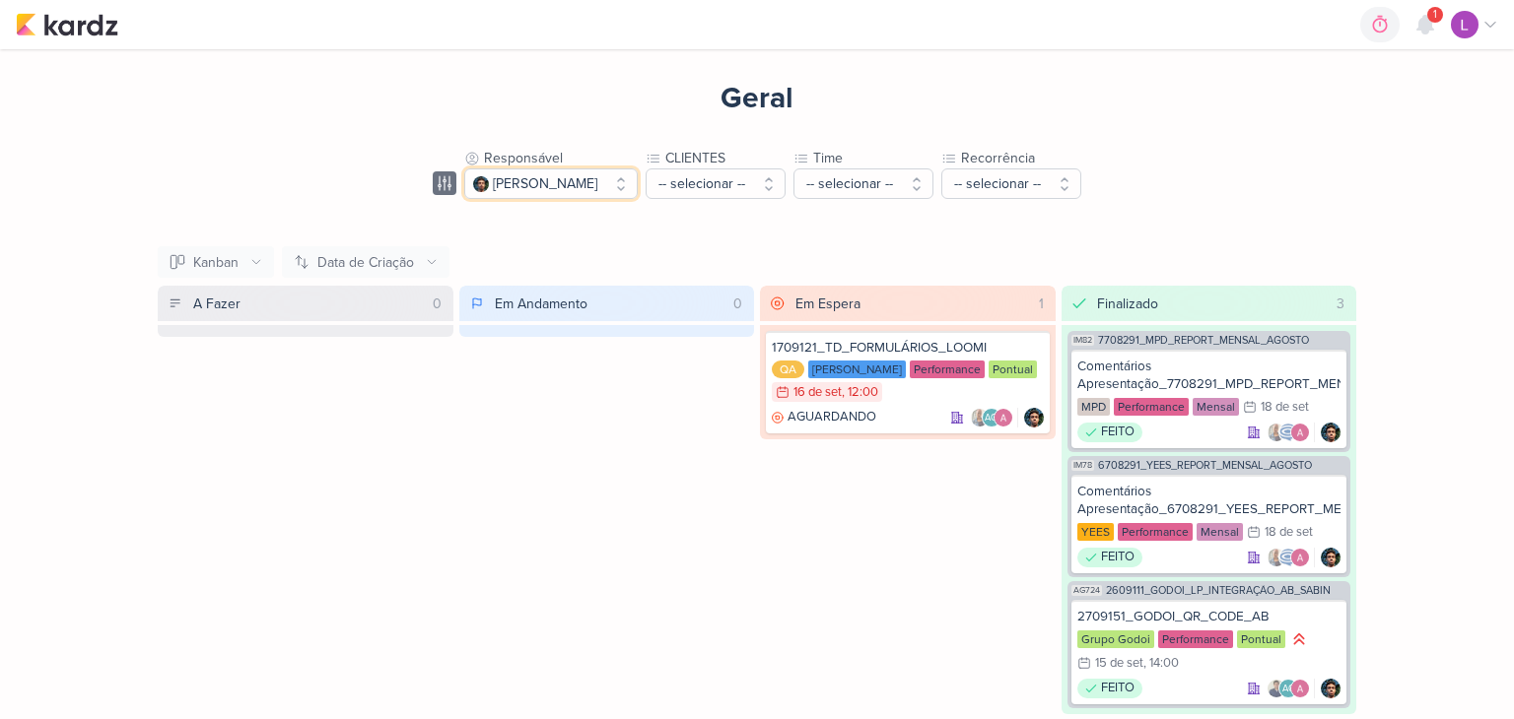
click at [572, 182] on div "[PERSON_NAME]" at bounding box center [545, 183] width 104 height 21
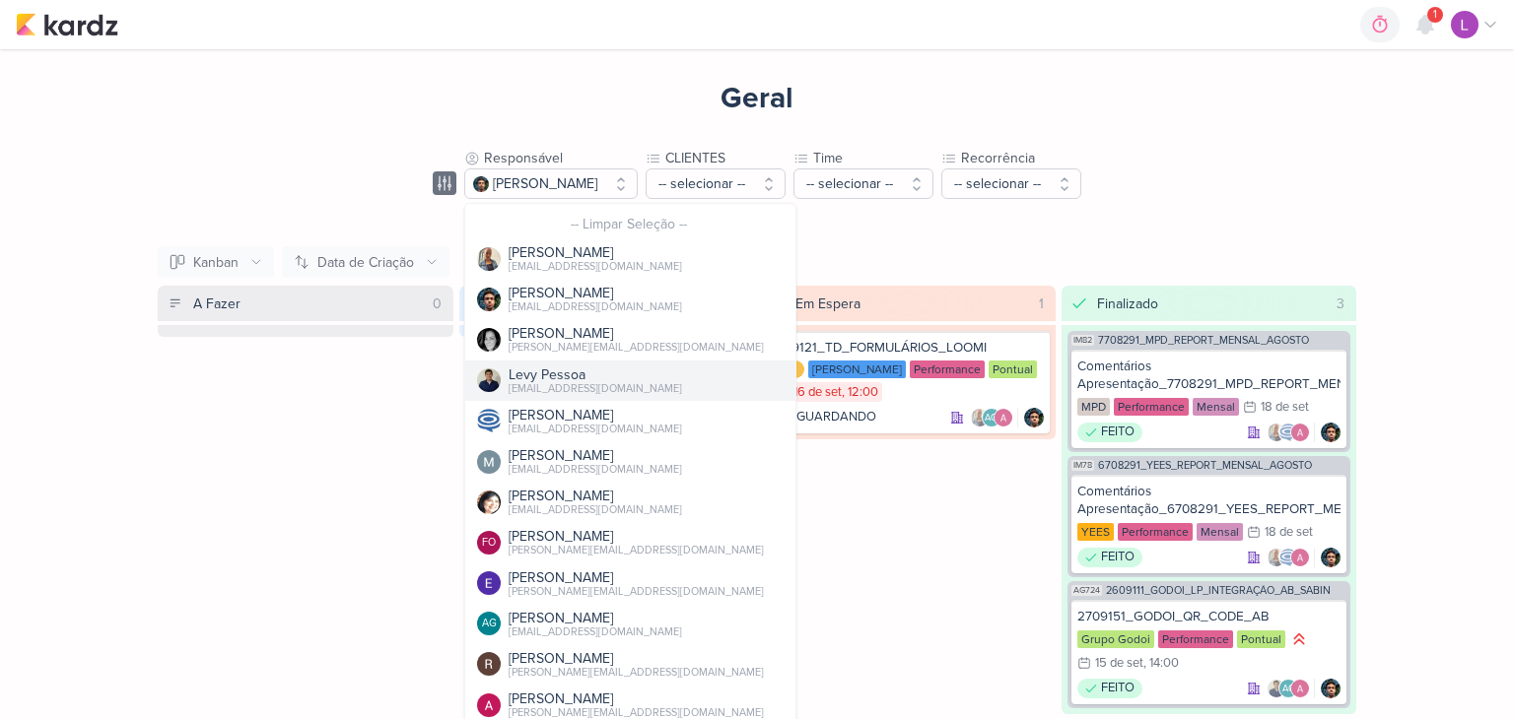
click at [542, 372] on div "Levy Pessoa" at bounding box center [594, 375] width 173 height 21
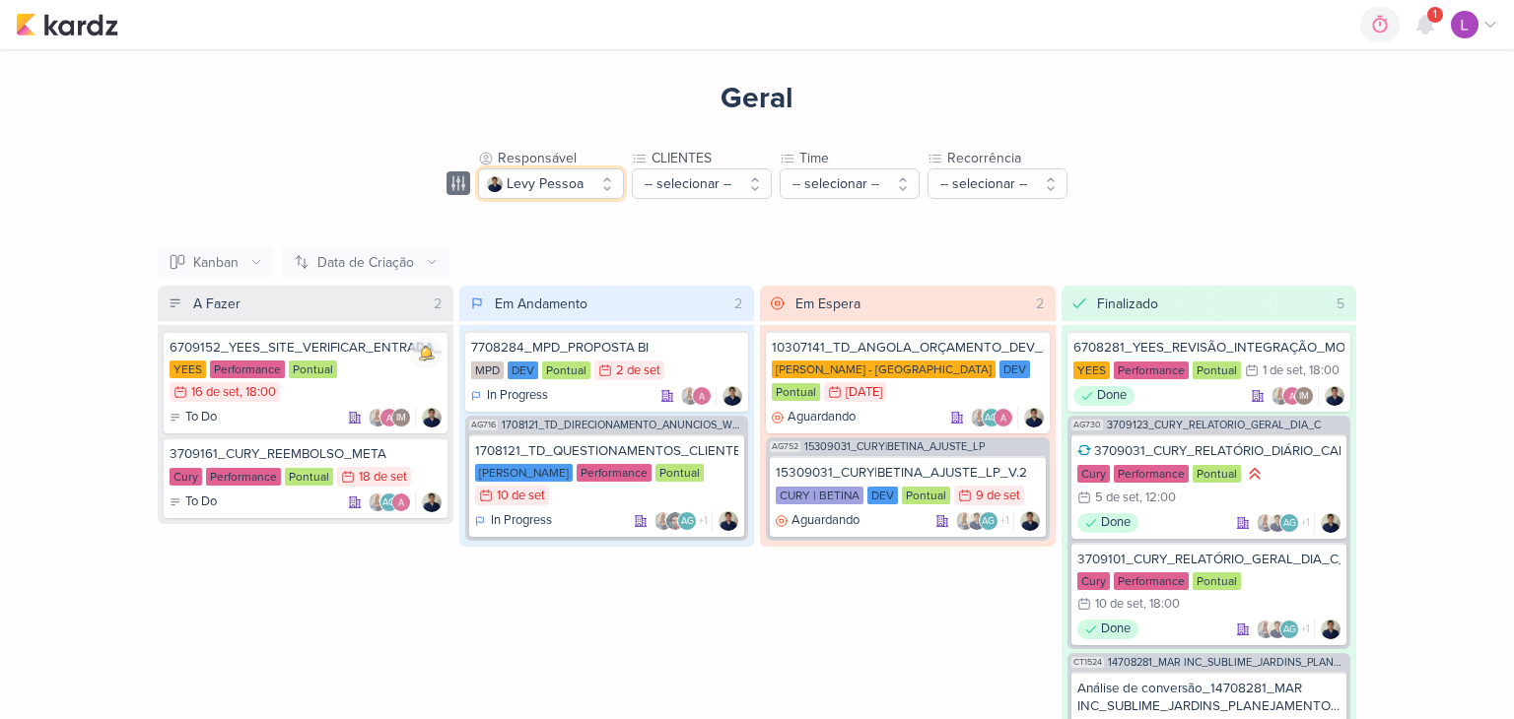
click at [602, 185] on button "Levy Pessoa" at bounding box center [551, 184] width 146 height 31
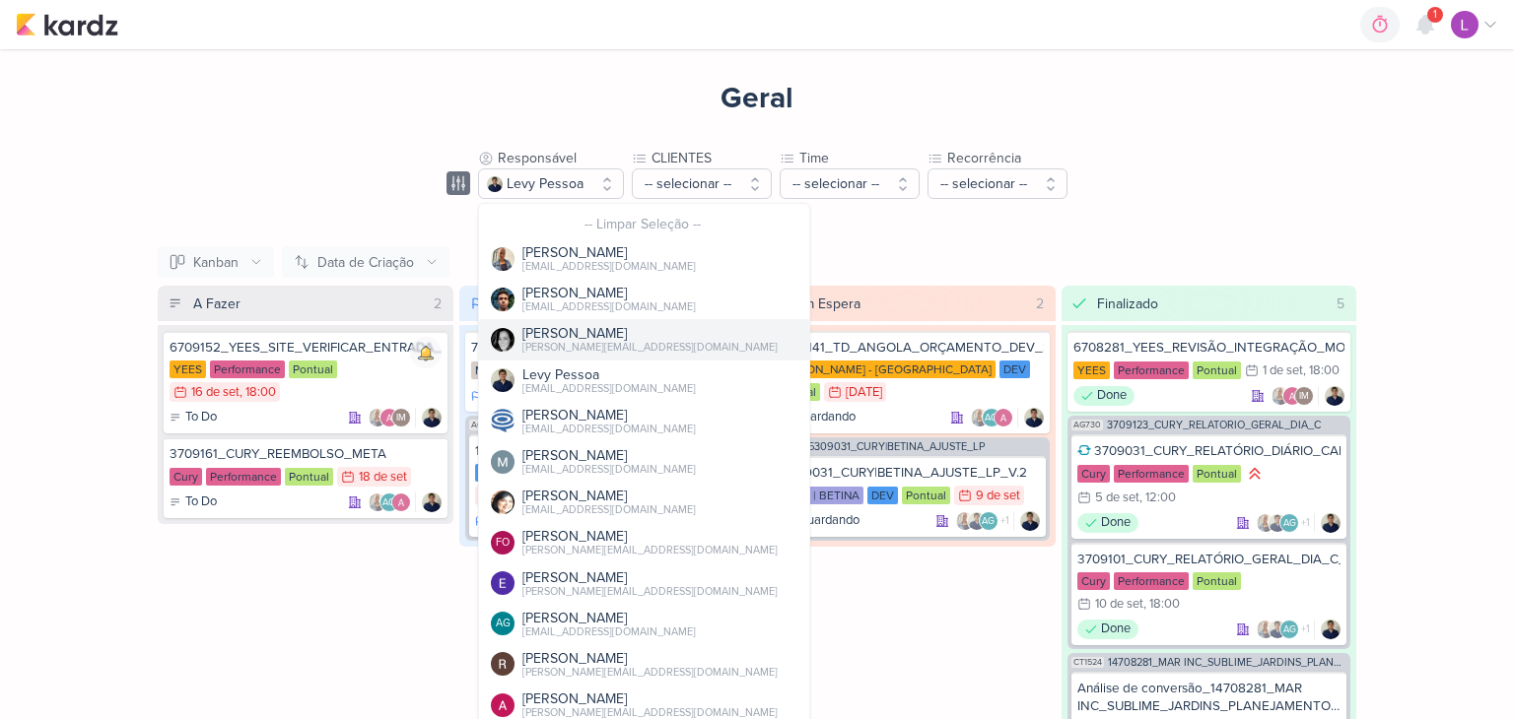
click at [555, 343] on div "[PERSON_NAME][EMAIL_ADDRESS][DOMAIN_NAME]" at bounding box center [649, 348] width 255 height 16
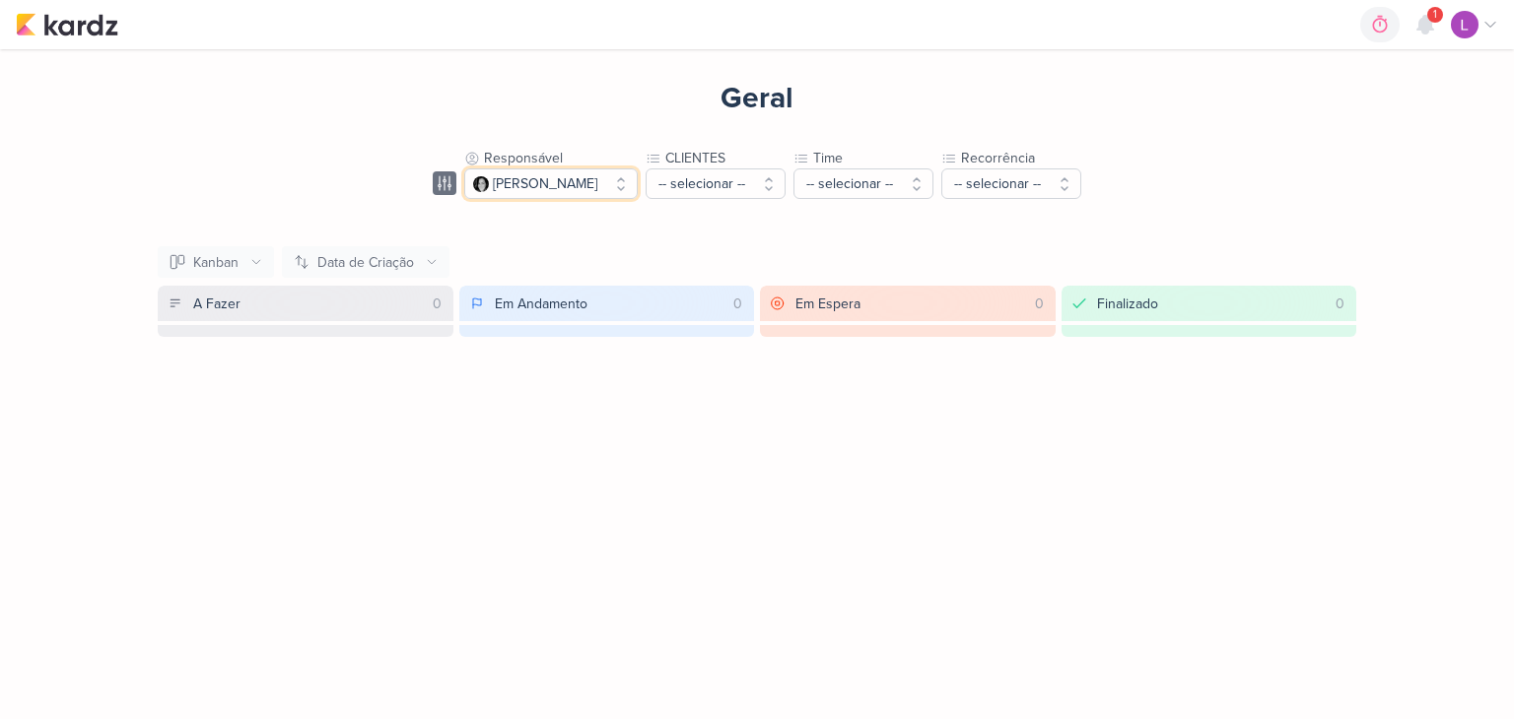
click at [608, 180] on button "[PERSON_NAME]" at bounding box center [550, 184] width 173 height 31
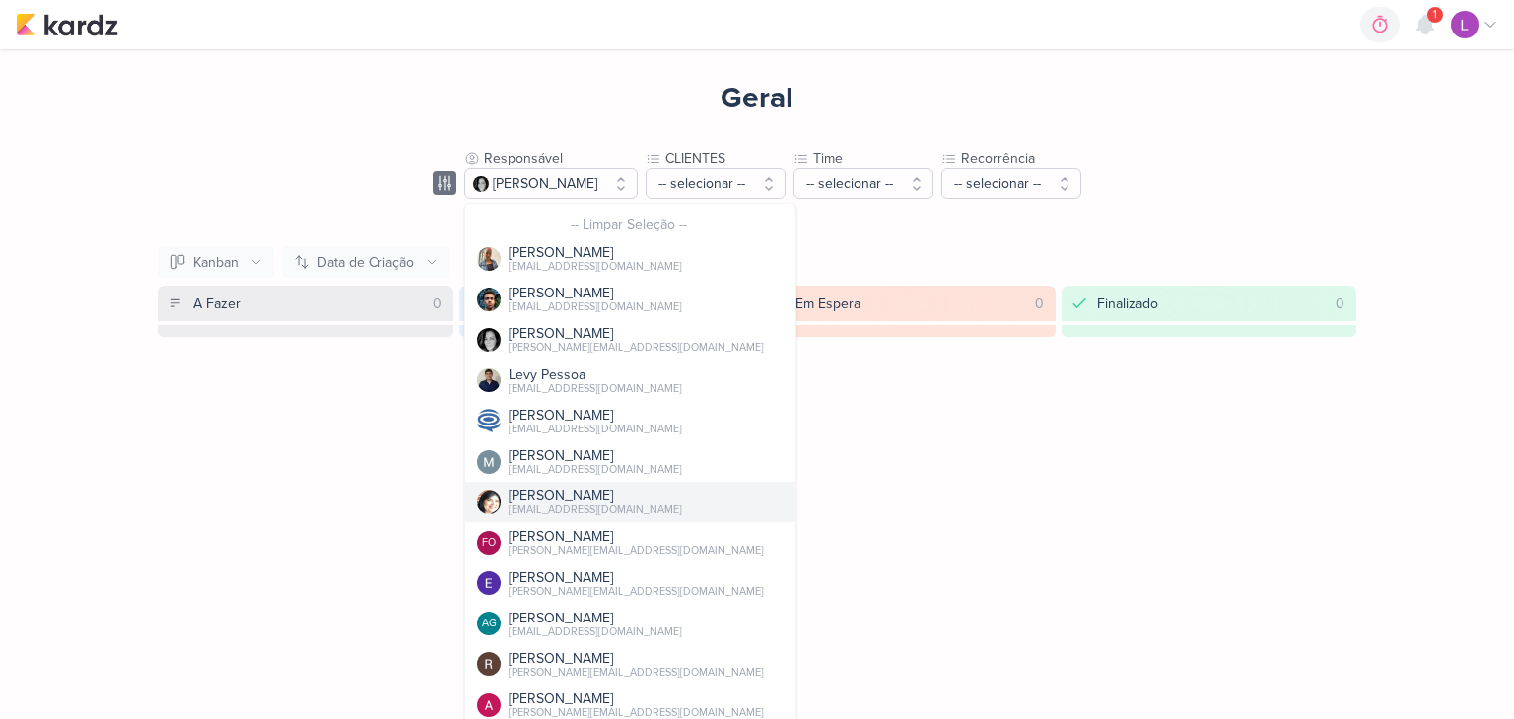
click at [544, 511] on div "[EMAIL_ADDRESS][DOMAIN_NAME]" at bounding box center [594, 511] width 173 height 16
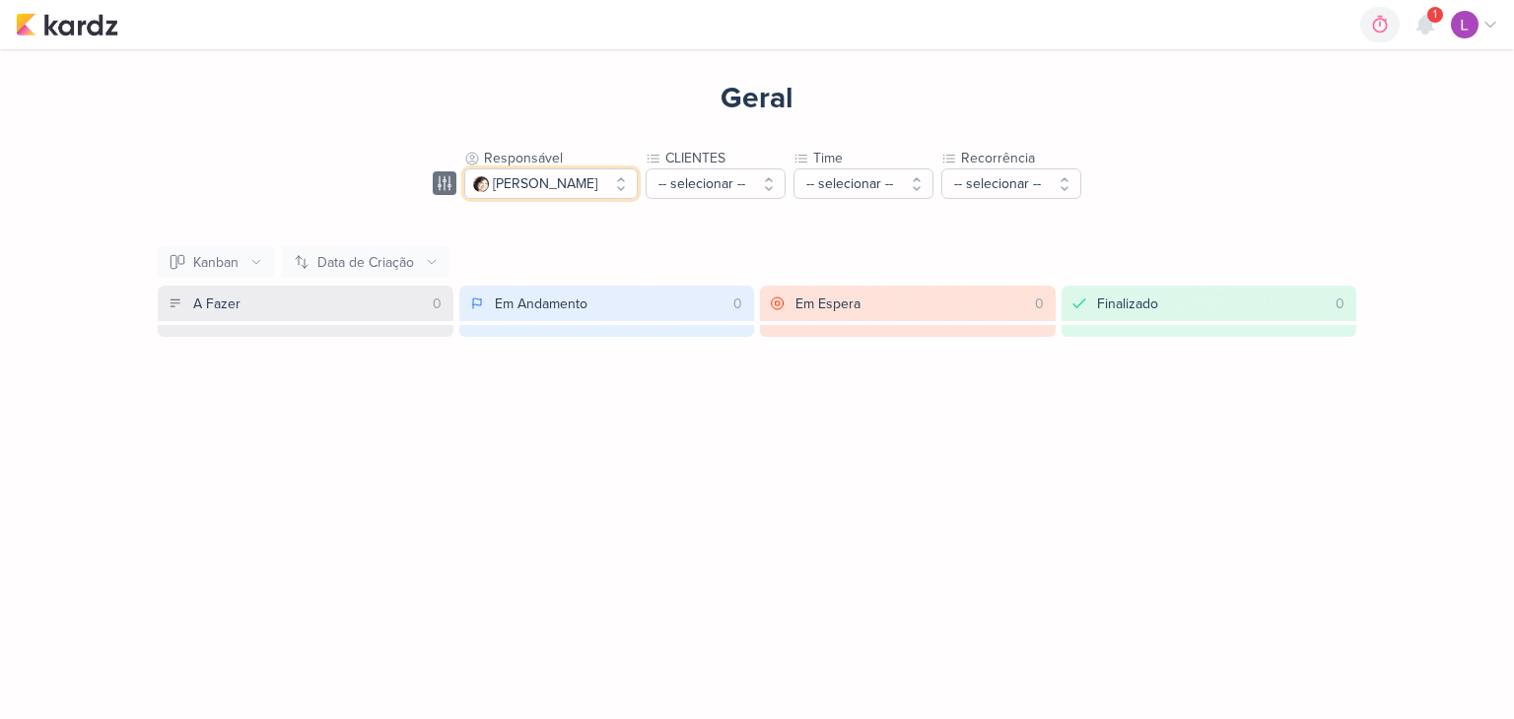
click at [599, 174] on button "[PERSON_NAME]" at bounding box center [550, 184] width 173 height 31
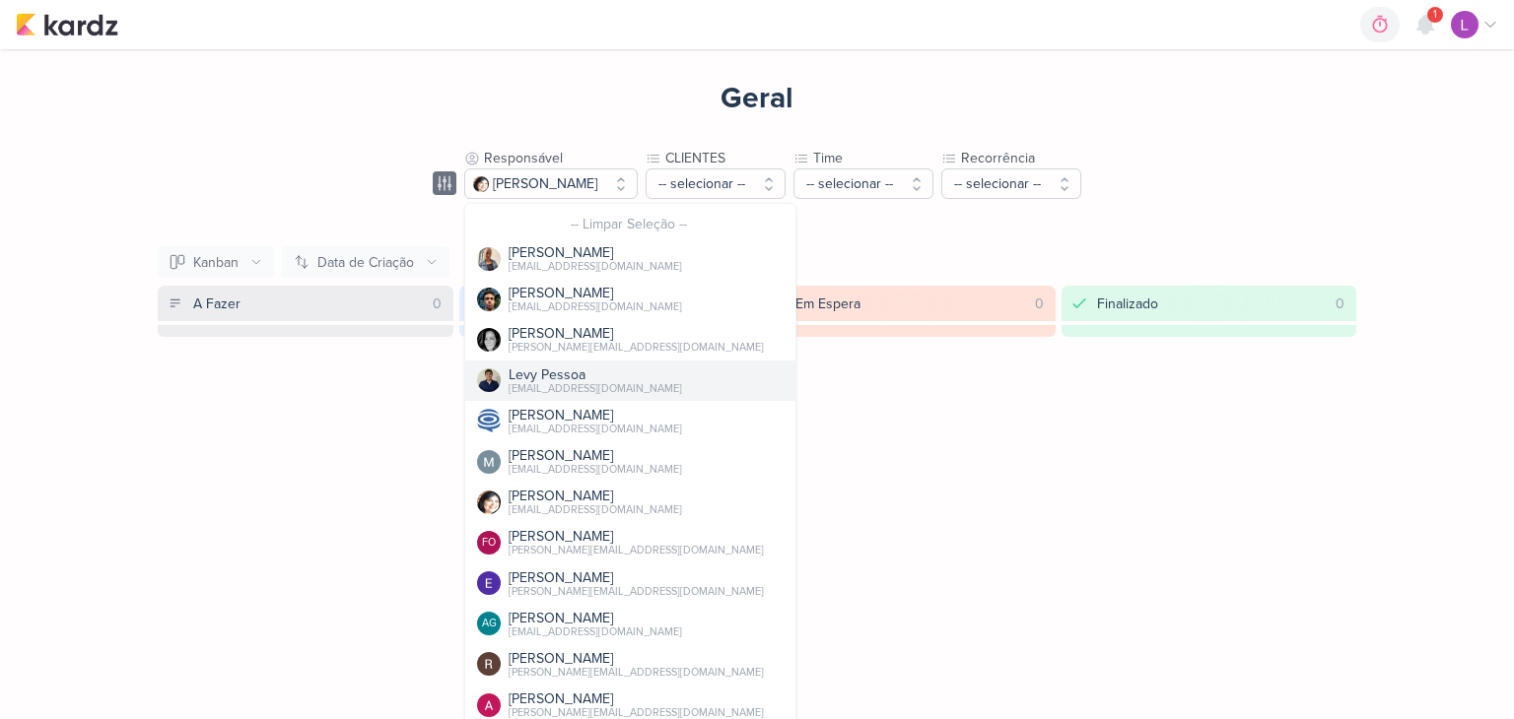
click at [549, 373] on div "Levy Pessoa" at bounding box center [594, 375] width 173 height 21
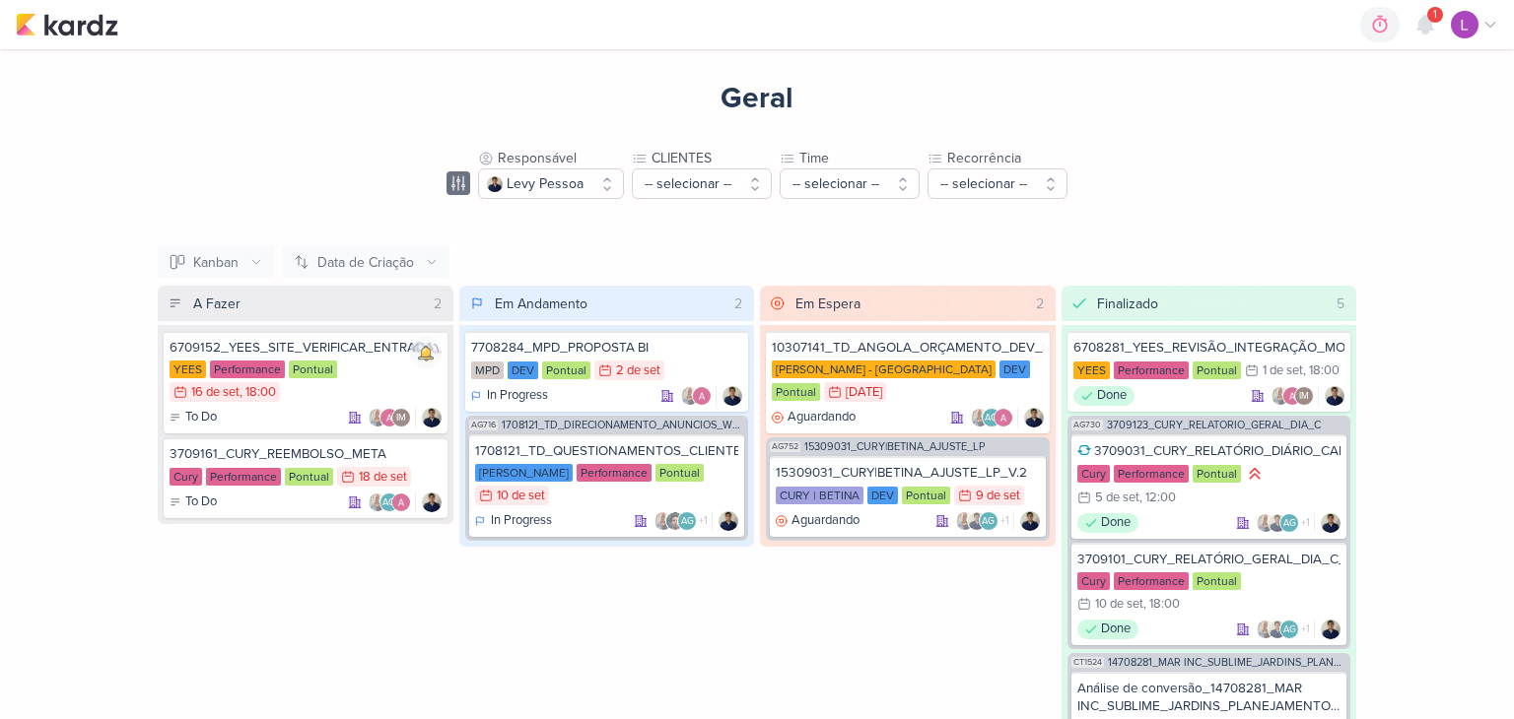
scroll to position [229, 0]
